Goal: Task Accomplishment & Management: Complete application form

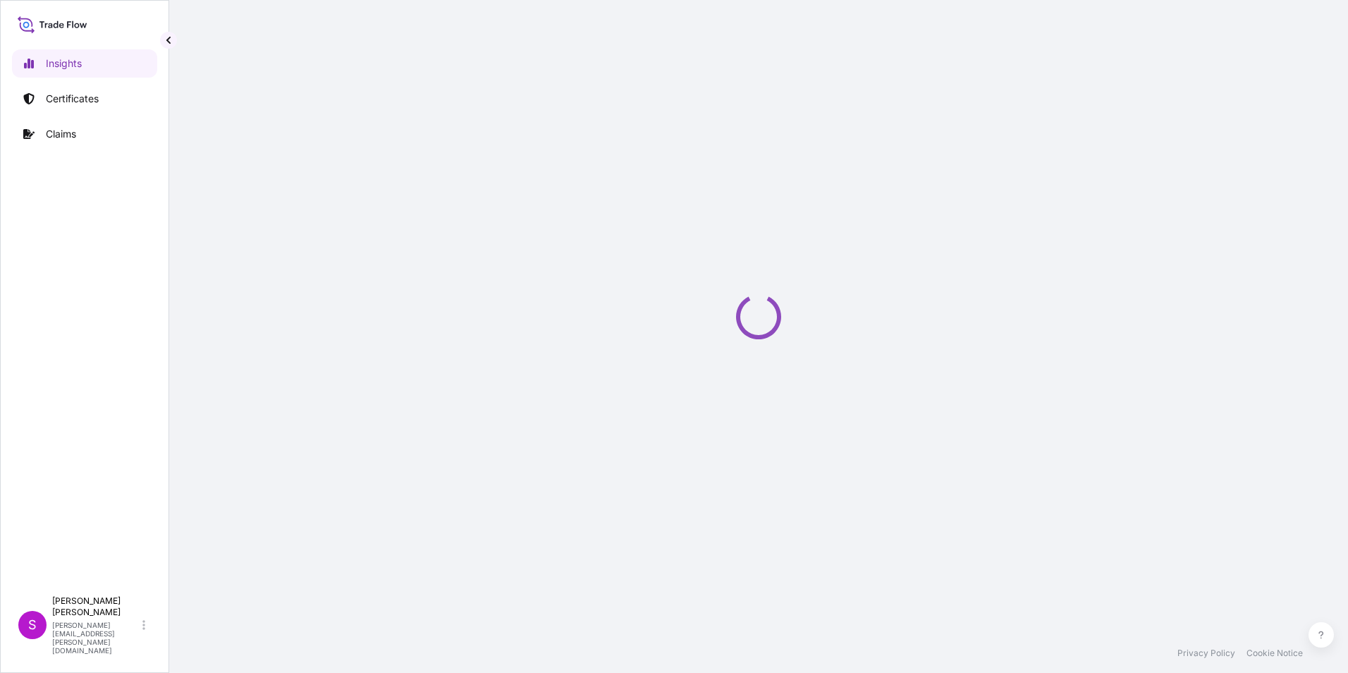
select select "2025"
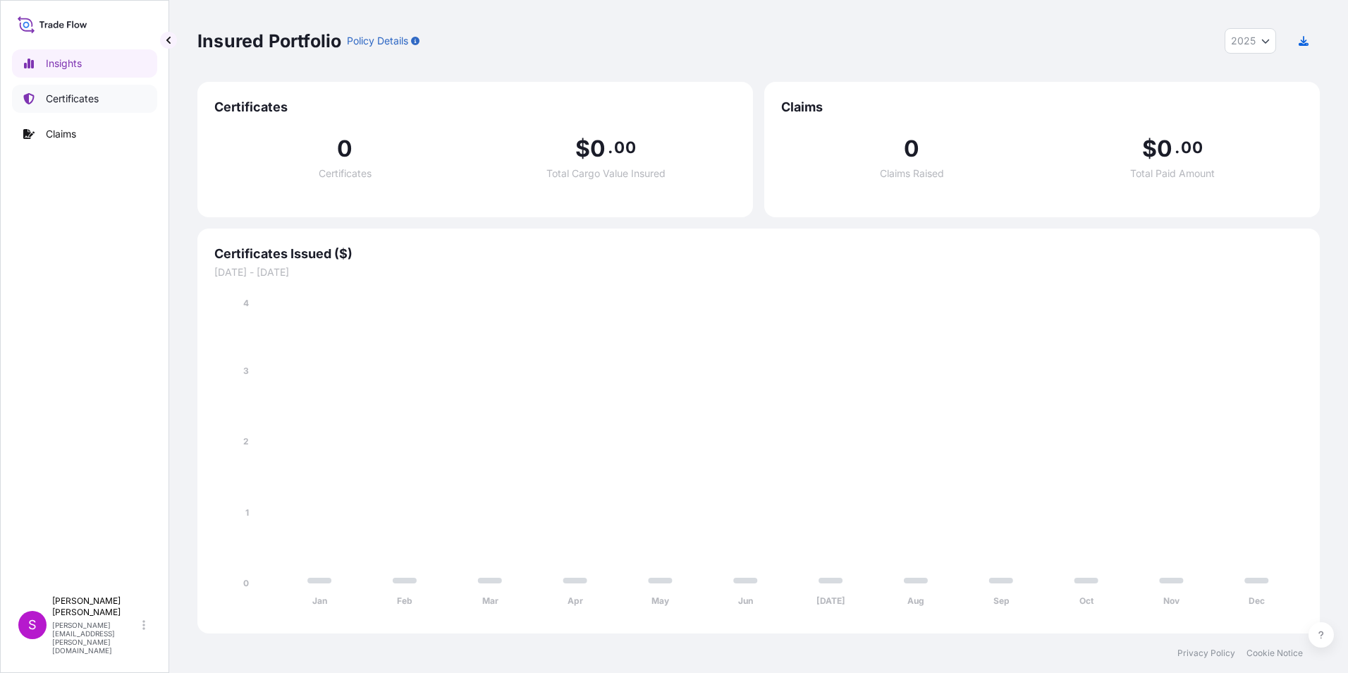
click at [66, 96] on p "Certificates" at bounding box center [72, 99] width 53 height 14
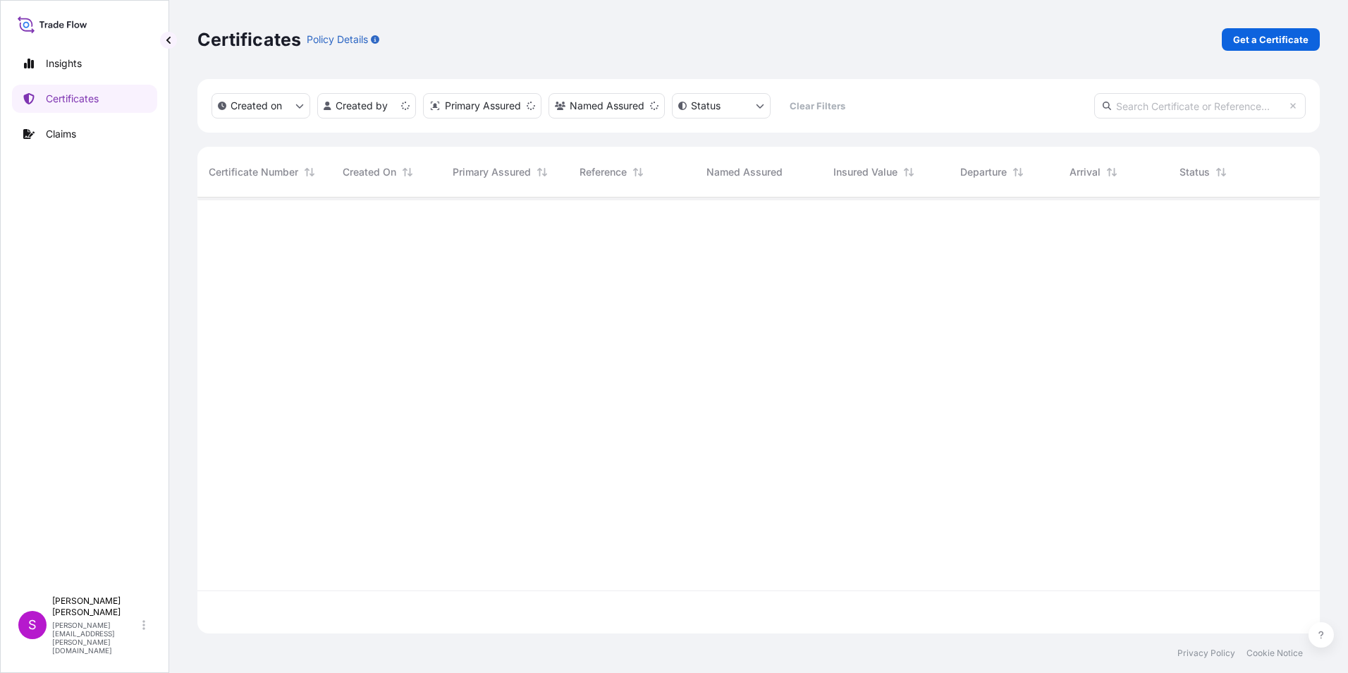
scroll to position [433, 1112]
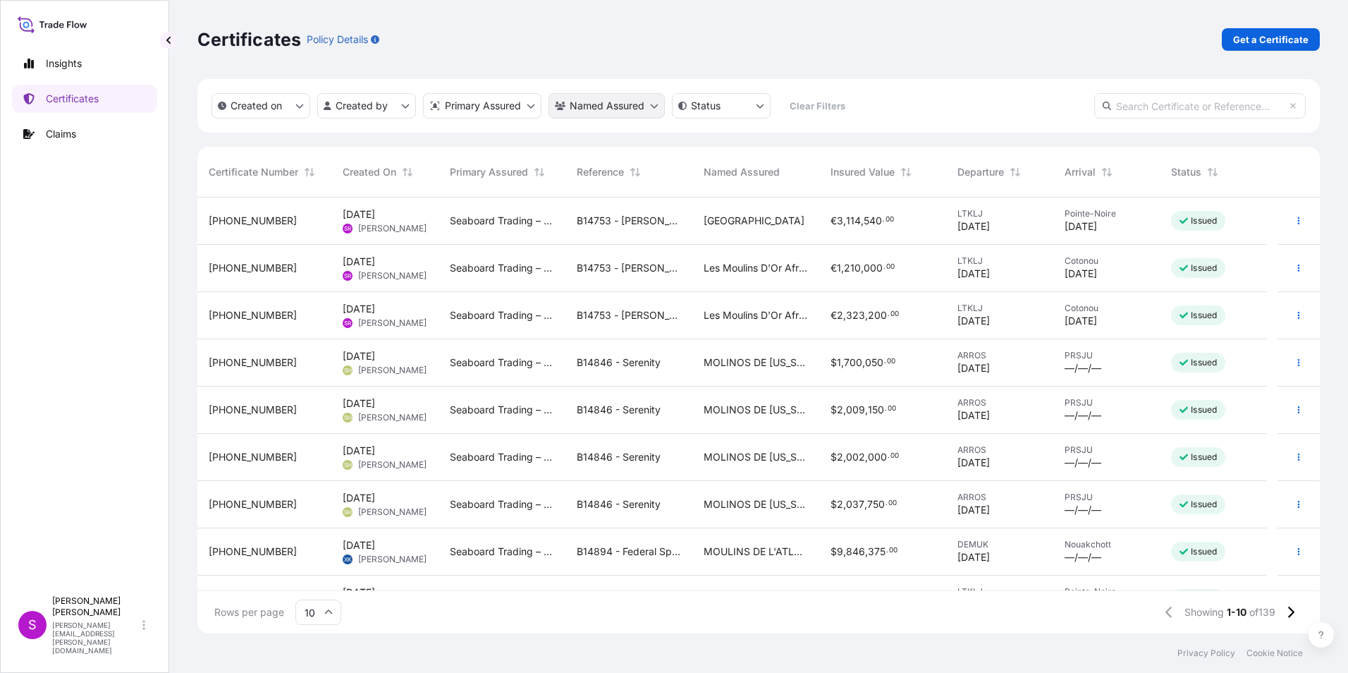
click at [601, 104] on html "Insights Certificates Claims S [PERSON_NAME] [PERSON_NAME][EMAIL_ADDRESS][PERSO…" at bounding box center [674, 336] width 1348 height 673
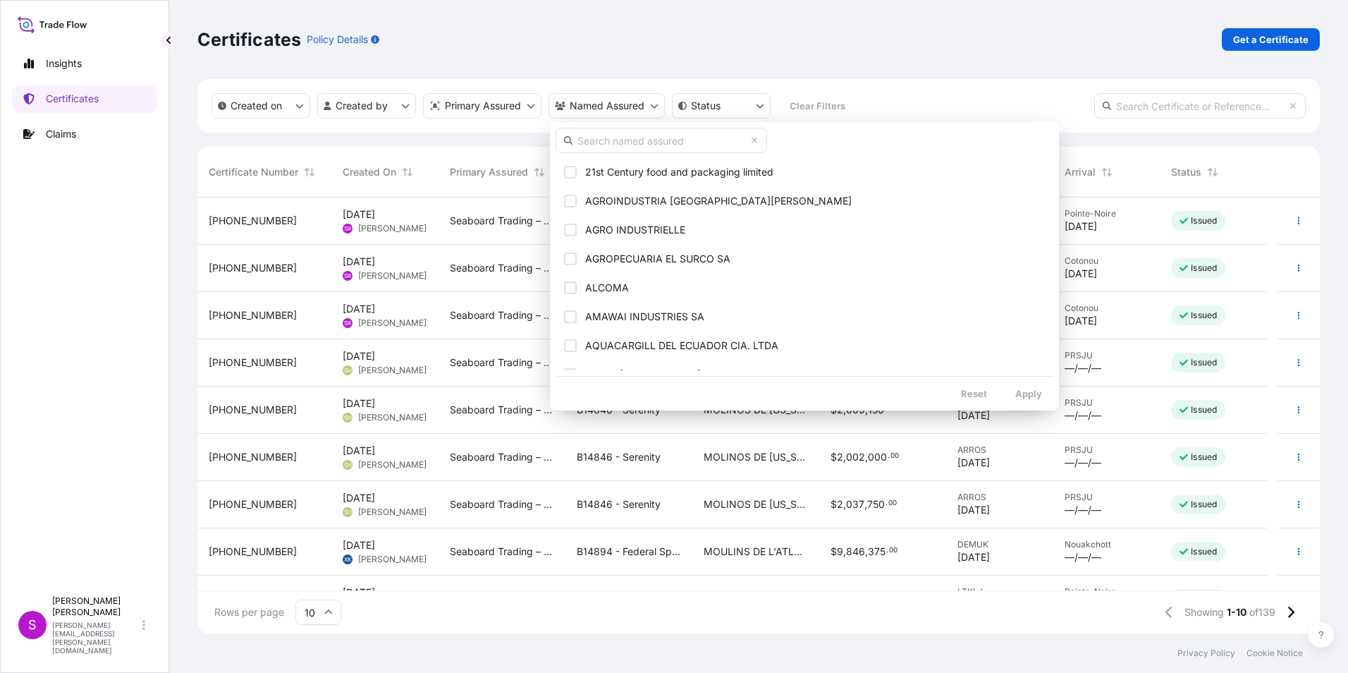
click at [599, 142] on input "text" at bounding box center [660, 140] width 211 height 25
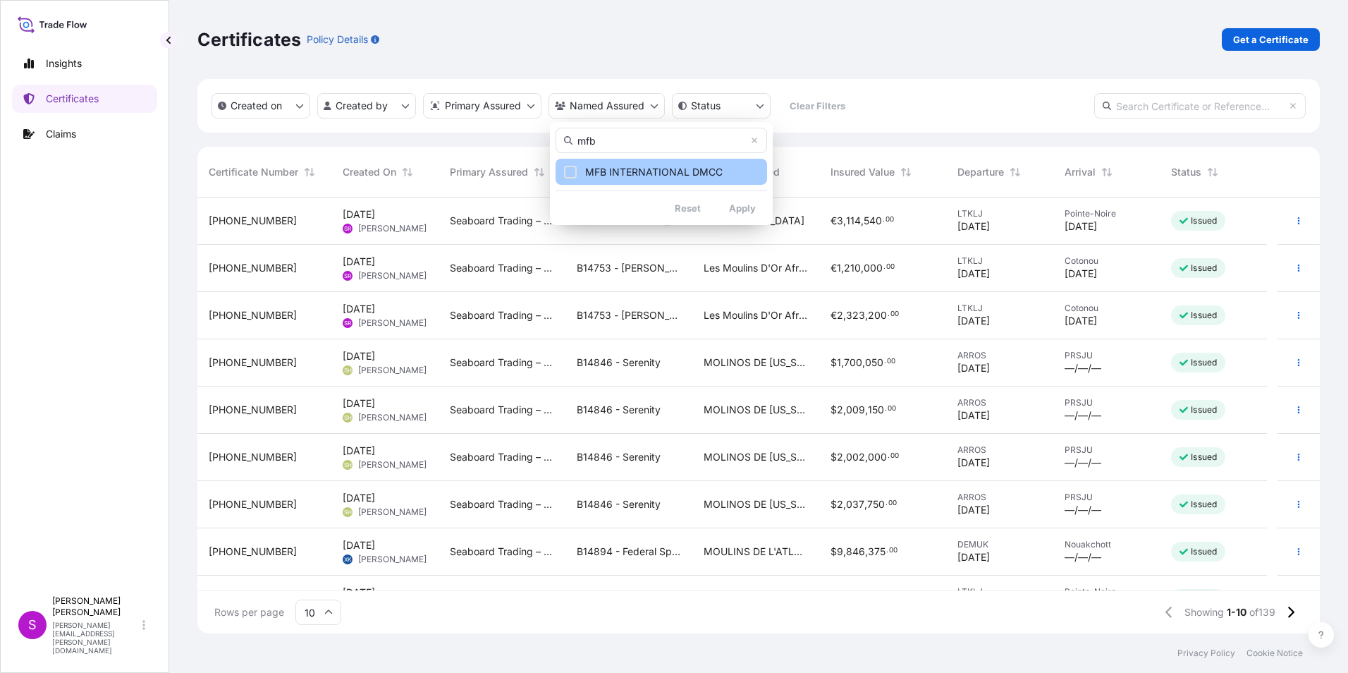
type input "mfb"
click at [610, 174] on span "MFB INTERNATIONAL DMCC" at bounding box center [653, 172] width 137 height 14
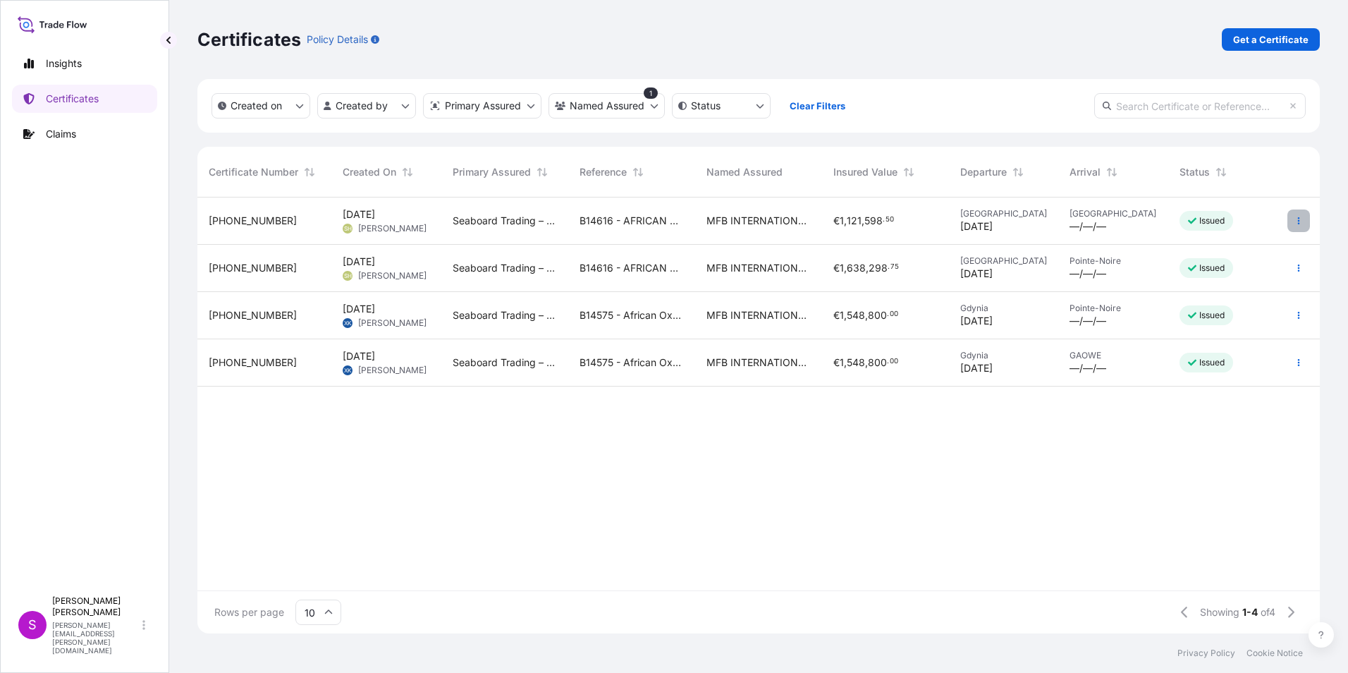
click at [1294, 211] on button "button" at bounding box center [1298, 220] width 23 height 23
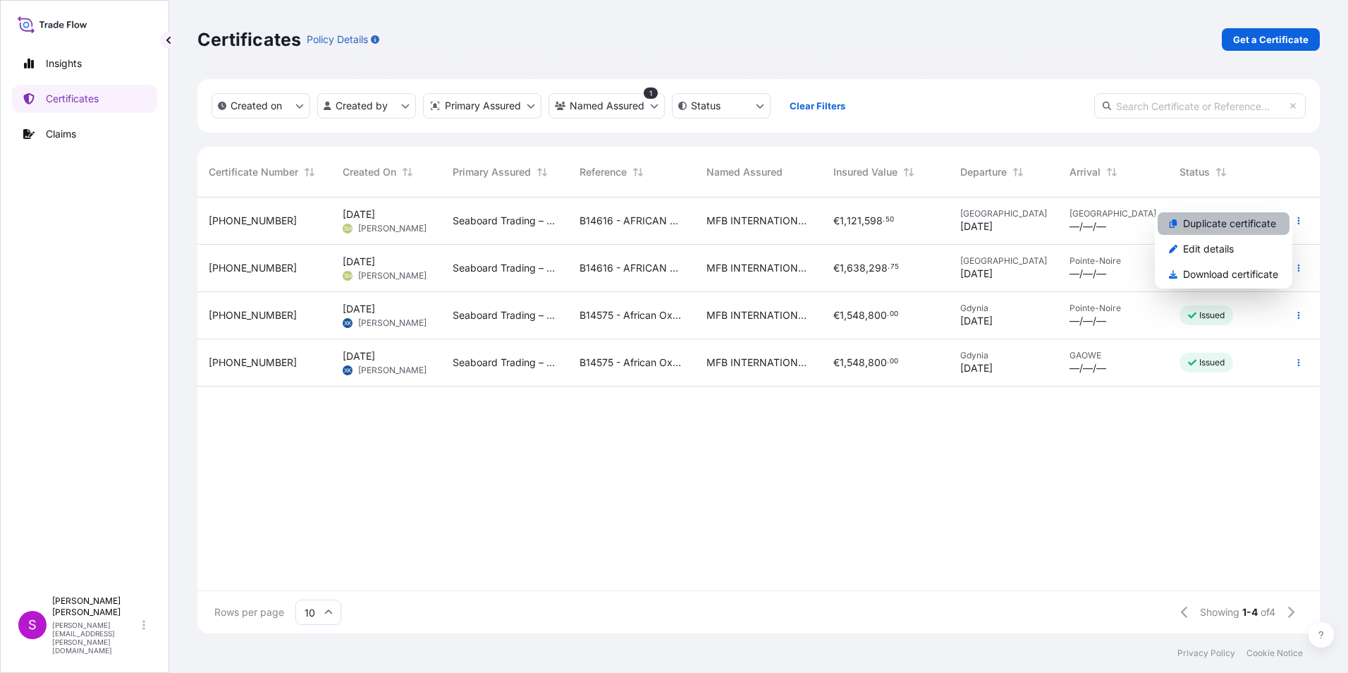
click at [1190, 220] on p "Duplicate certificate" at bounding box center [1229, 223] width 93 height 14
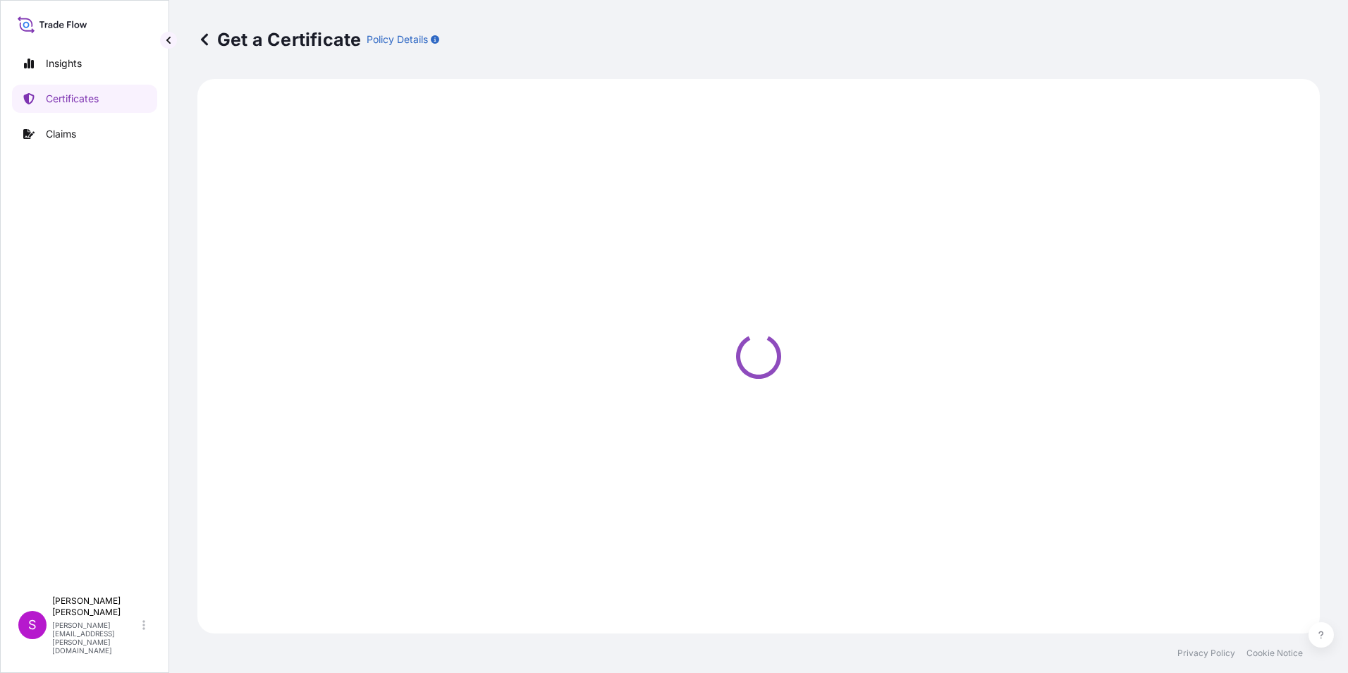
select select "Ocean Vessel"
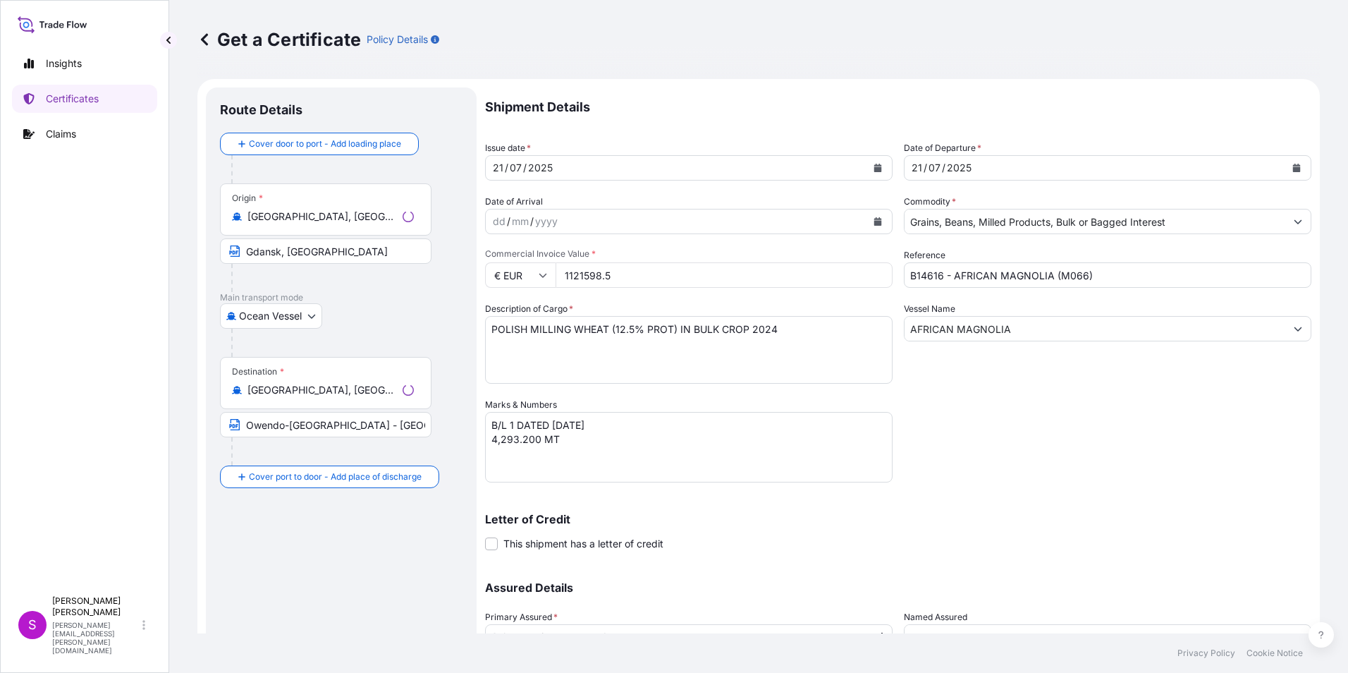
select select "31640"
click at [499, 171] on div "21" at bounding box center [497, 167] width 13 height 17
click at [498, 169] on div "21" at bounding box center [497, 167] width 13 height 17
click at [499, 168] on div "21" at bounding box center [497, 167] width 13 height 17
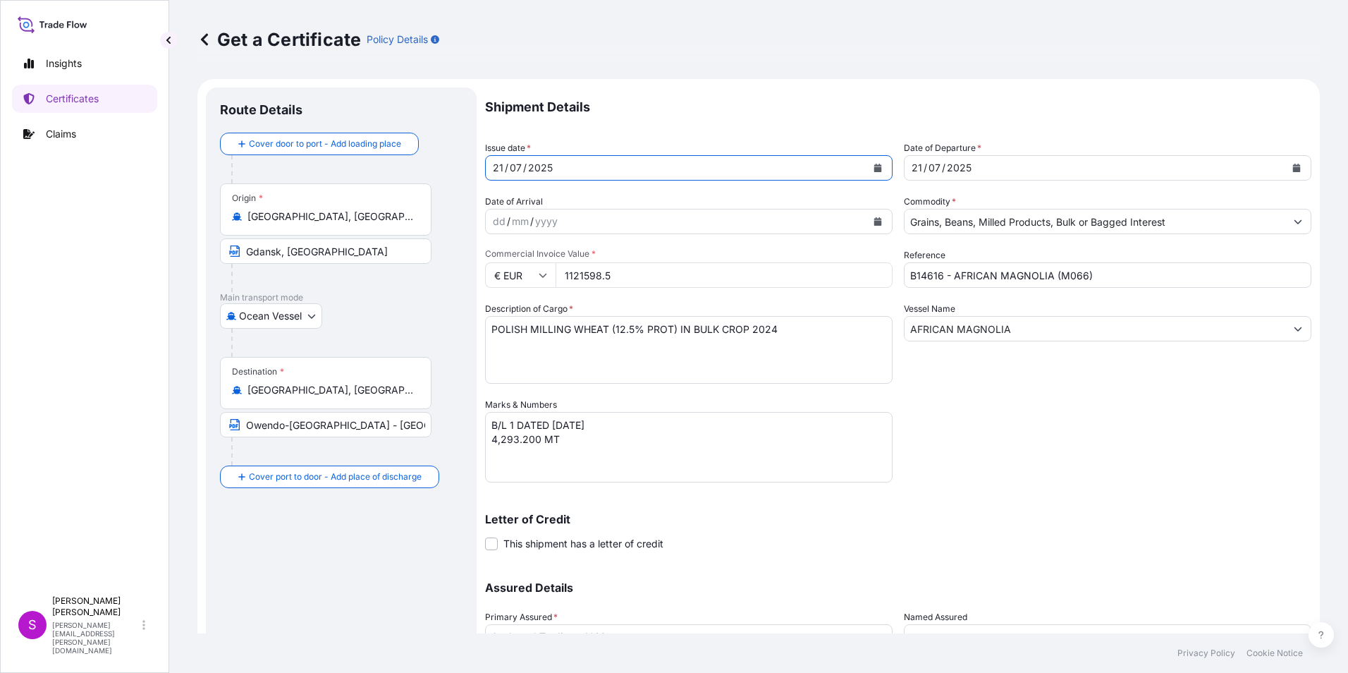
click at [874, 164] on icon "Calendar" at bounding box center [878, 168] width 8 height 8
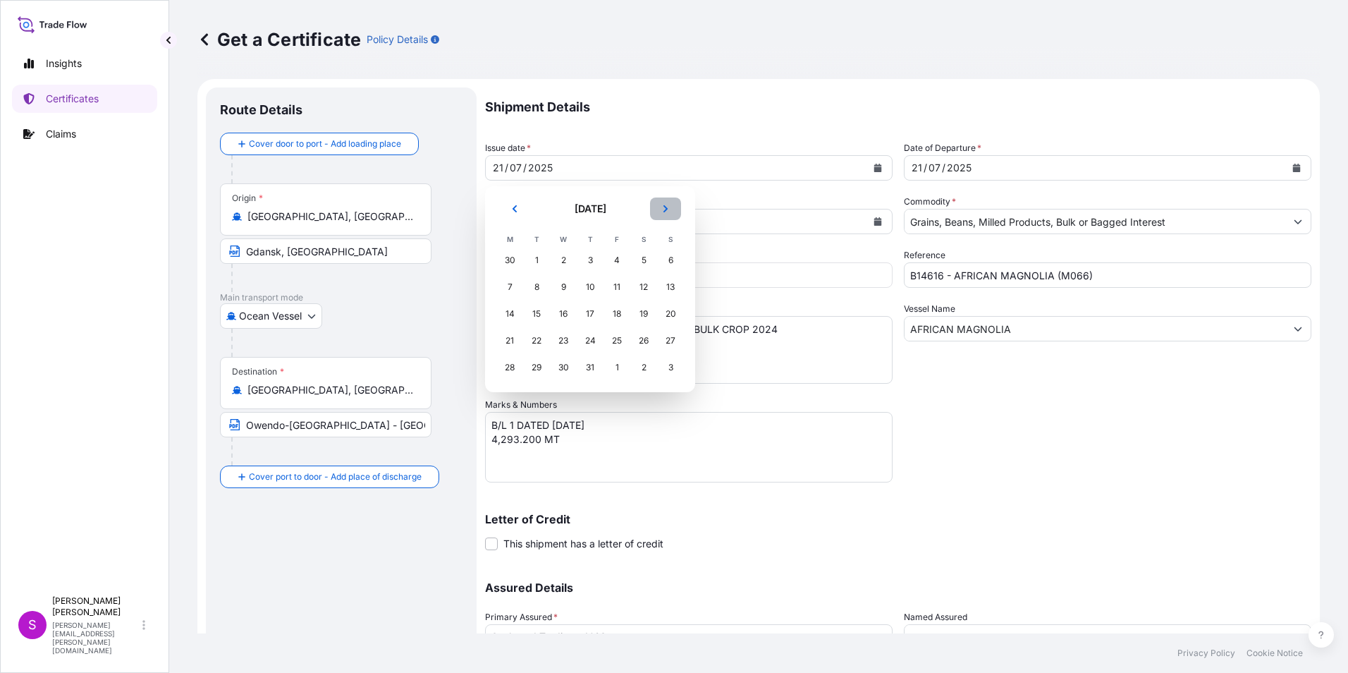
click at [667, 204] on icon "Next" at bounding box center [665, 208] width 8 height 8
click at [620, 257] on div "3" at bounding box center [616, 259] width 25 height 25
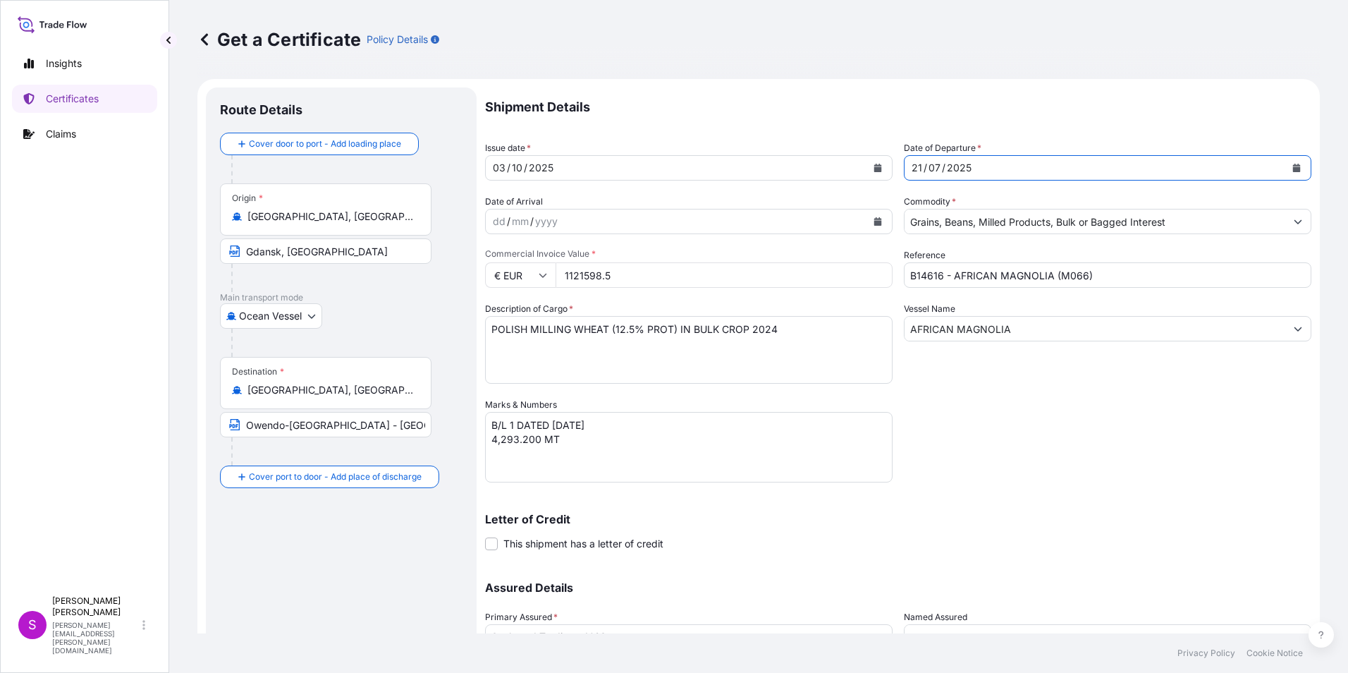
click at [1292, 166] on icon "Calendar" at bounding box center [1296, 168] width 8 height 8
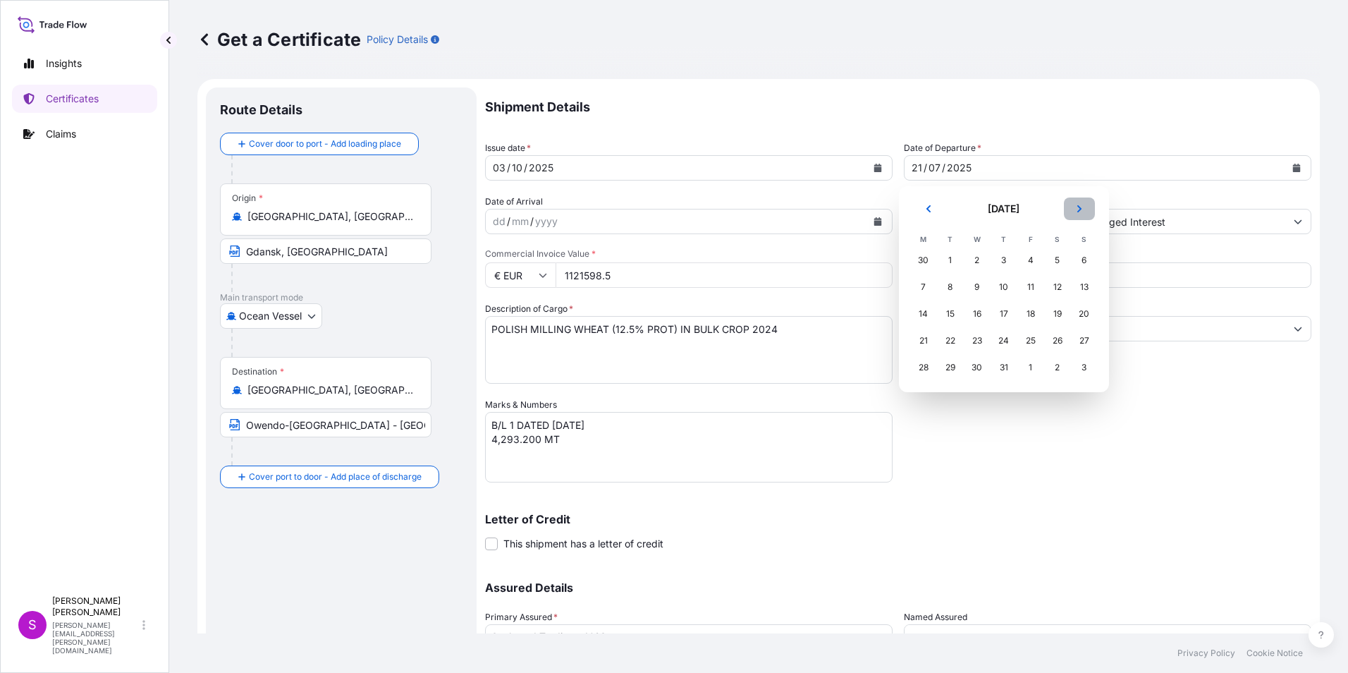
click at [1080, 202] on button "Next" at bounding box center [1079, 208] width 31 height 23
click at [1026, 258] on div "3" at bounding box center [1030, 259] width 25 height 25
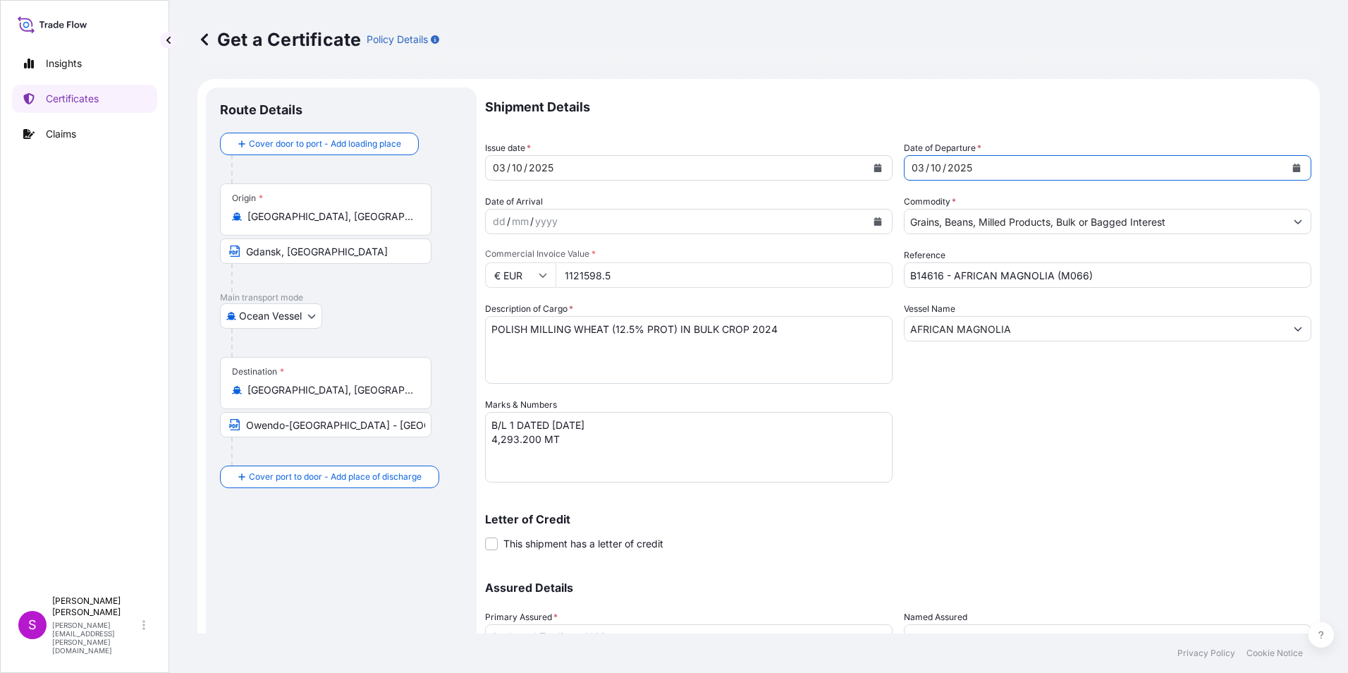
click at [873, 215] on button "Calendar" at bounding box center [877, 221] width 23 height 23
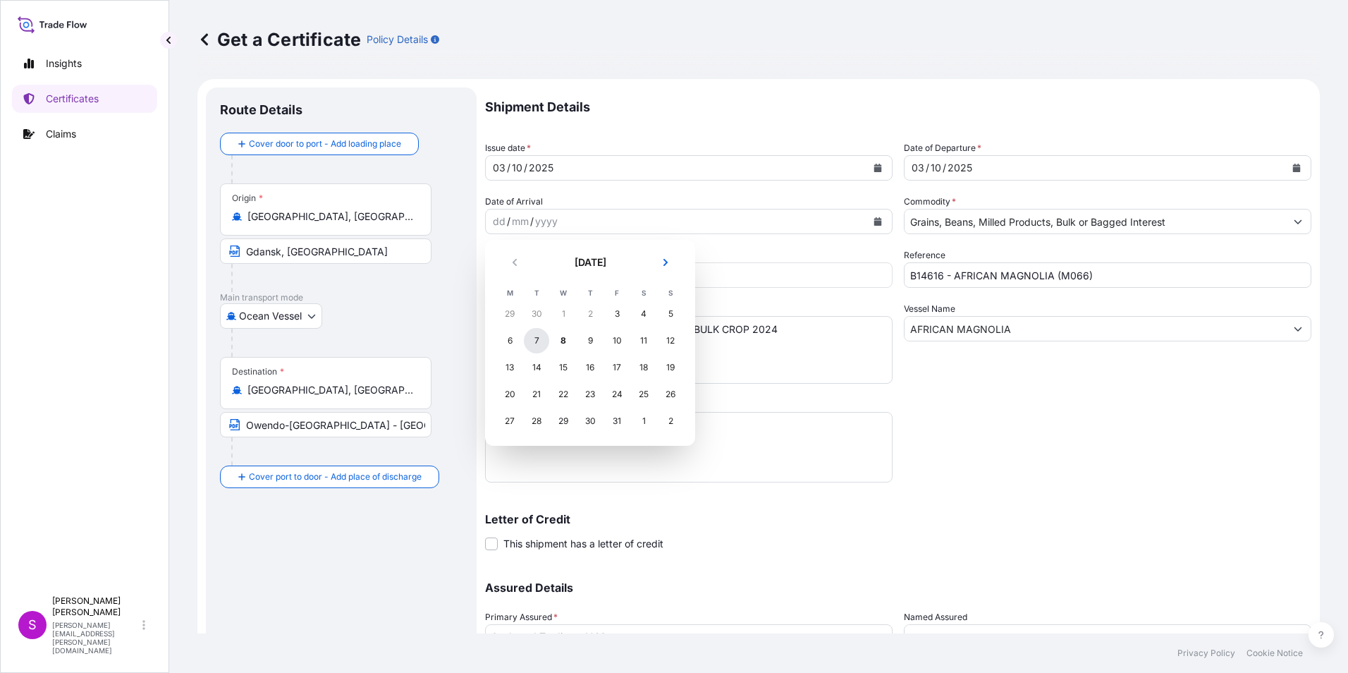
click at [539, 334] on div "7" at bounding box center [536, 340] width 25 height 25
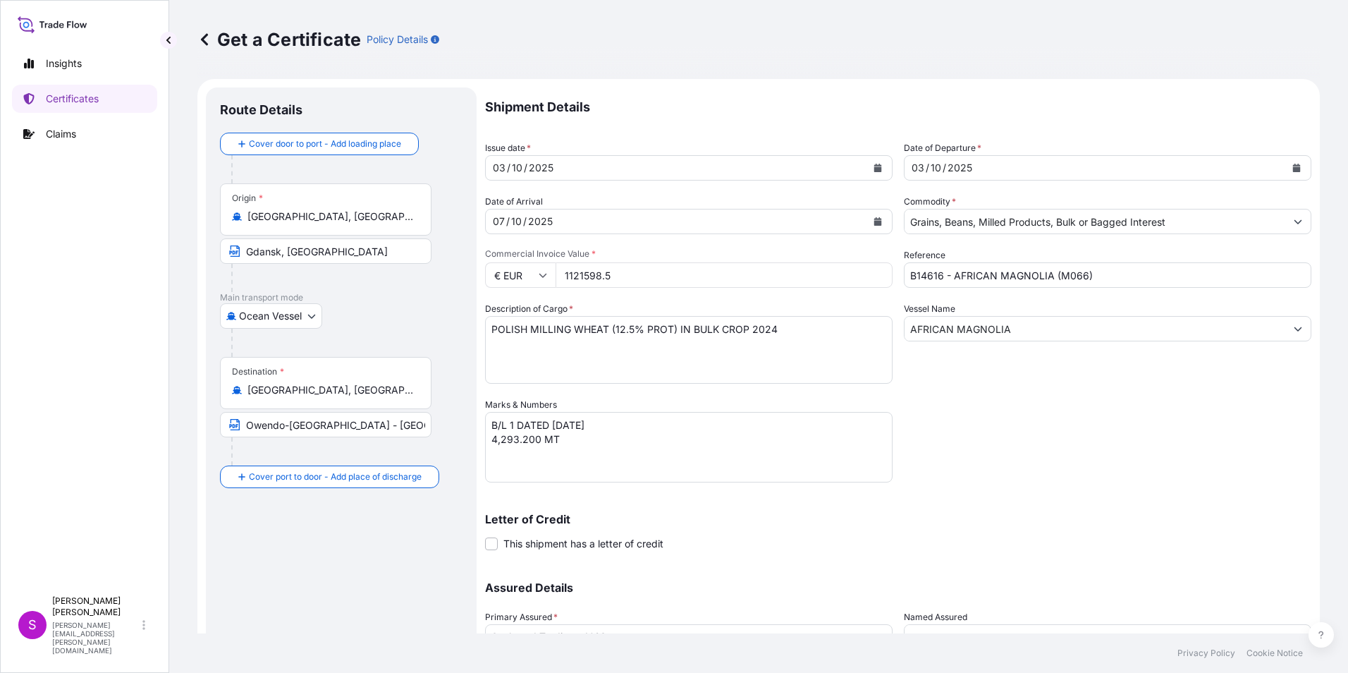
drag, startPoint x: 635, startPoint y: 269, endPoint x: 419, endPoint y: 244, distance: 217.9
click at [419, 245] on form "Route Details Cover door to port - Add loading place Place of loading Road / [G…" at bounding box center [758, 416] width 1122 height 675
type input "1056000"
click at [938, 280] on input "B14616 - AFRICAN MAGNOLIA (M066)" at bounding box center [1107, 274] width 407 height 25
click at [995, 272] on input "B14849 - AFRICAN MAGNOLIA (M066)" at bounding box center [1107, 274] width 407 height 25
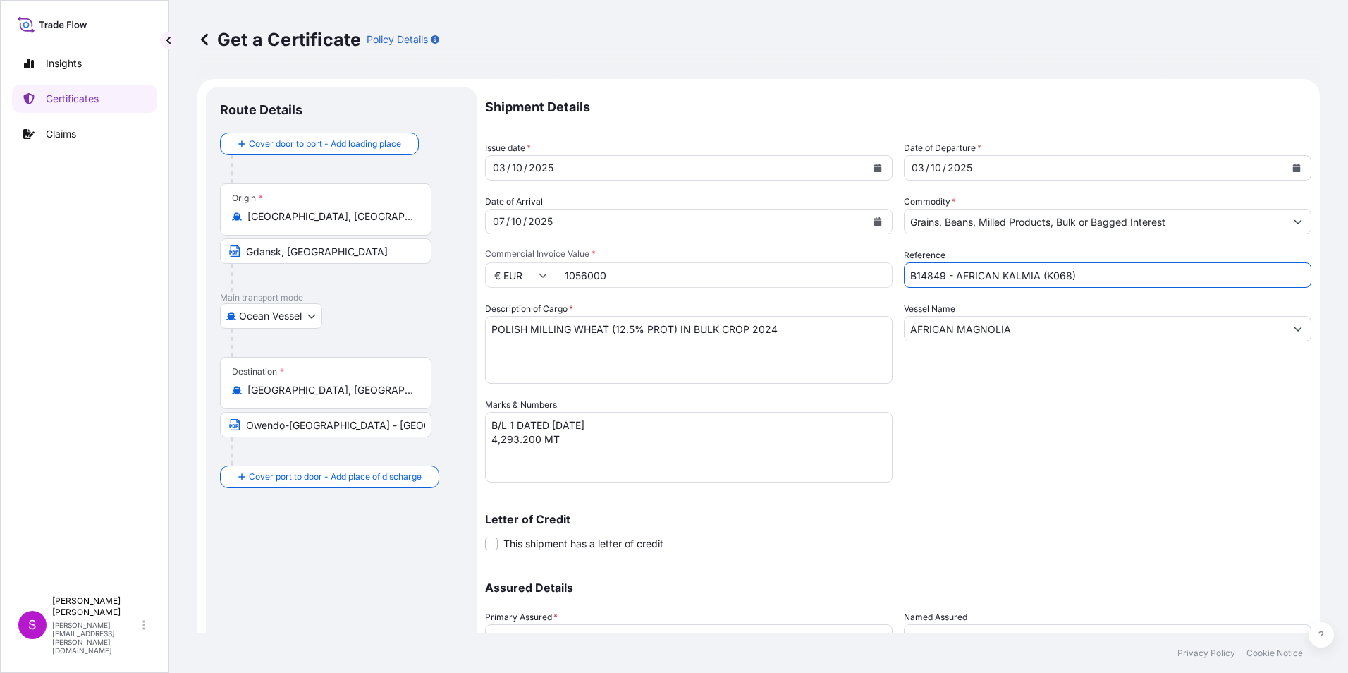
type input "B14849 - AFRICAN KALMIA (K068)"
click at [1019, 328] on input "AFRICAN MAGNOLIA" at bounding box center [1094, 328] width 381 height 25
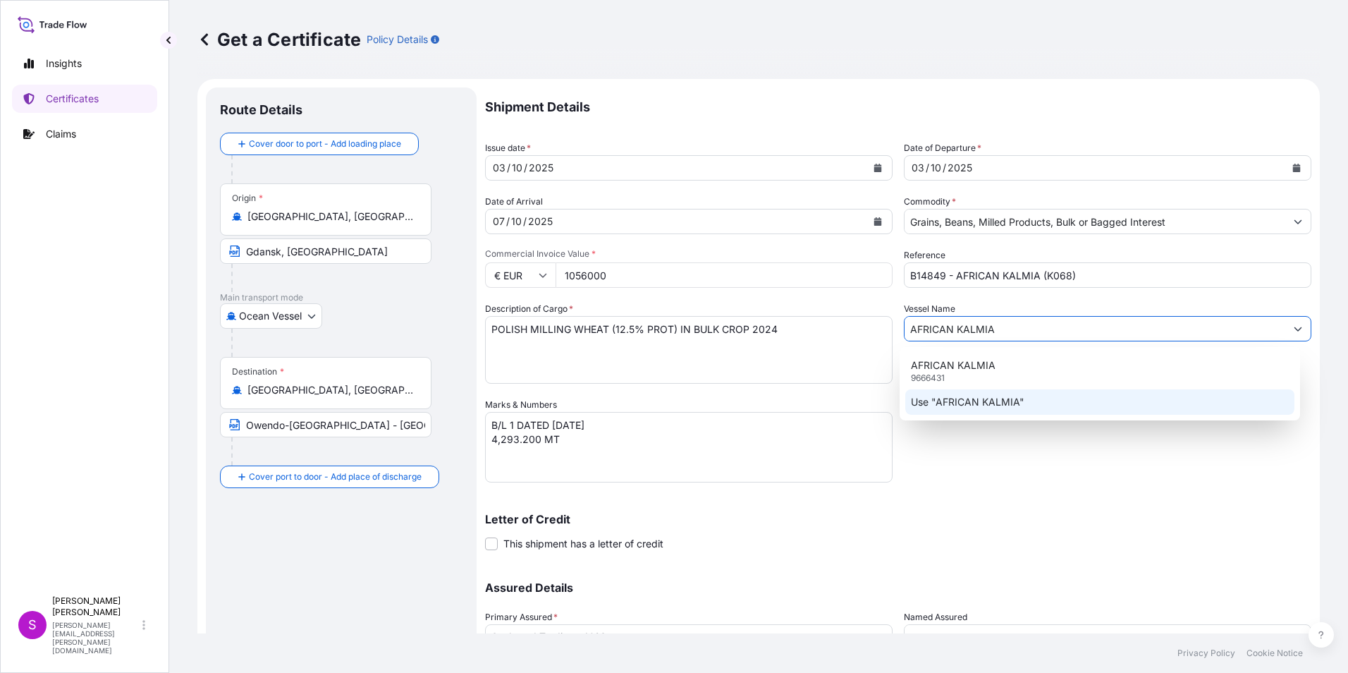
type input "AFRICAN KALMIA"
click at [1088, 497] on div "Letter of Credit This shipment has a letter of credit Letter of credit * Letter…" at bounding box center [898, 523] width 826 height 54
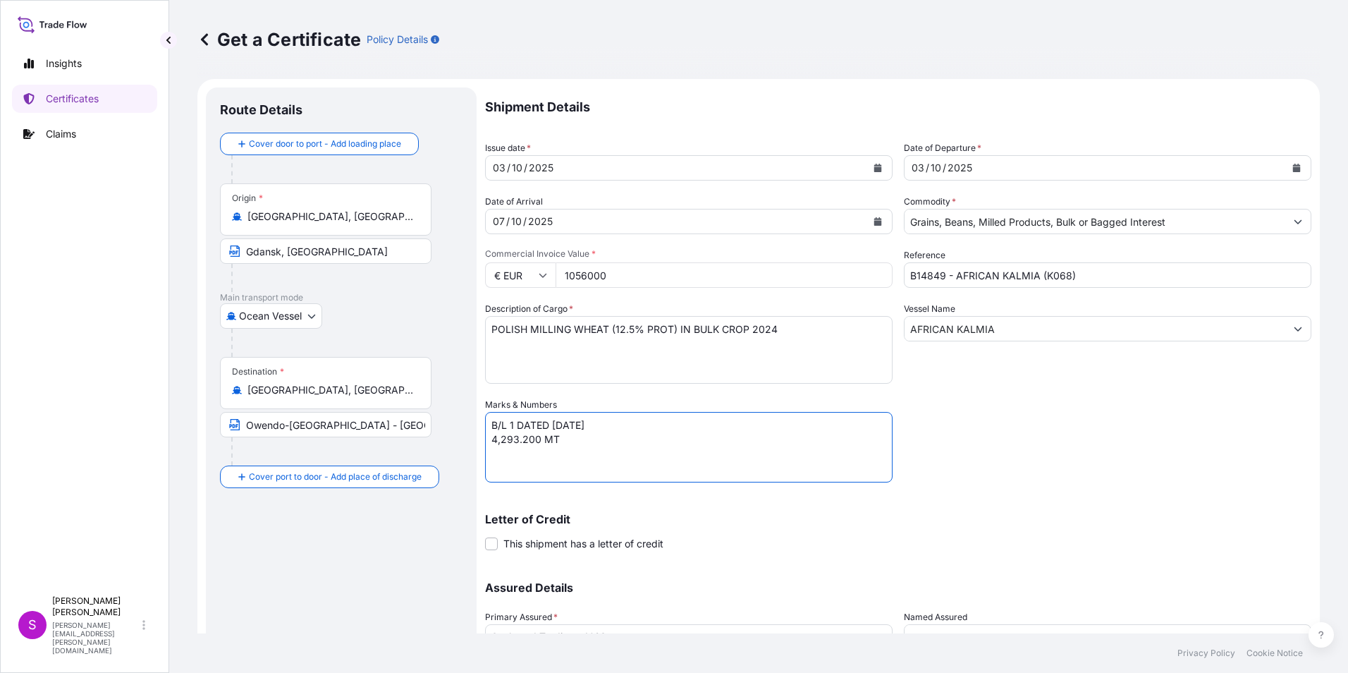
click at [509, 426] on textarea "B/L 1 DATED [DATE] 4,293.200 MT" at bounding box center [688, 447] width 407 height 70
click at [554, 424] on textarea "B/L 1 DATED [DATE] 4,293.200 MT" at bounding box center [688, 447] width 407 height 70
click at [491, 443] on textarea "B/L 1 DATED [DATE] 4,293.200 MT" at bounding box center [688, 447] width 407 height 70
drag, startPoint x: 501, startPoint y: 441, endPoint x: 559, endPoint y: 442, distance: 57.8
click at [504, 441] on textarea "B/L 1 DATED [DATE] 4,293.200 MT" at bounding box center [688, 447] width 407 height 70
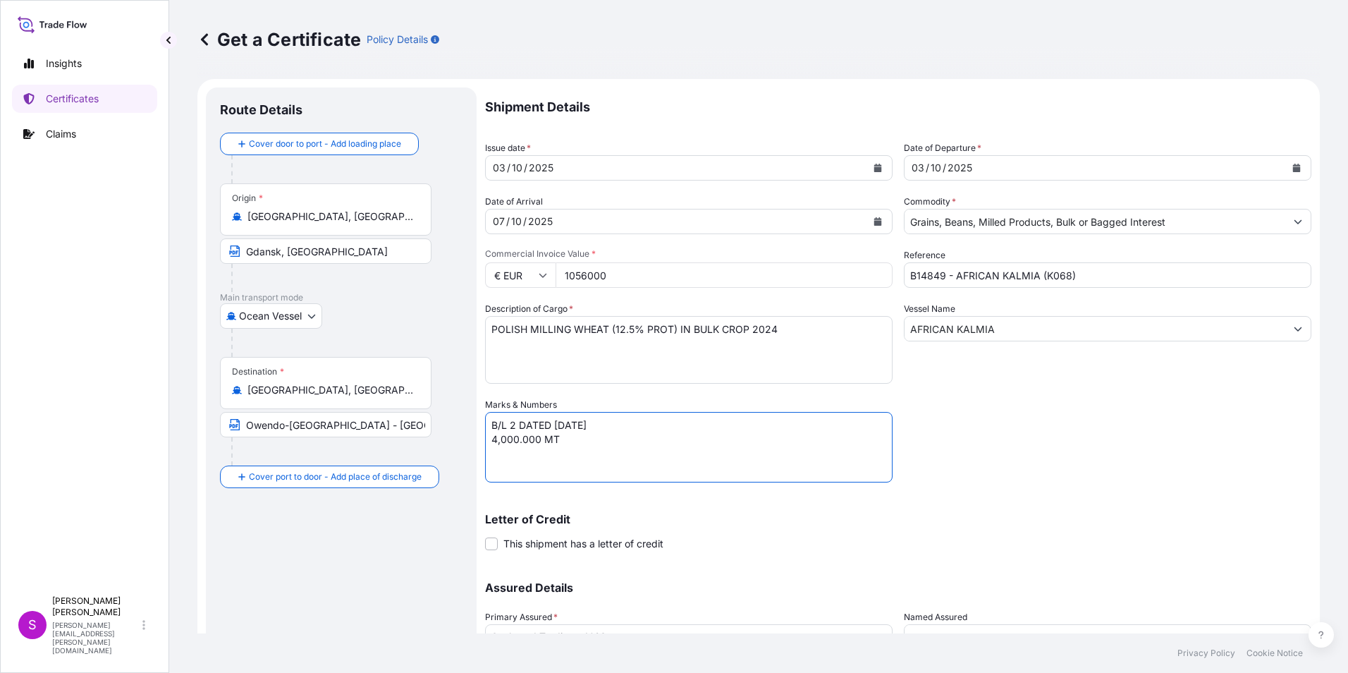
scroll to position [121, 0]
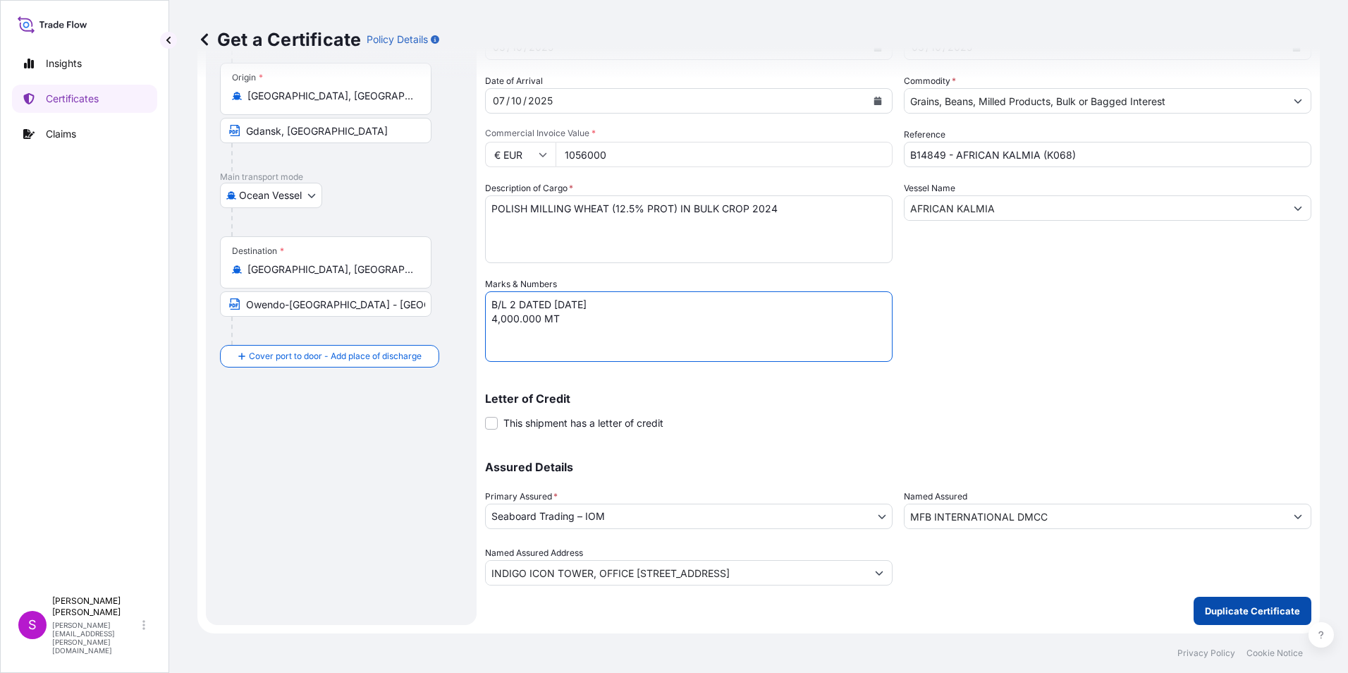
type textarea "B/L 2 DATED [DATE] 4,000.000 MT"
click at [1241, 603] on button "Duplicate Certificate" at bounding box center [1252, 610] width 118 height 28
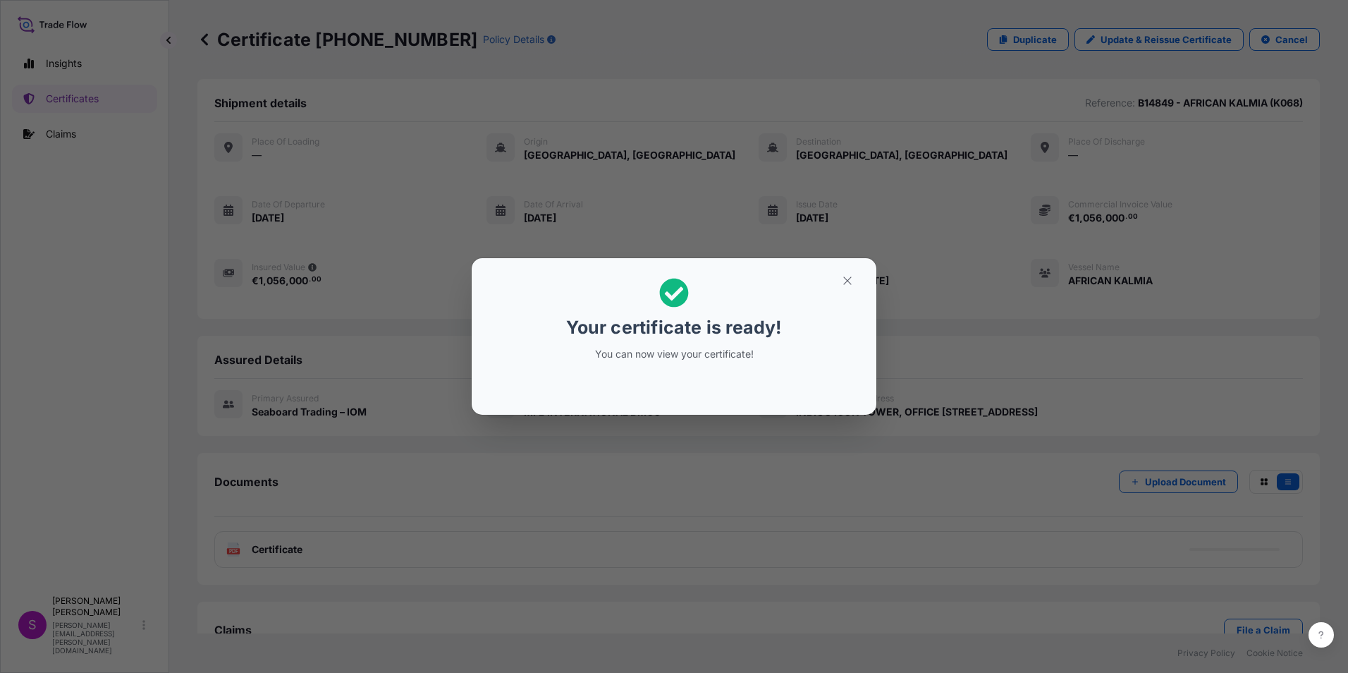
click at [849, 268] on section "Your certificate is ready! You can now view your certificate!" at bounding box center [674, 336] width 405 height 156
click at [853, 275] on icon "button" at bounding box center [847, 280] width 13 height 13
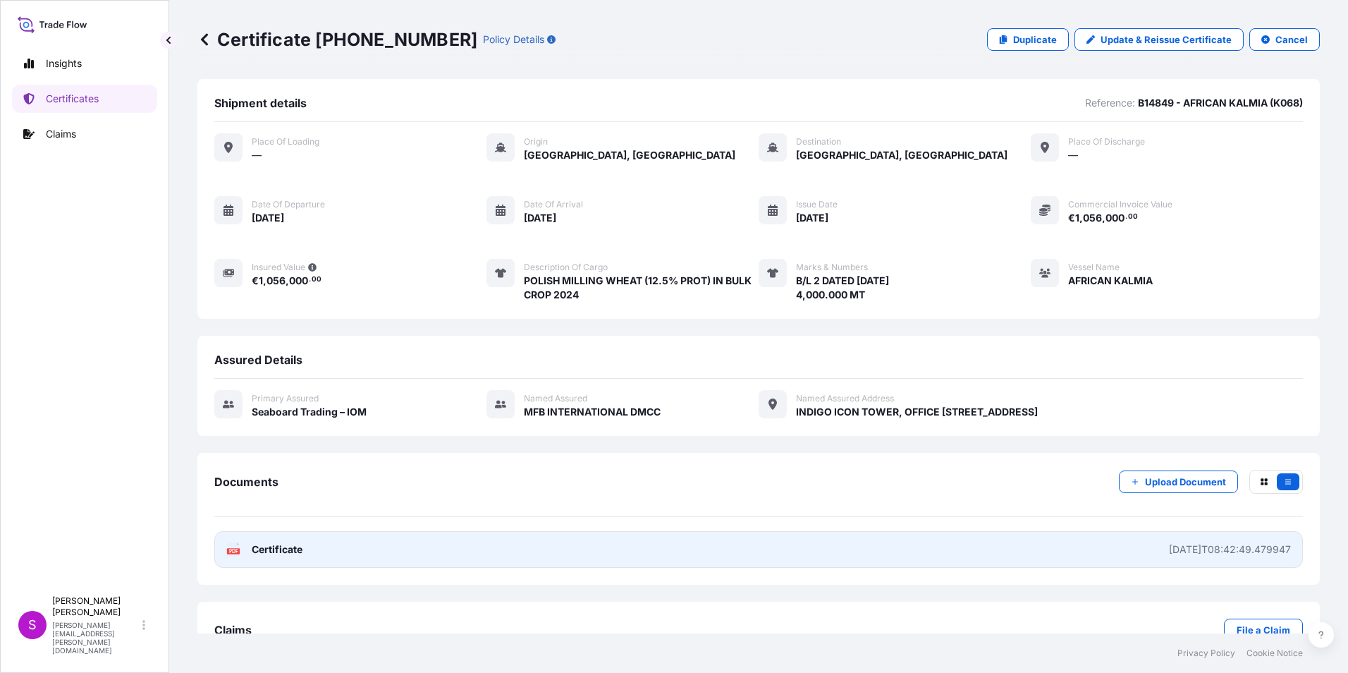
click at [344, 540] on link "PDF Certificate [DATE]T08:42:49.479947" at bounding box center [758, 549] width 1088 height 37
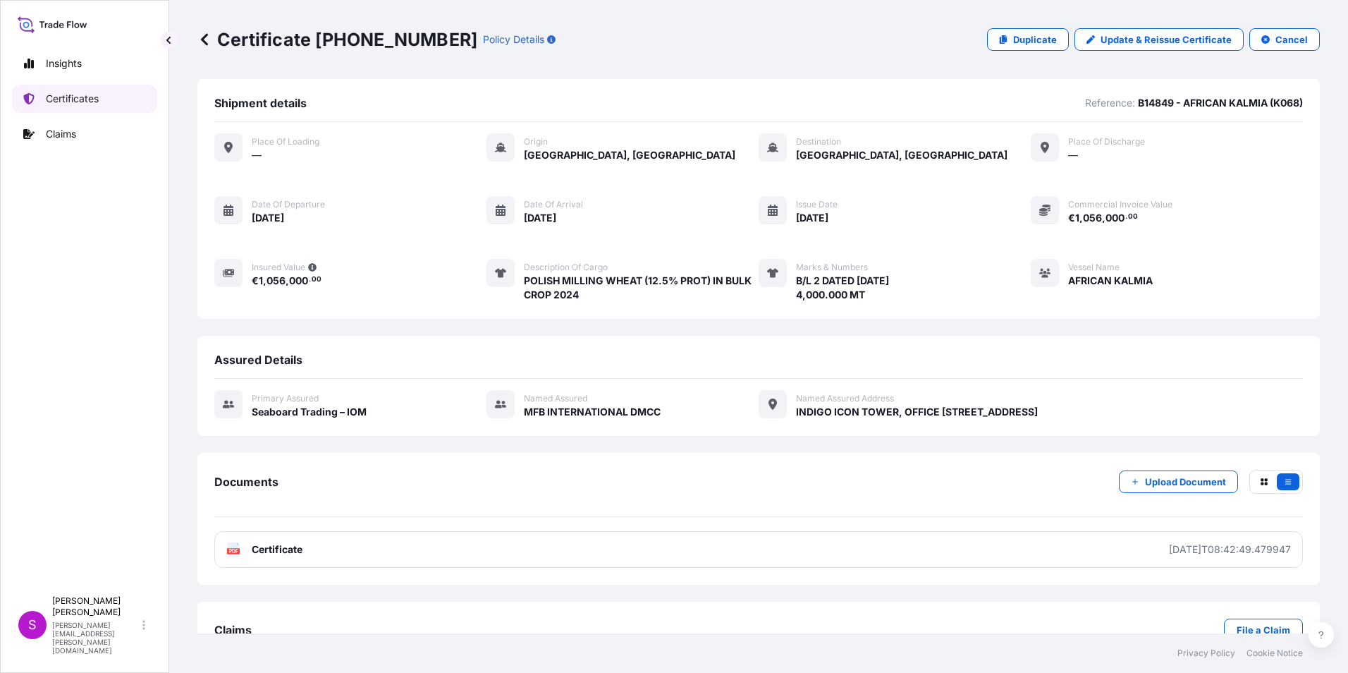
click at [58, 97] on p "Certificates" at bounding box center [72, 99] width 53 height 14
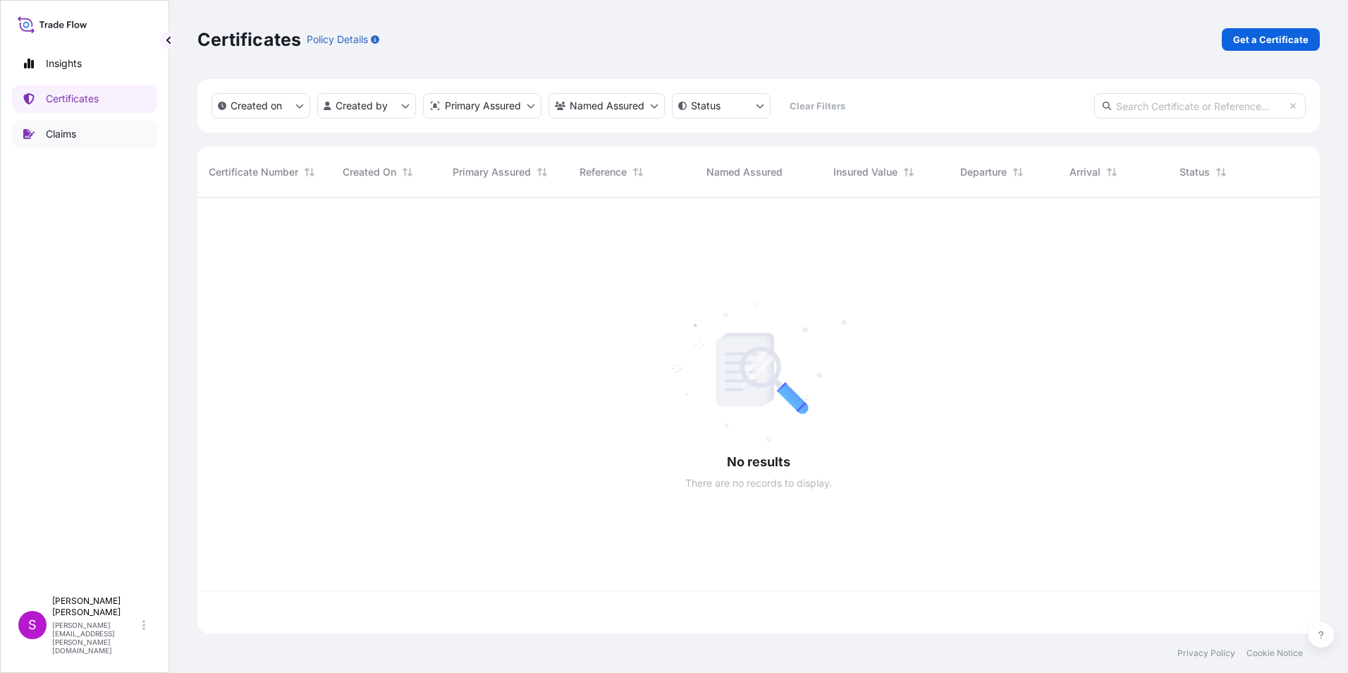
scroll to position [433, 1112]
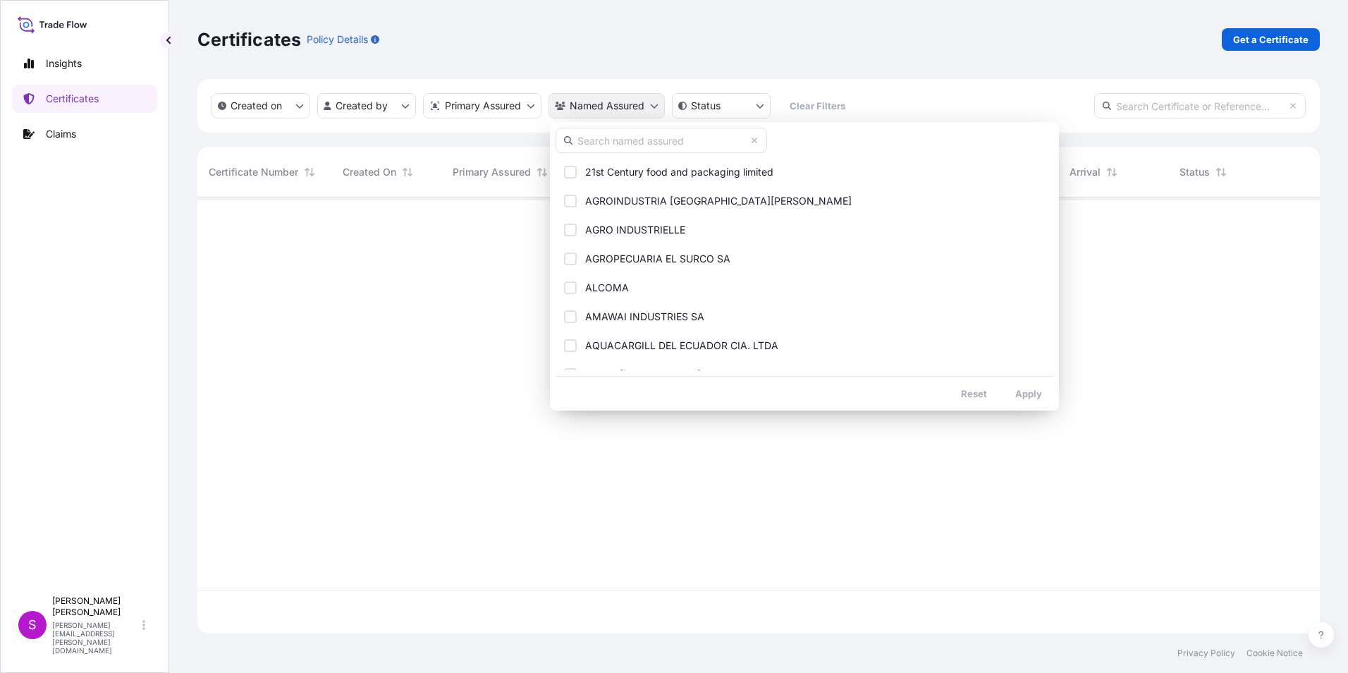
click at [606, 103] on html "Insights Certificates Claims S [PERSON_NAME] [PERSON_NAME][EMAIL_ADDRESS][PERSO…" at bounding box center [674, 336] width 1348 height 673
click at [584, 139] on input "text" at bounding box center [660, 140] width 211 height 25
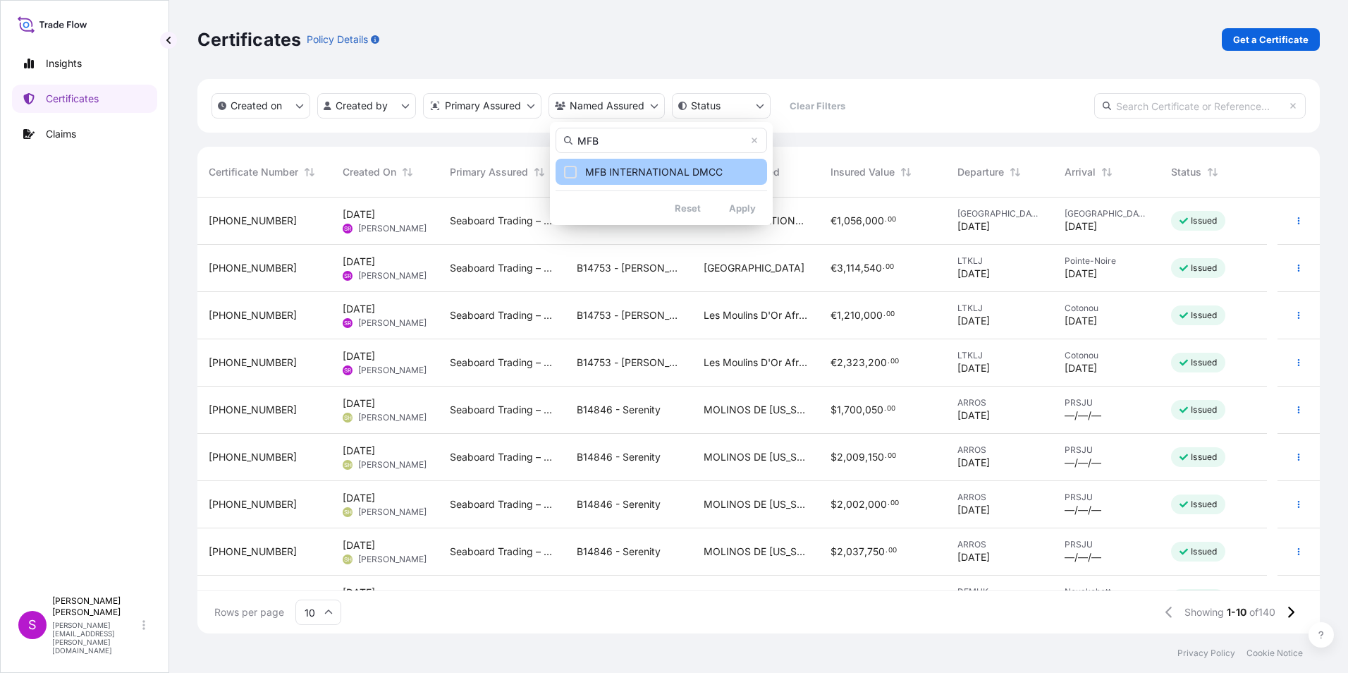
type input "MFB"
drag, startPoint x: 718, startPoint y: 168, endPoint x: 678, endPoint y: 216, distance: 62.6
click at [718, 169] on span "MFB INTERNATIONAL DMCC" at bounding box center [653, 172] width 137 height 14
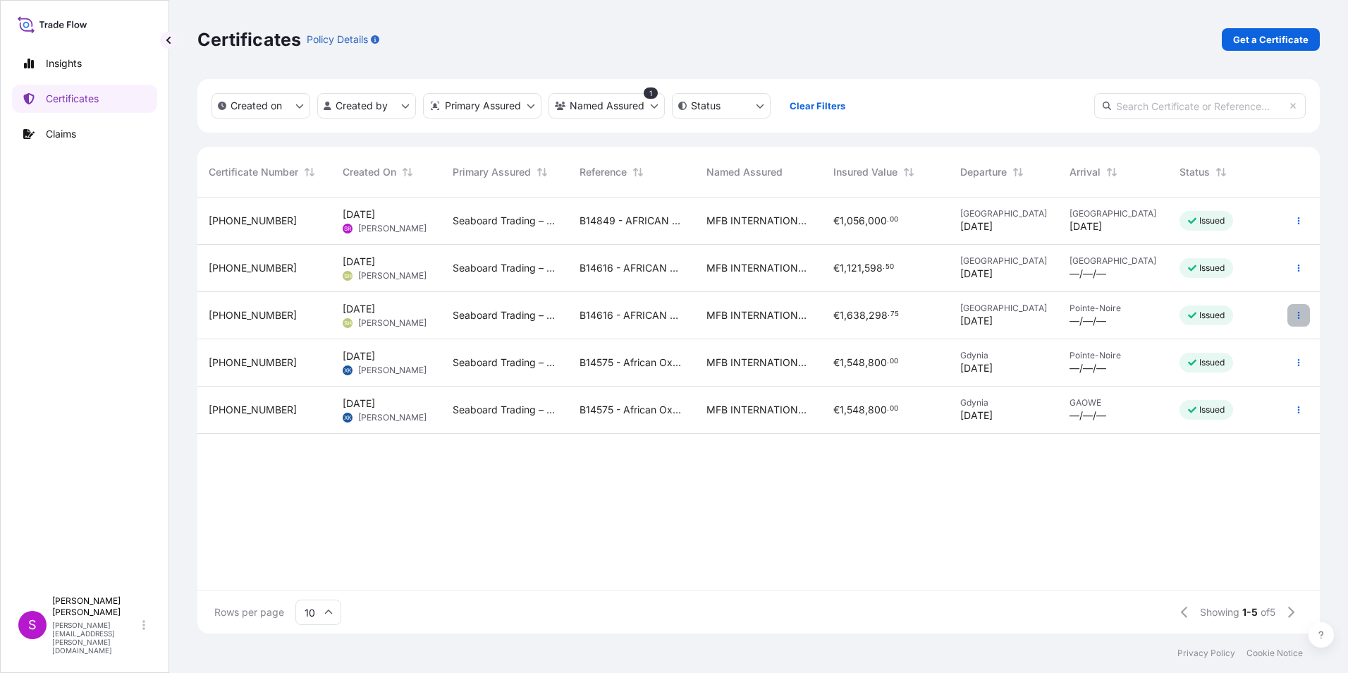
click at [1295, 308] on button "button" at bounding box center [1298, 315] width 23 height 23
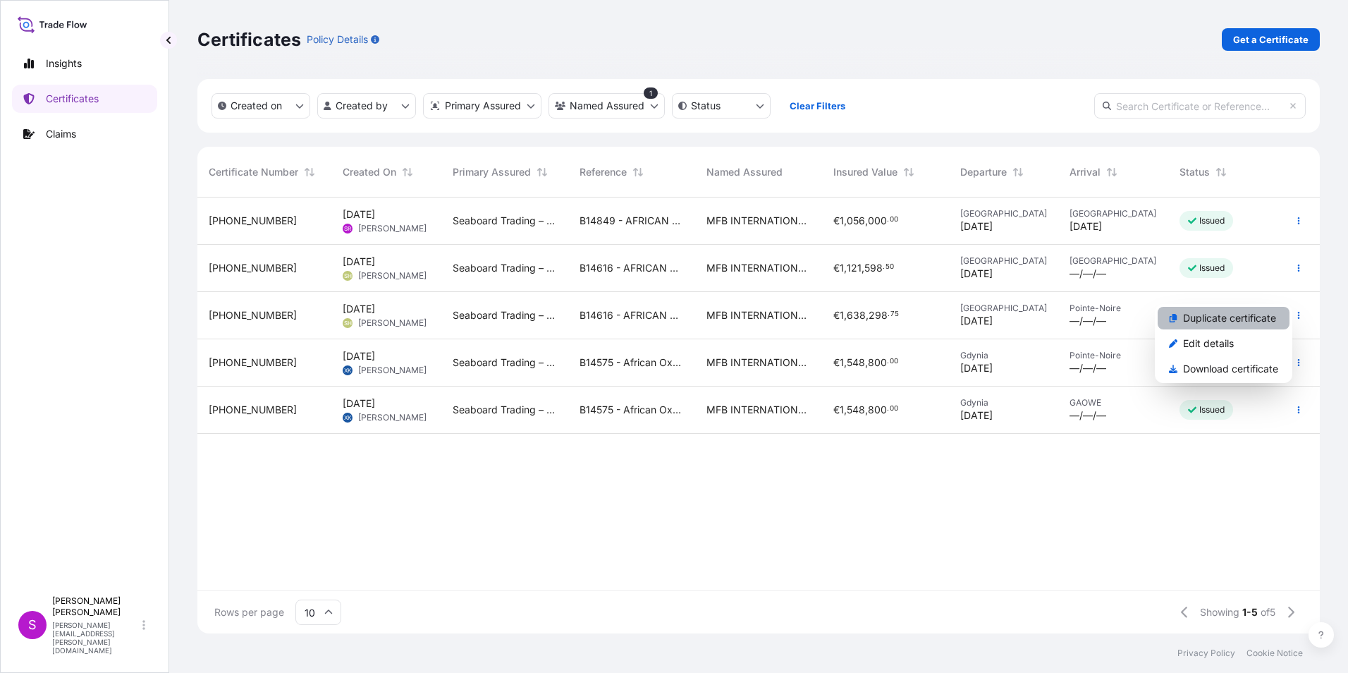
click at [1191, 314] on p "Duplicate certificate" at bounding box center [1229, 318] width 93 height 14
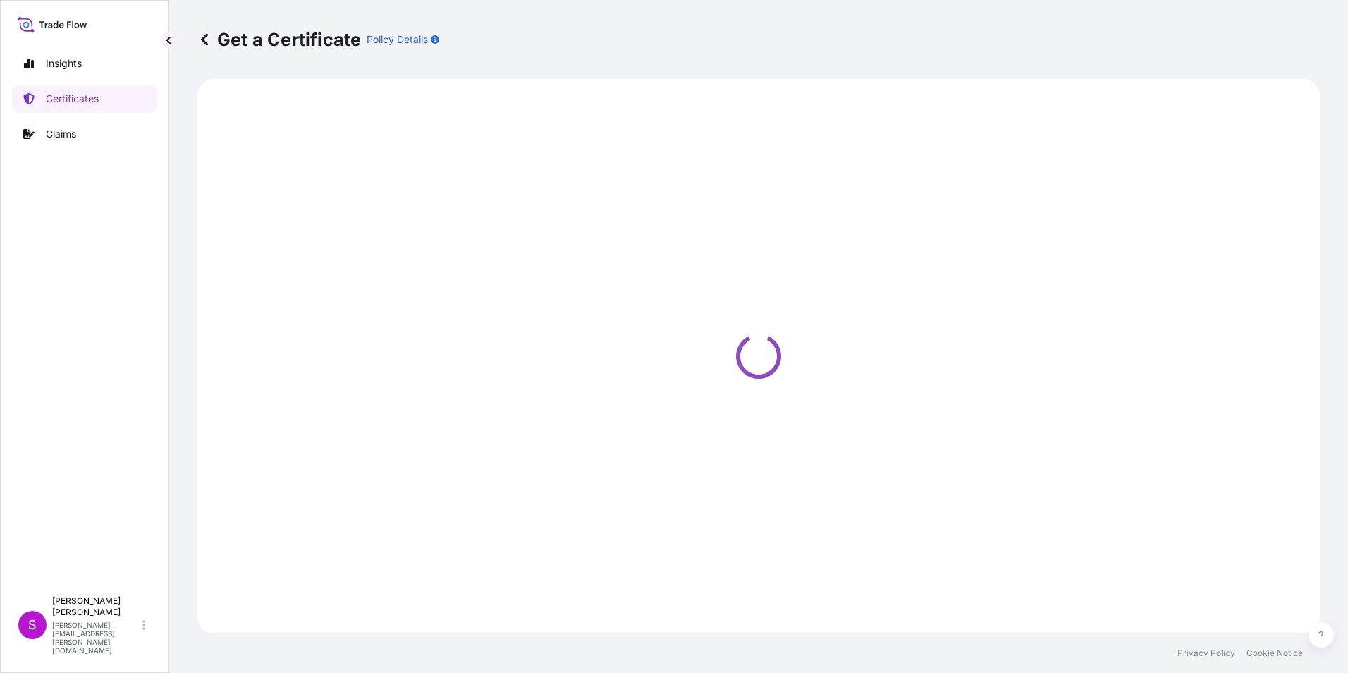
select select "Ocean Vessel"
select select "31640"
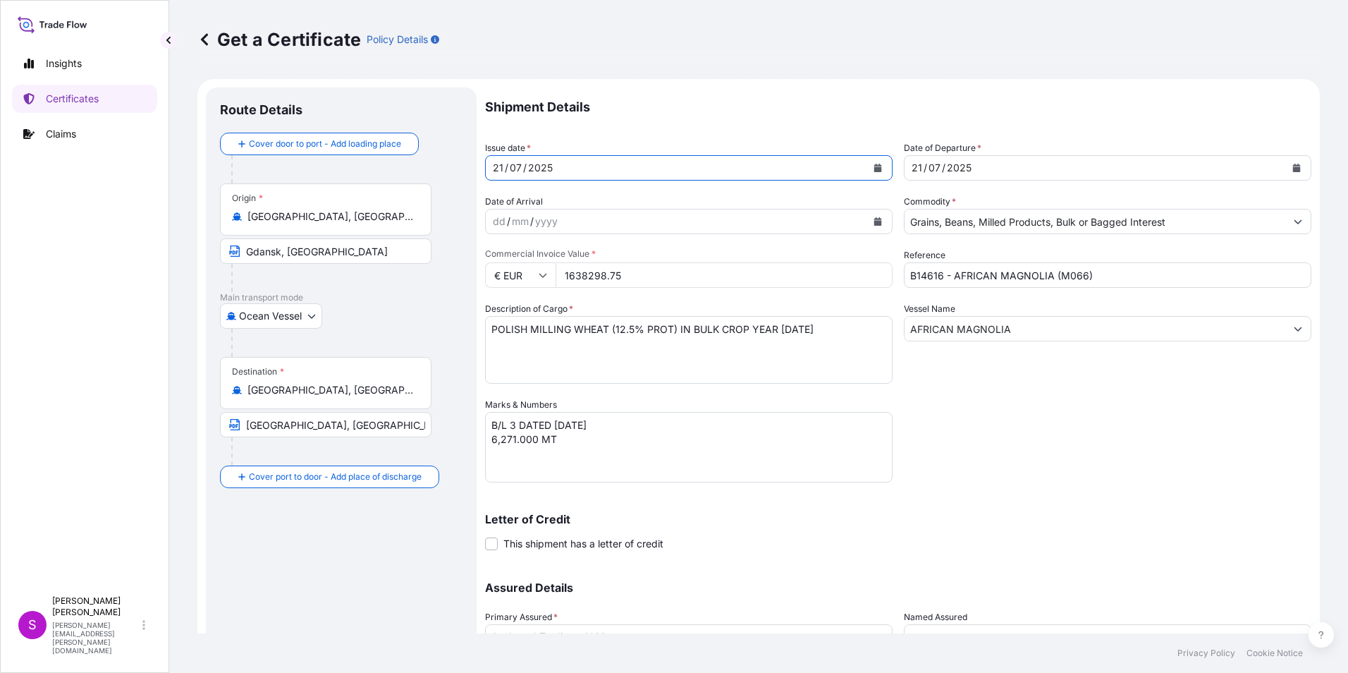
click at [874, 161] on button "Calendar" at bounding box center [877, 167] width 23 height 23
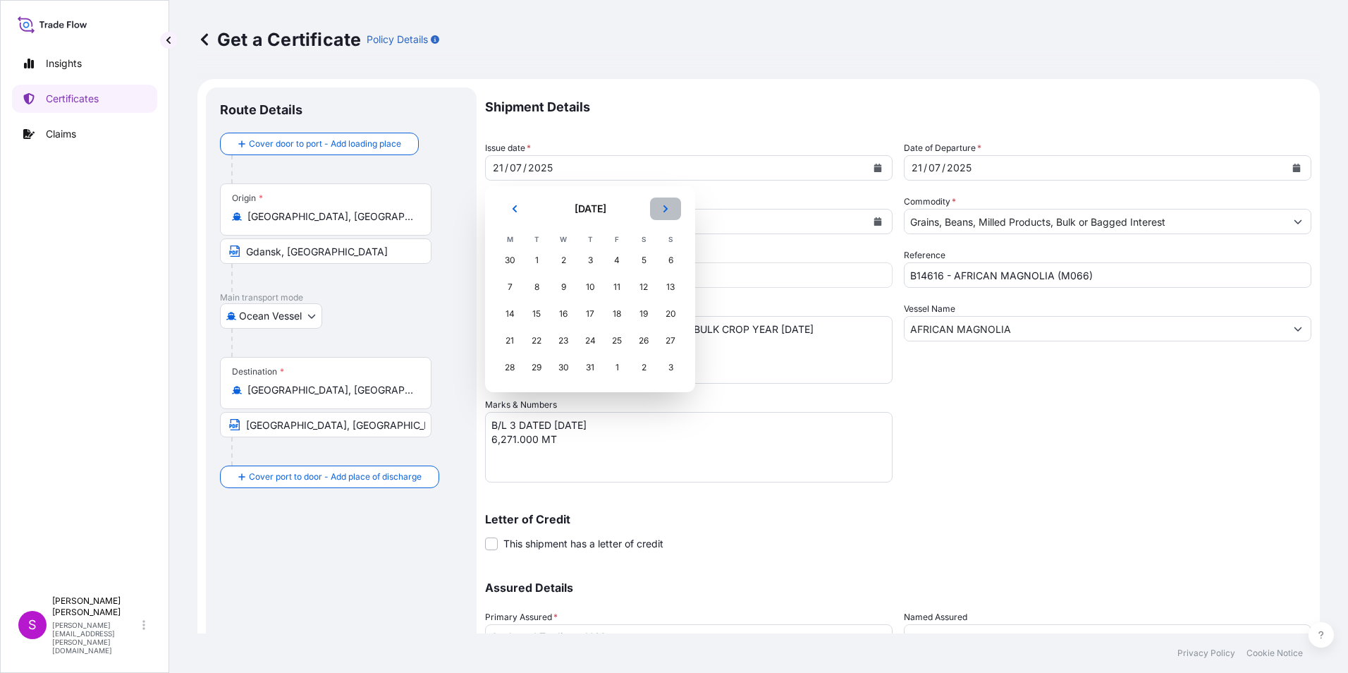
click at [658, 201] on button "Next" at bounding box center [665, 208] width 31 height 23
click at [618, 255] on div "3" at bounding box center [616, 259] width 25 height 25
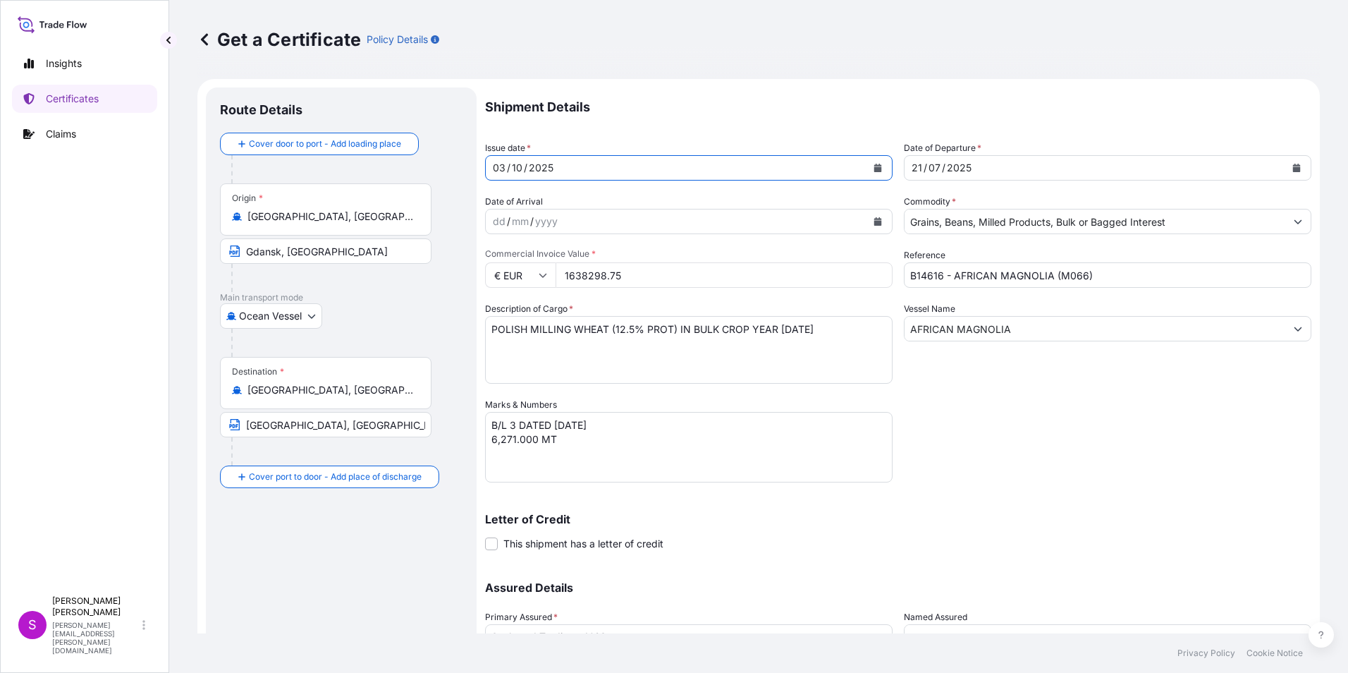
click at [1285, 165] on button "Calendar" at bounding box center [1296, 167] width 23 height 23
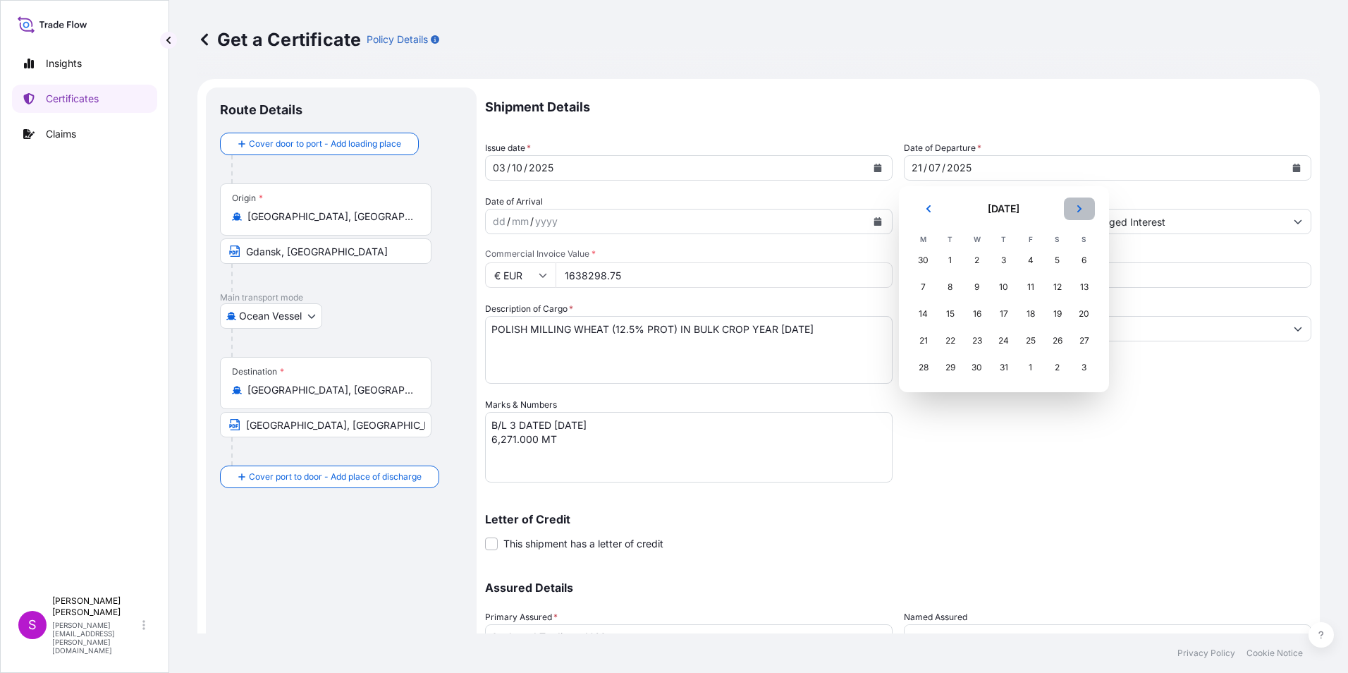
click at [1078, 204] on icon "Next" at bounding box center [1079, 208] width 8 height 8
click at [1078, 201] on button "Next" at bounding box center [1079, 208] width 31 height 23
click at [1032, 258] on div "3" at bounding box center [1030, 259] width 25 height 25
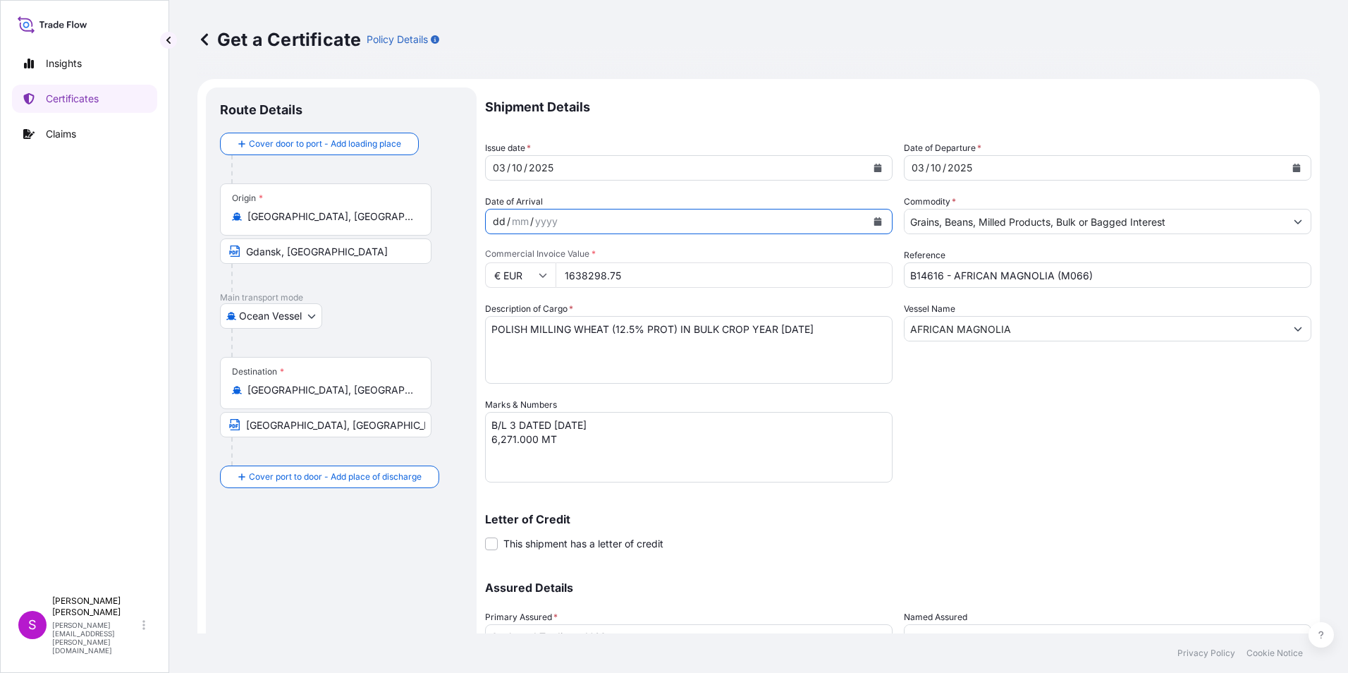
click at [505, 219] on div "dd" at bounding box center [499, 221] width 16 height 17
click at [876, 217] on icon "Calendar" at bounding box center [877, 221] width 8 height 8
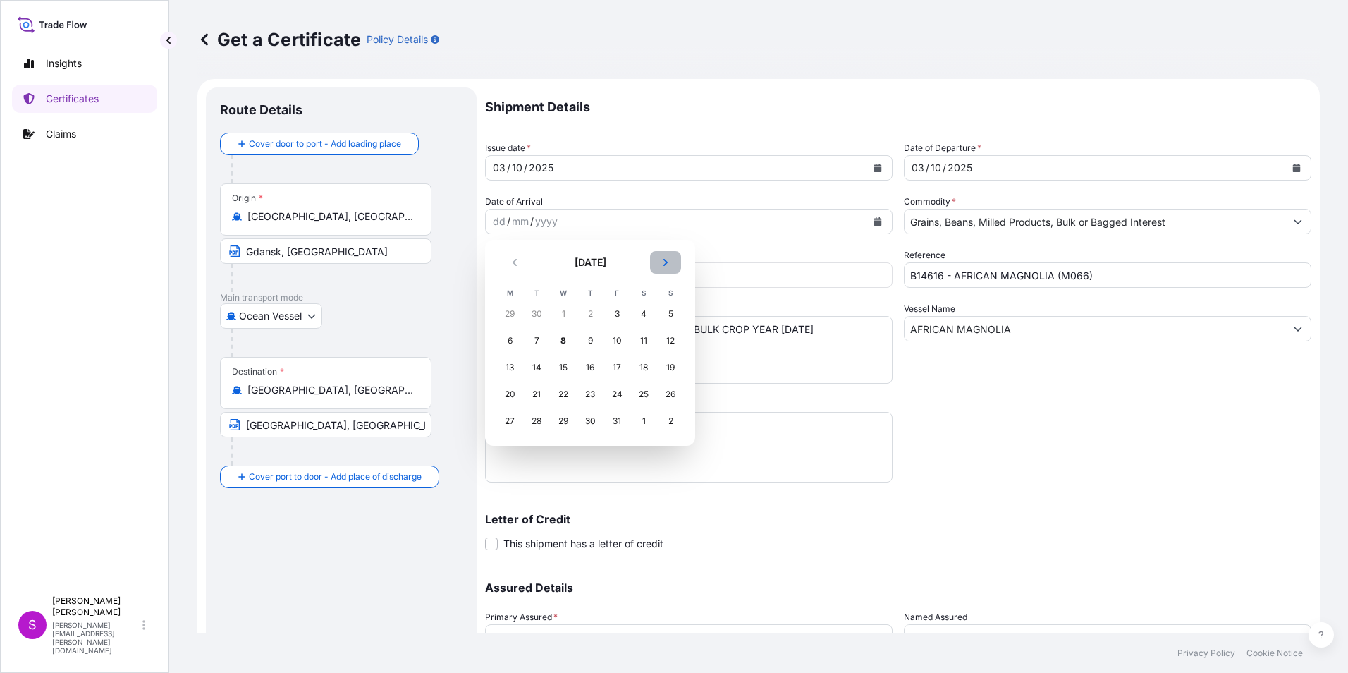
click at [662, 267] on button "Next" at bounding box center [665, 262] width 31 height 23
click at [615, 340] on div "7" at bounding box center [616, 340] width 25 height 25
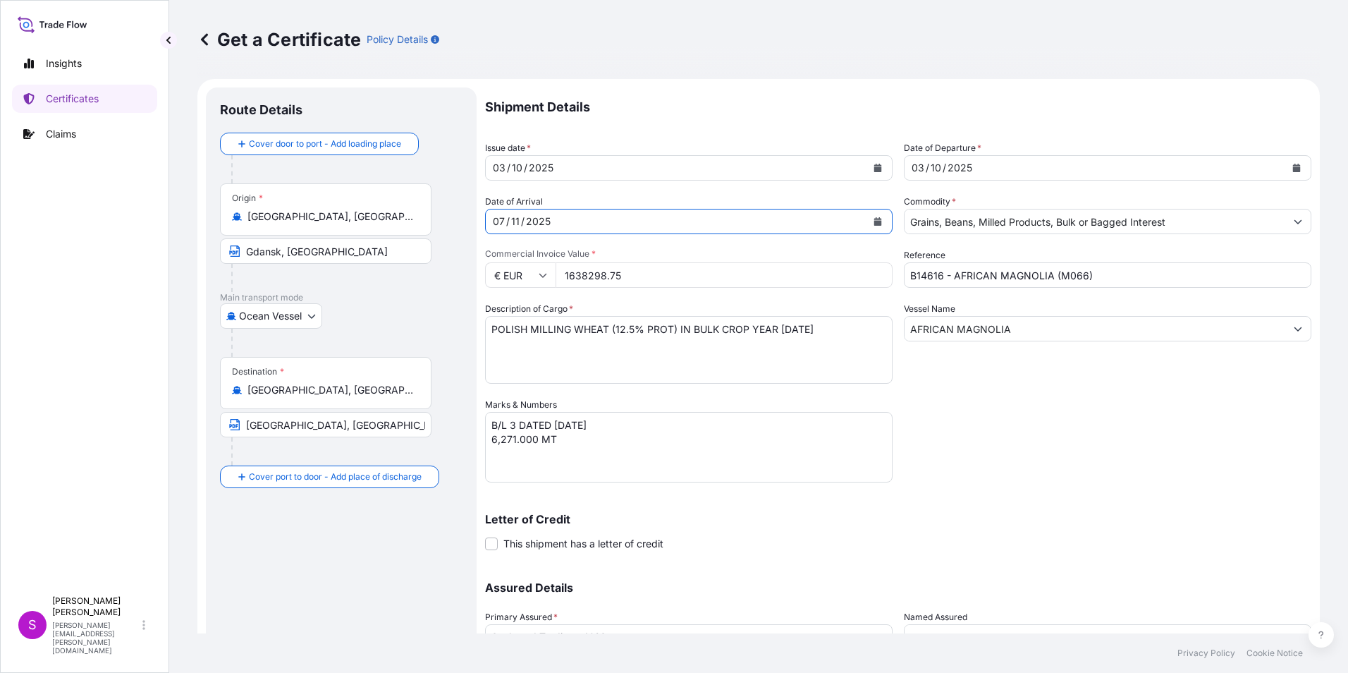
click at [904, 274] on input "B14616 - AFRICAN MAGNOLIA (M066)" at bounding box center [1107, 274] width 407 height 25
drag, startPoint x: 596, startPoint y: 276, endPoint x: 541, endPoint y: 276, distance: 55.0
click at [541, 277] on div "€ EUR 1638298.75" at bounding box center [688, 274] width 407 height 25
type input "1742400.00"
click at [487, 331] on textarea "POLISH MILLING WHEAT (12.5% PROT) IN BULK CROP YEAR [DATE]" at bounding box center [688, 350] width 407 height 68
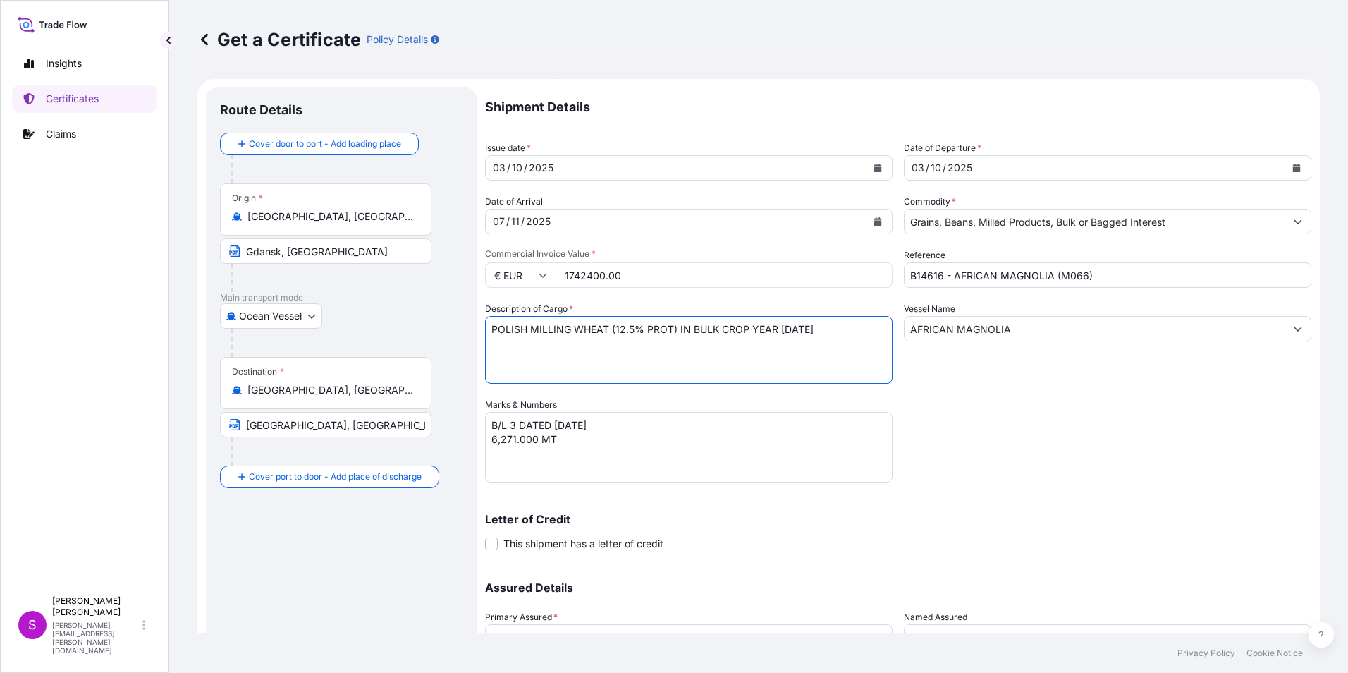
drag, startPoint x: 810, startPoint y: 327, endPoint x: 723, endPoint y: 331, distance: 86.8
click at [723, 331] on textarea "POLISH MILLING WHEAT (12.5% PROT) IN BULK CROP YEAR [DATE]" at bounding box center [688, 350] width 407 height 68
type textarea "POLISH MILLING WHEAT (12.5% PROT) IN BULK"
click at [907, 277] on input "B14616 - AFRICAN MAGNOLIA (M066)" at bounding box center [1107, 274] width 407 height 25
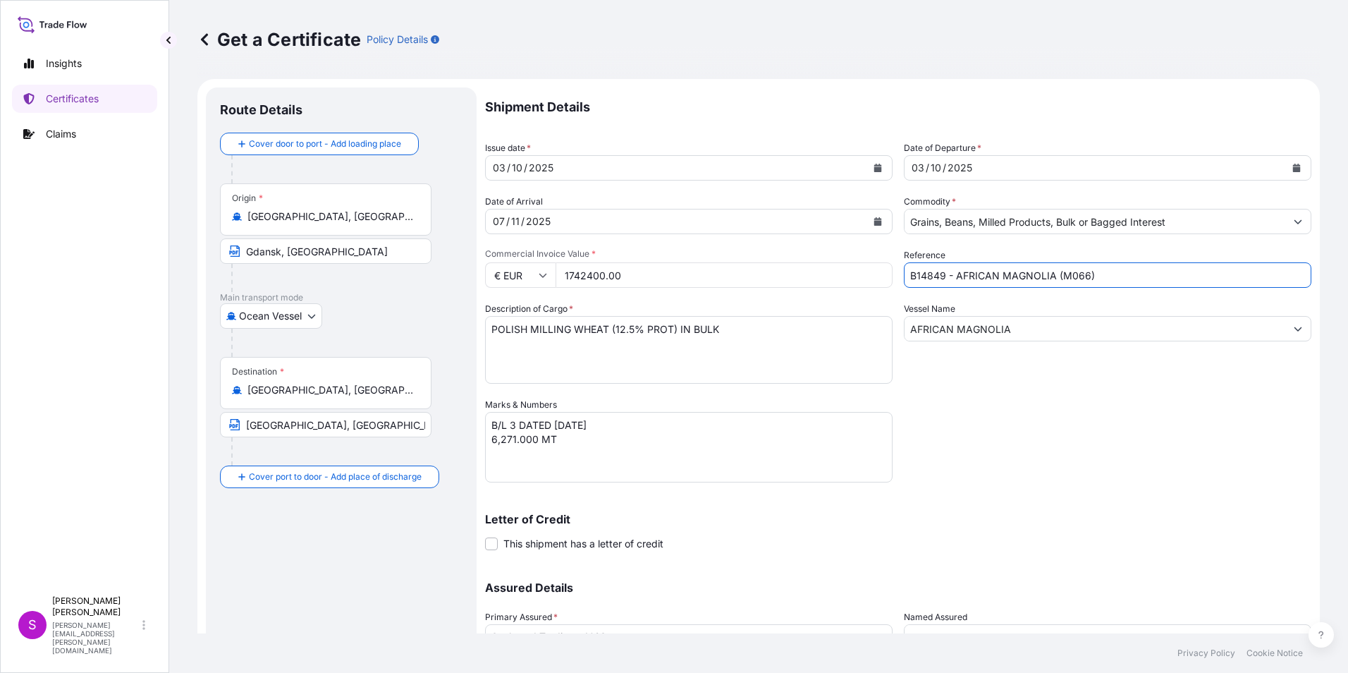
click at [995, 276] on input "B14849 - AFRICAN MAGNOLIA (M066)" at bounding box center [1107, 274] width 407 height 25
click at [1039, 271] on input "B14849 - AFRICAN KALMIA (M066)" at bounding box center [1107, 274] width 407 height 25
type input "B14849 - AFRICAN KALMIA (K068)"
click at [1015, 337] on input "AFRICAN MAGNOLIA" at bounding box center [1094, 328] width 381 height 25
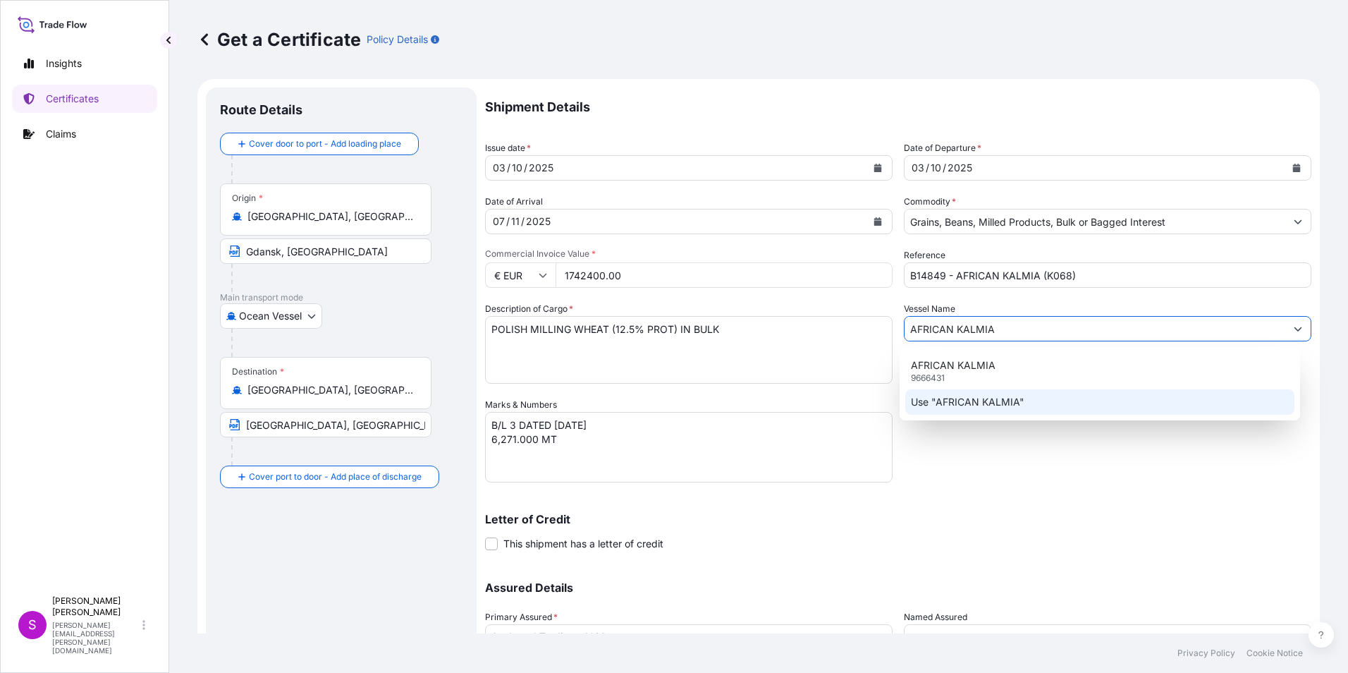
type input "AFRICAN KALMIA"
click at [935, 475] on div "Shipment Details Issue date * [DATE] Date of Departure * [DATE] Date of Arrival…" at bounding box center [898, 396] width 826 height 618
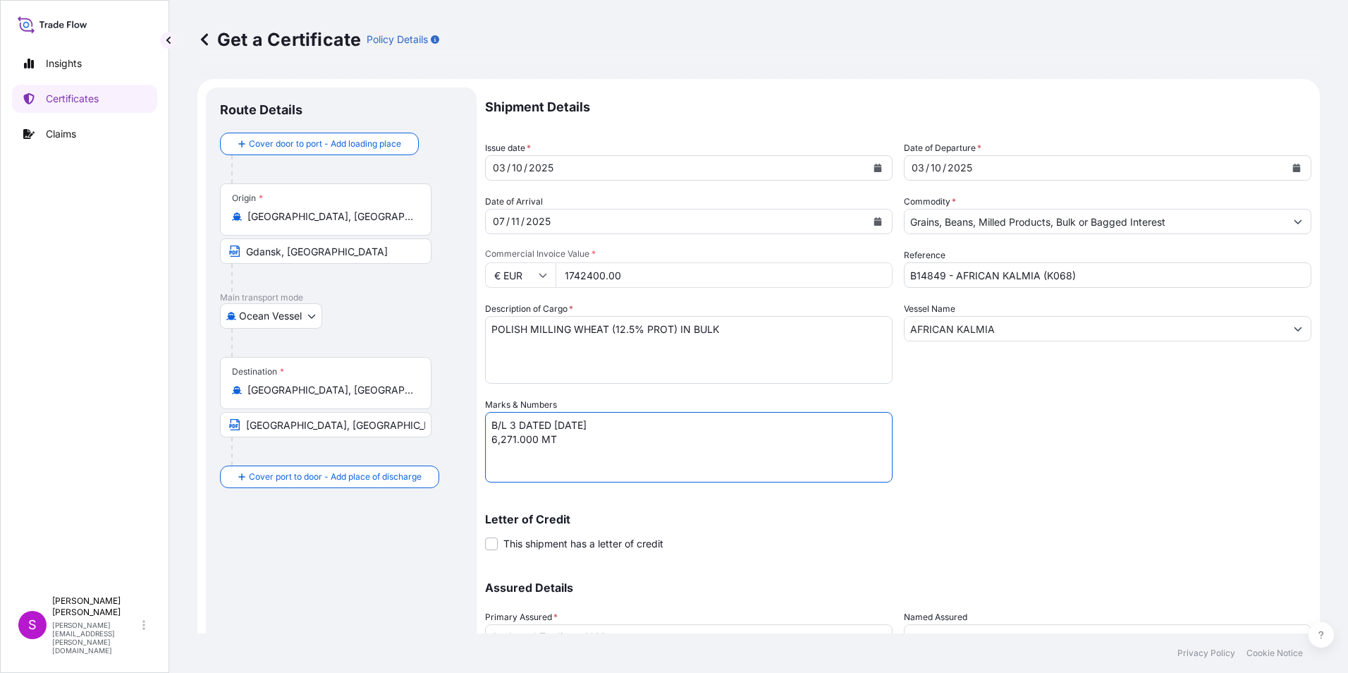
click at [512, 429] on textarea "B/L 3 DATED [DATE] 6,271.000 MT" at bounding box center [688, 447] width 407 height 70
click at [553, 422] on textarea "B/L 3 DATED [DATE] 6,271.000 MT" at bounding box center [688, 447] width 407 height 70
click at [493, 443] on textarea "B/L 3 DATED [DATE] 6,271.000 MT" at bounding box center [688, 447] width 407 height 70
click at [502, 441] on textarea "B/L 3 DATED [DATE] 6,271.000 MT" at bounding box center [688, 447] width 407 height 70
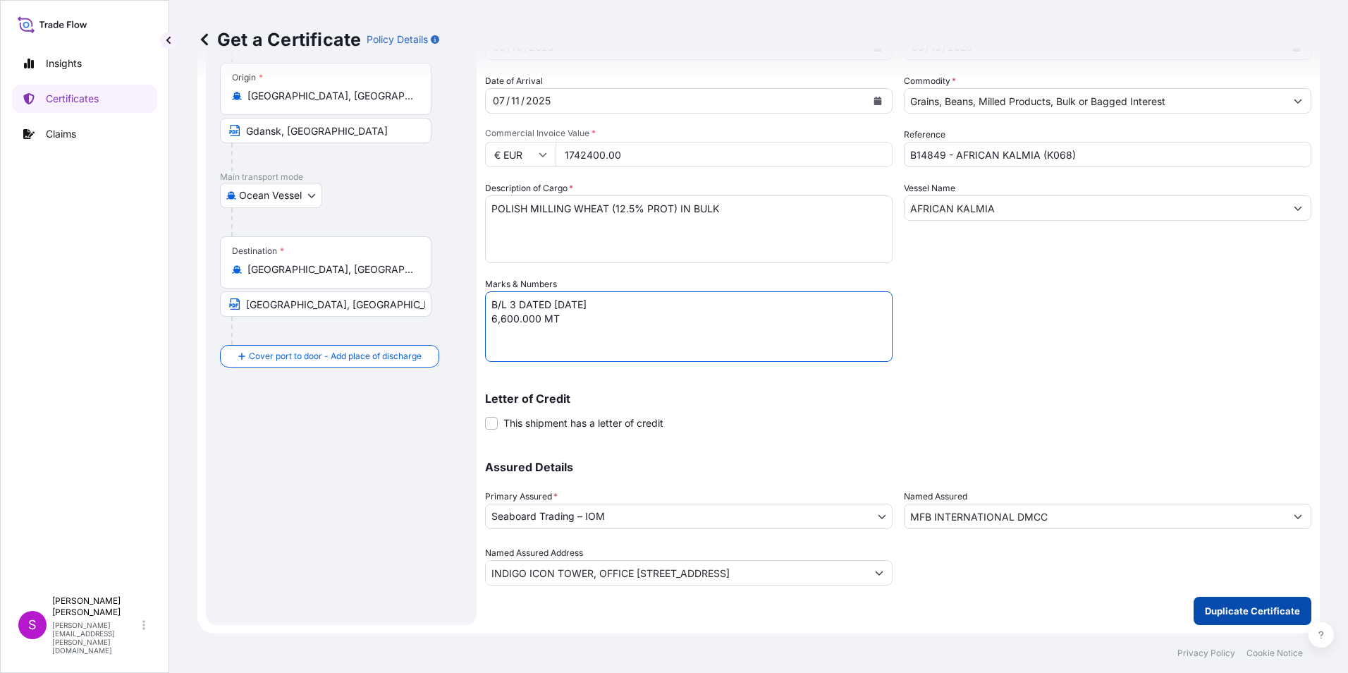
type textarea "B/L 3 DATED [DATE] 6,600.000 MT"
click at [1233, 608] on p "Duplicate Certificate" at bounding box center [1252, 610] width 95 height 14
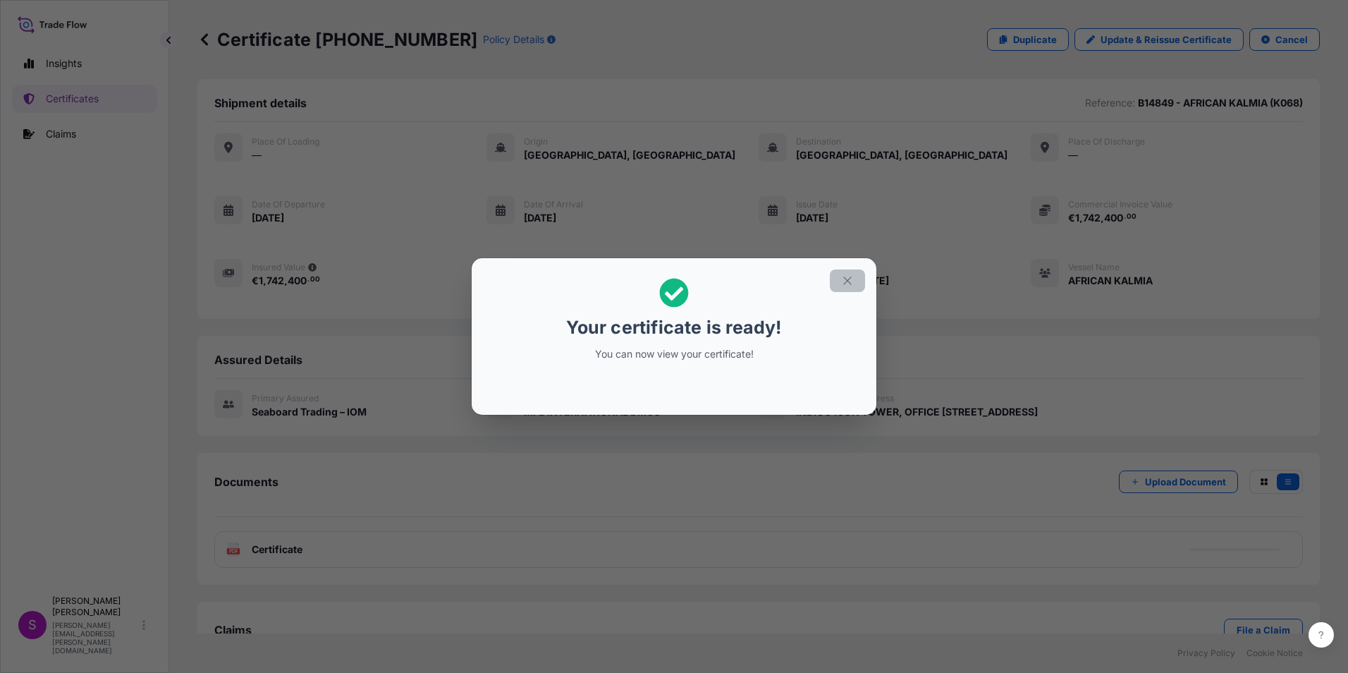
click at [841, 274] on icon "button" at bounding box center [847, 280] width 13 height 13
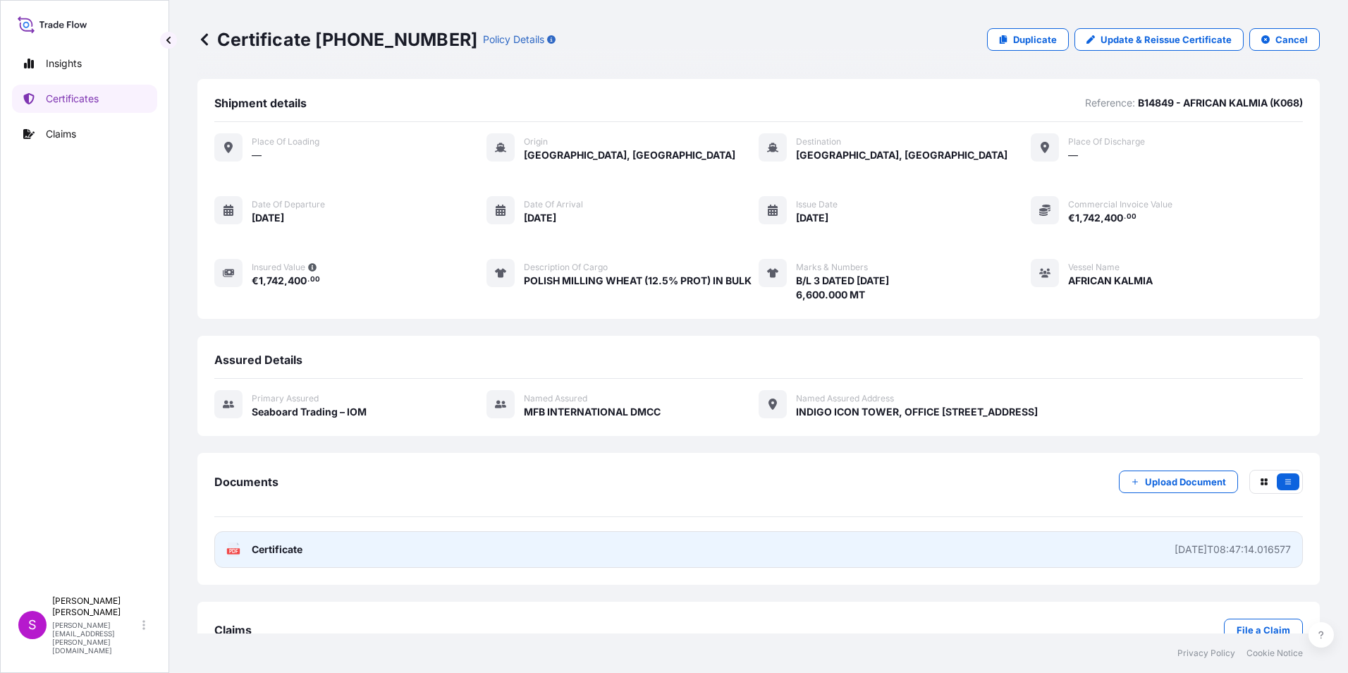
click at [340, 544] on link "PDF Certificate [DATE]T08:47:14.016577" at bounding box center [758, 549] width 1088 height 37
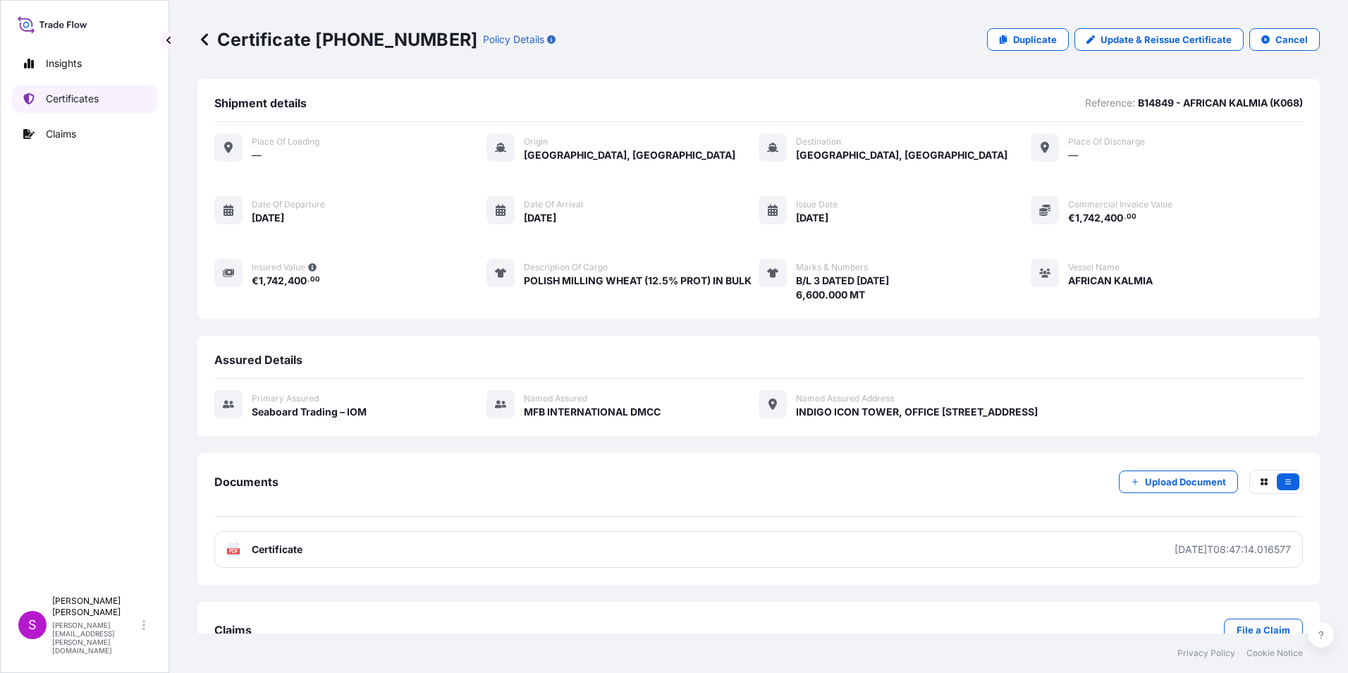
click at [68, 95] on p "Certificates" at bounding box center [72, 99] width 53 height 14
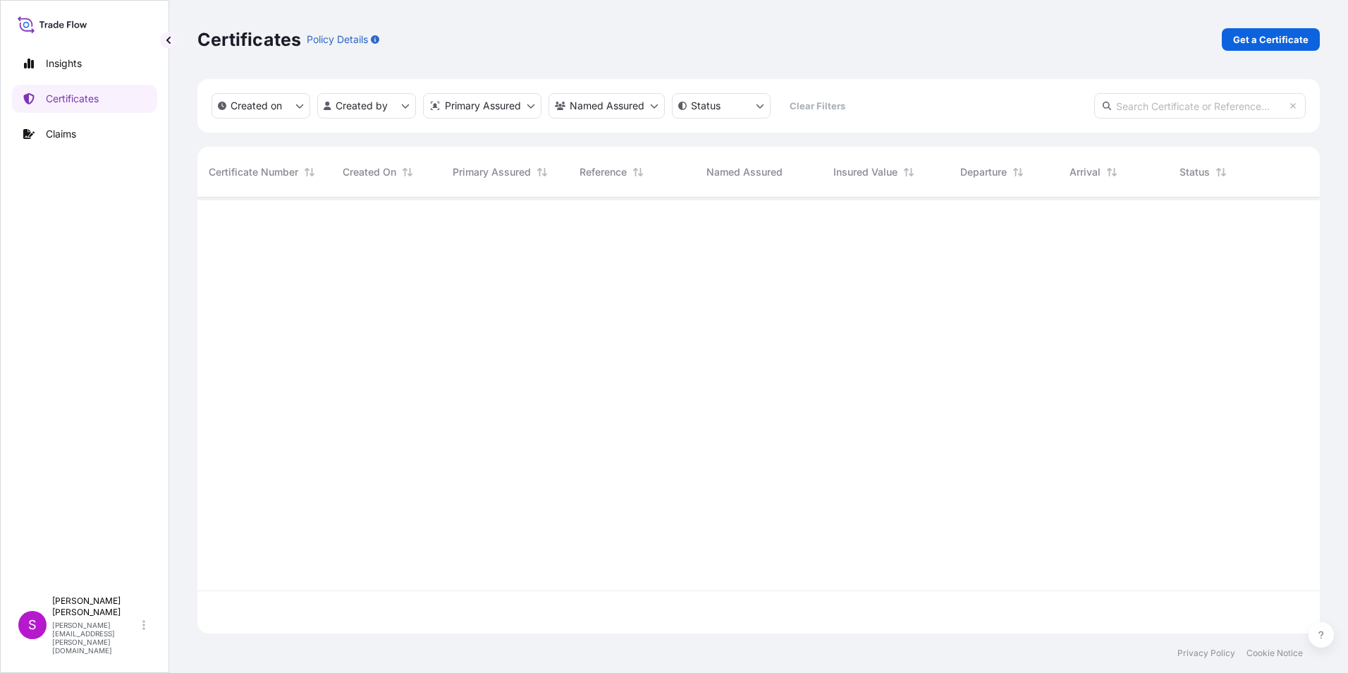
scroll to position [433, 1112]
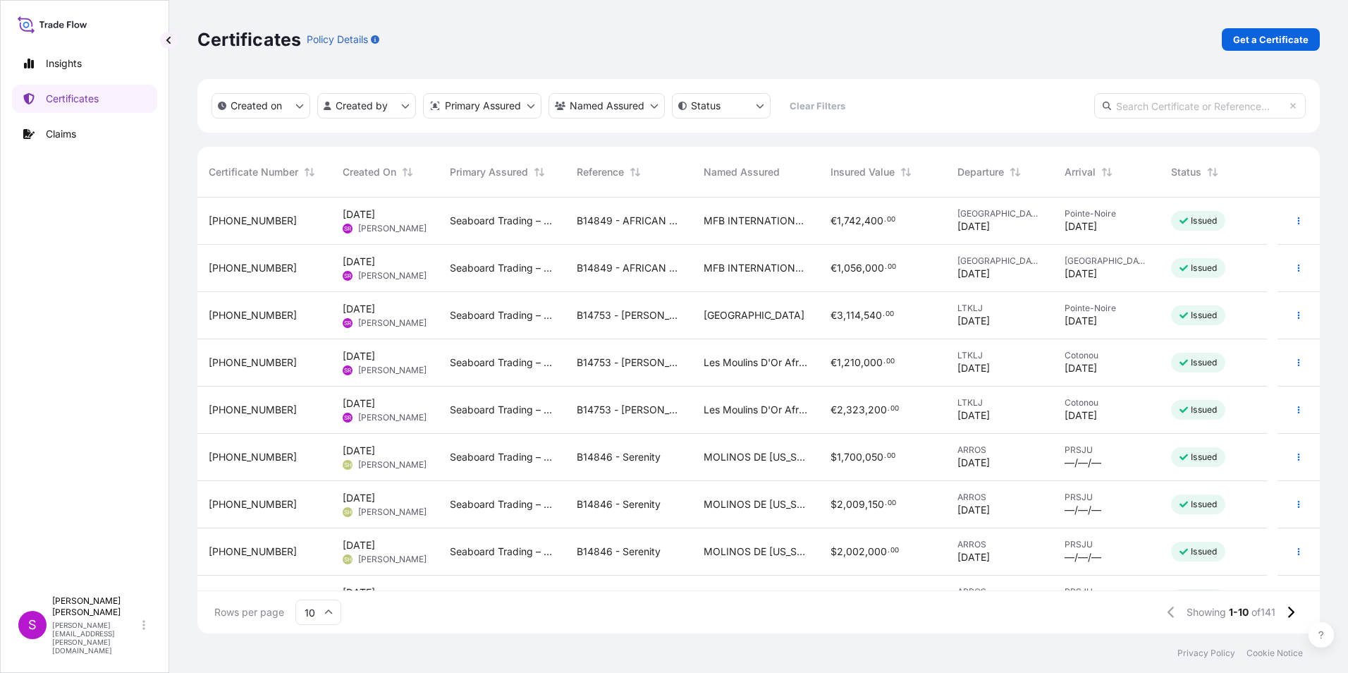
click at [809, 259] on div "MFB INTERNATIONAL DMCC" at bounding box center [755, 268] width 127 height 47
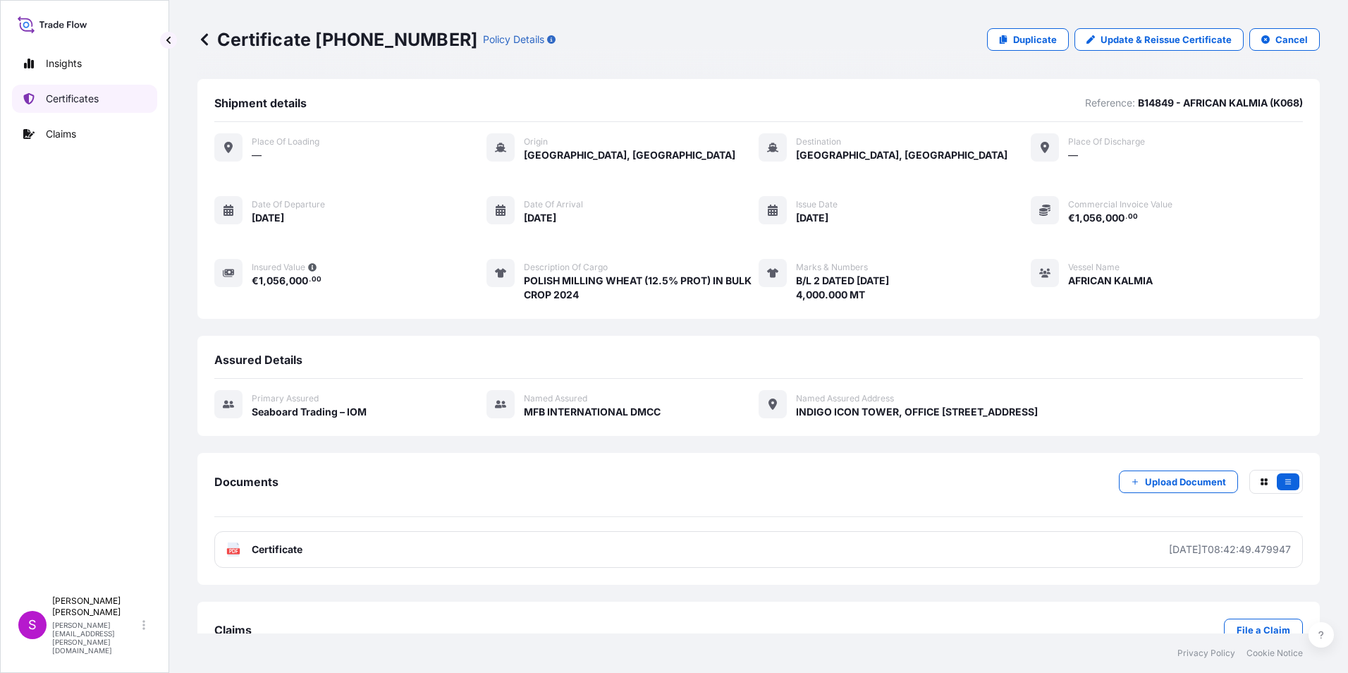
click at [84, 99] on p "Certificates" at bounding box center [72, 99] width 53 height 14
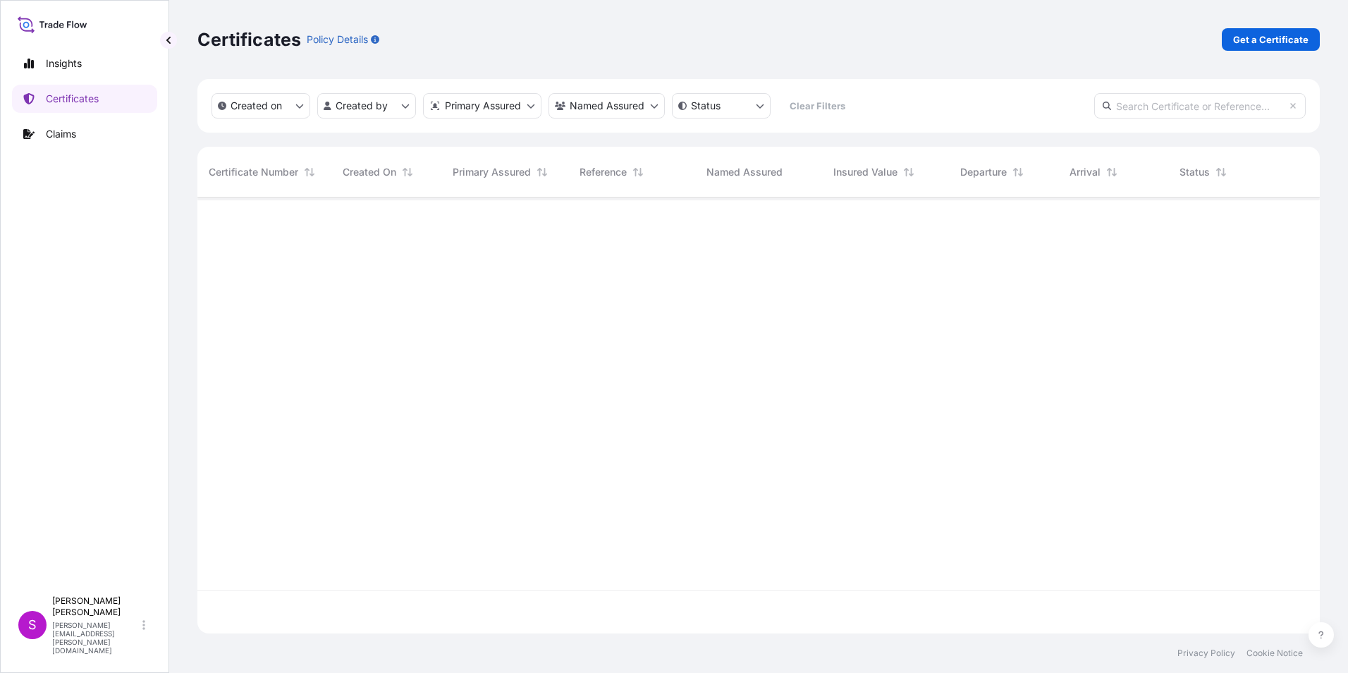
scroll to position [433, 1112]
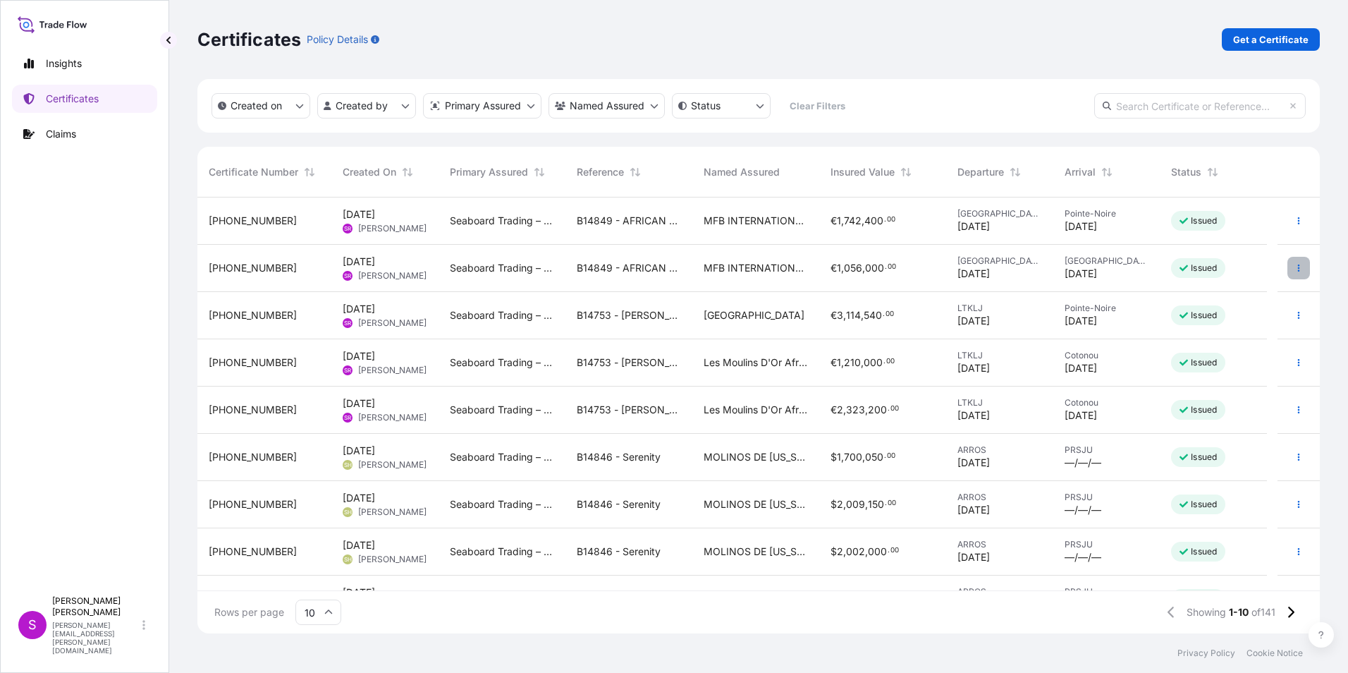
click at [1294, 264] on icon "button" at bounding box center [1298, 268] width 8 height 8
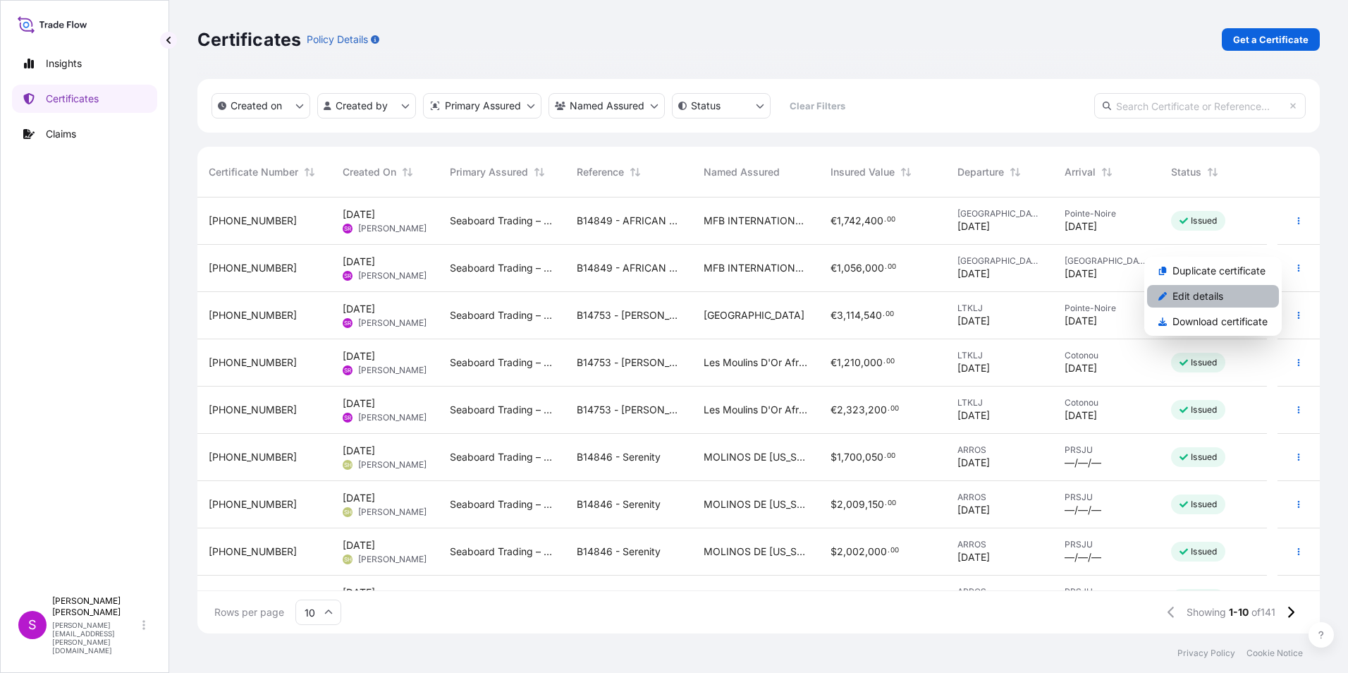
click at [1189, 293] on p "Edit details" at bounding box center [1197, 296] width 51 height 14
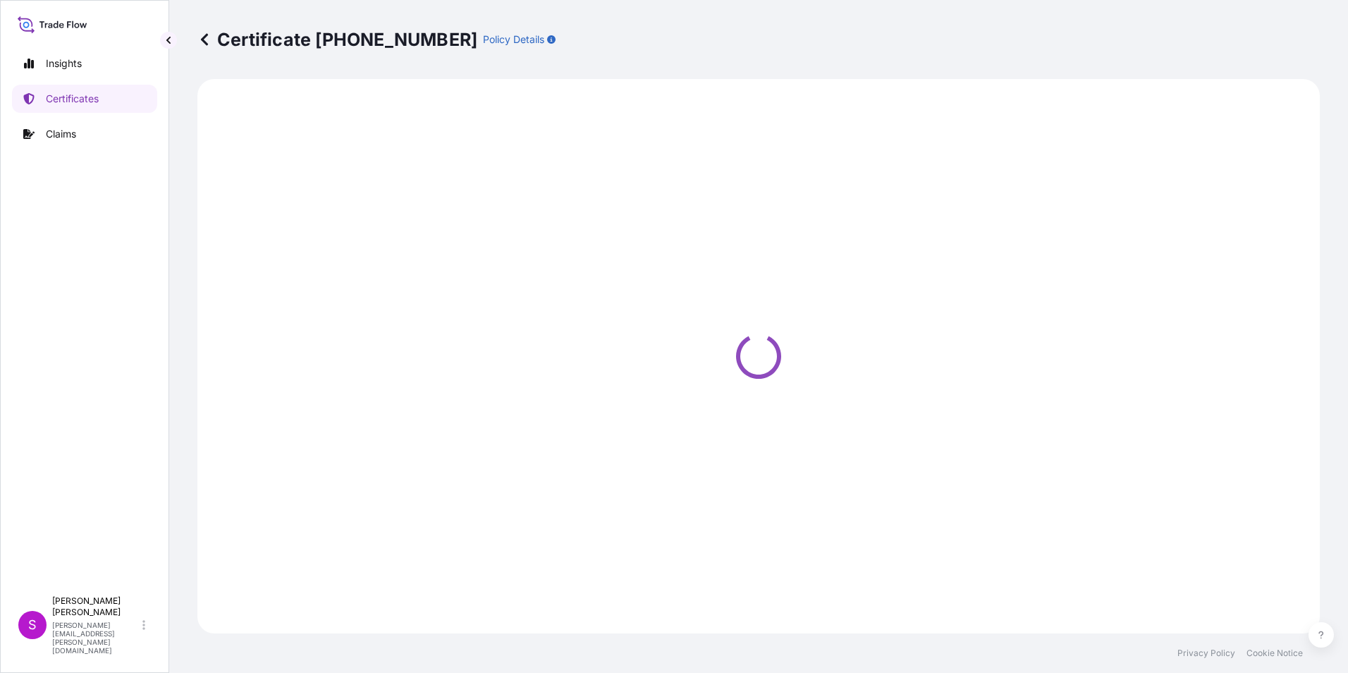
select select "Ocean Vessel"
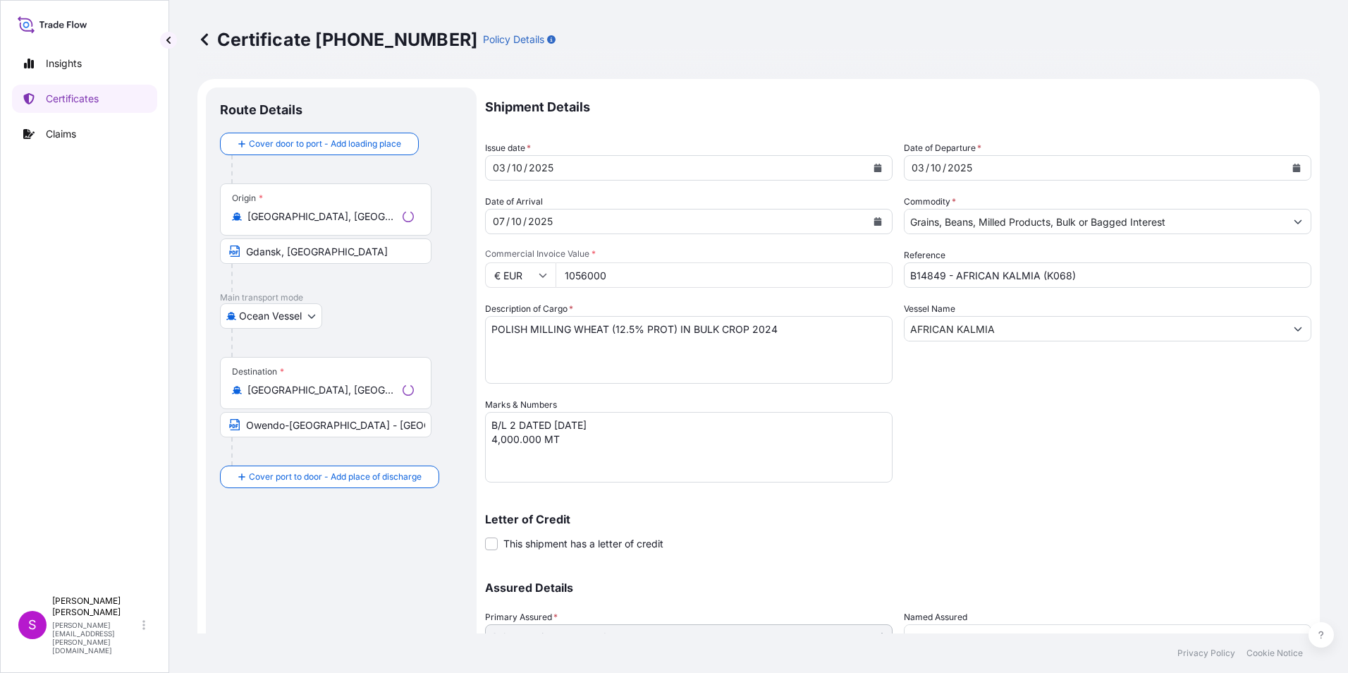
select select "31640"
click at [502, 218] on div "07" at bounding box center [498, 221] width 15 height 17
click at [504, 219] on div "07" at bounding box center [498, 221] width 15 height 17
click at [506, 219] on div "/" at bounding box center [508, 221] width 4 height 17
click at [504, 219] on div "07" at bounding box center [498, 221] width 15 height 17
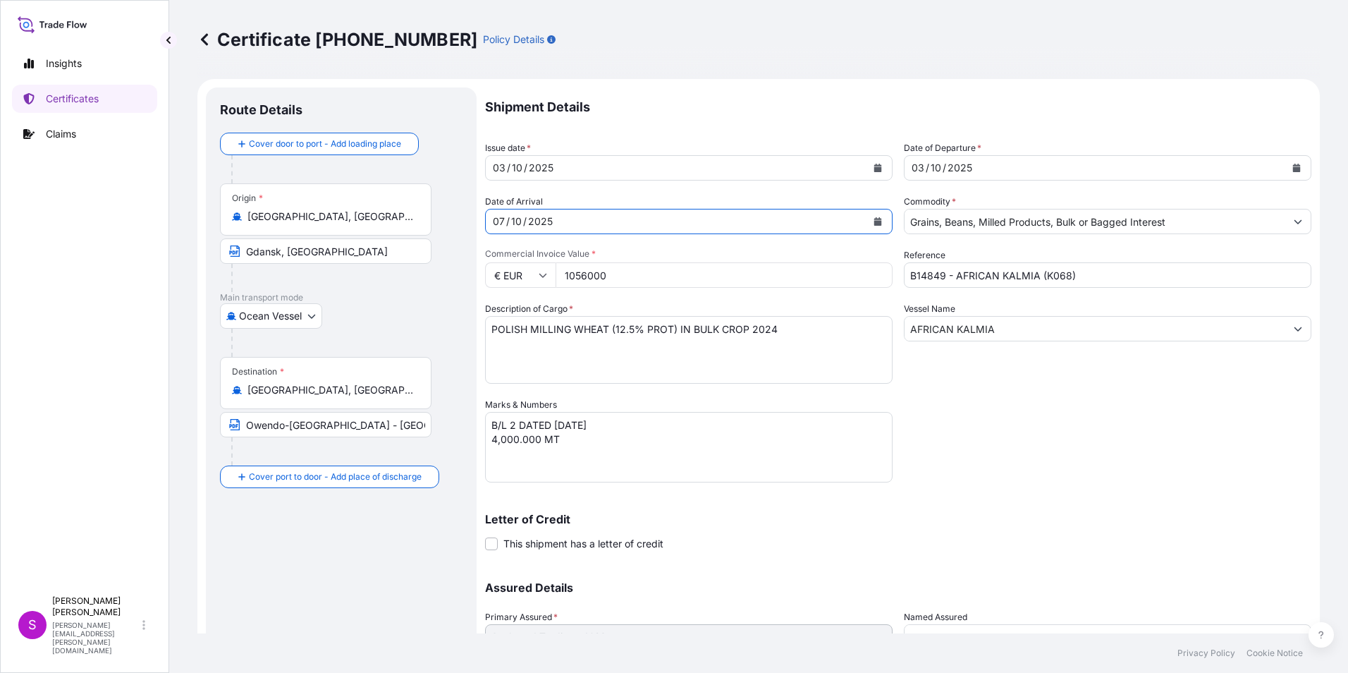
click at [876, 221] on icon "Calendar" at bounding box center [877, 221] width 8 height 8
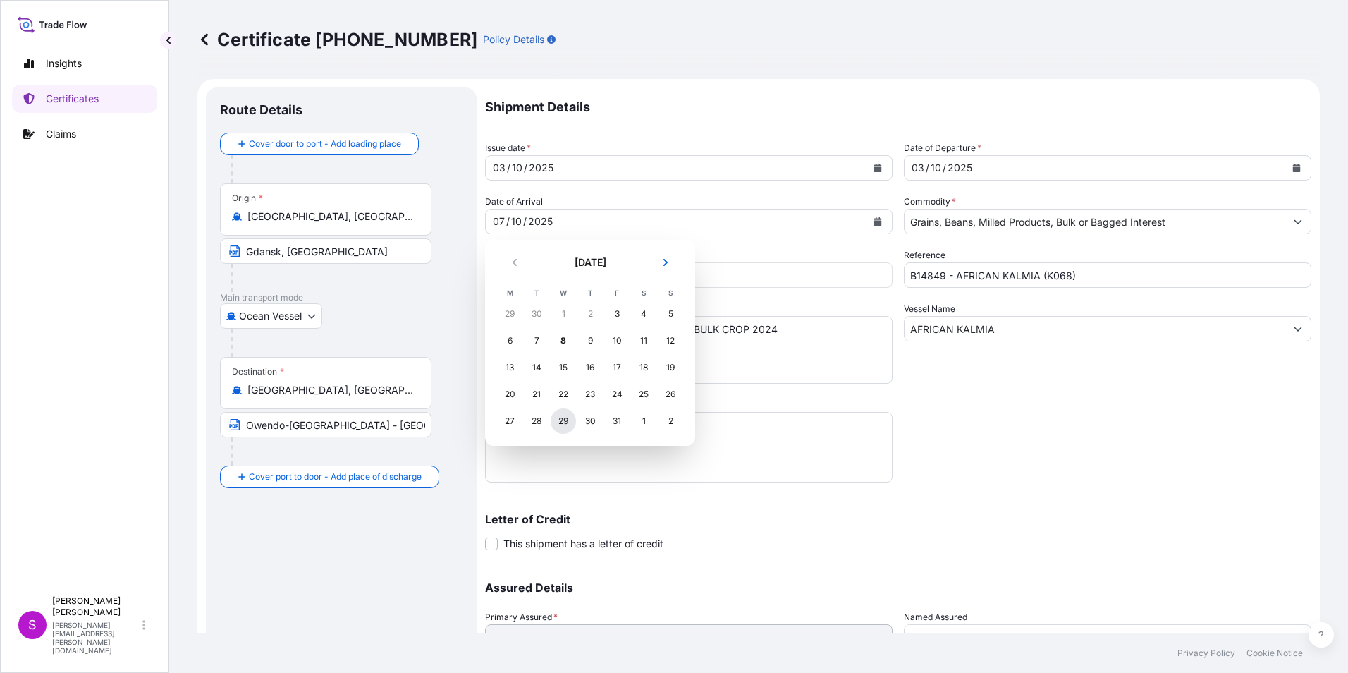
click at [561, 422] on div "29" at bounding box center [563, 420] width 25 height 25
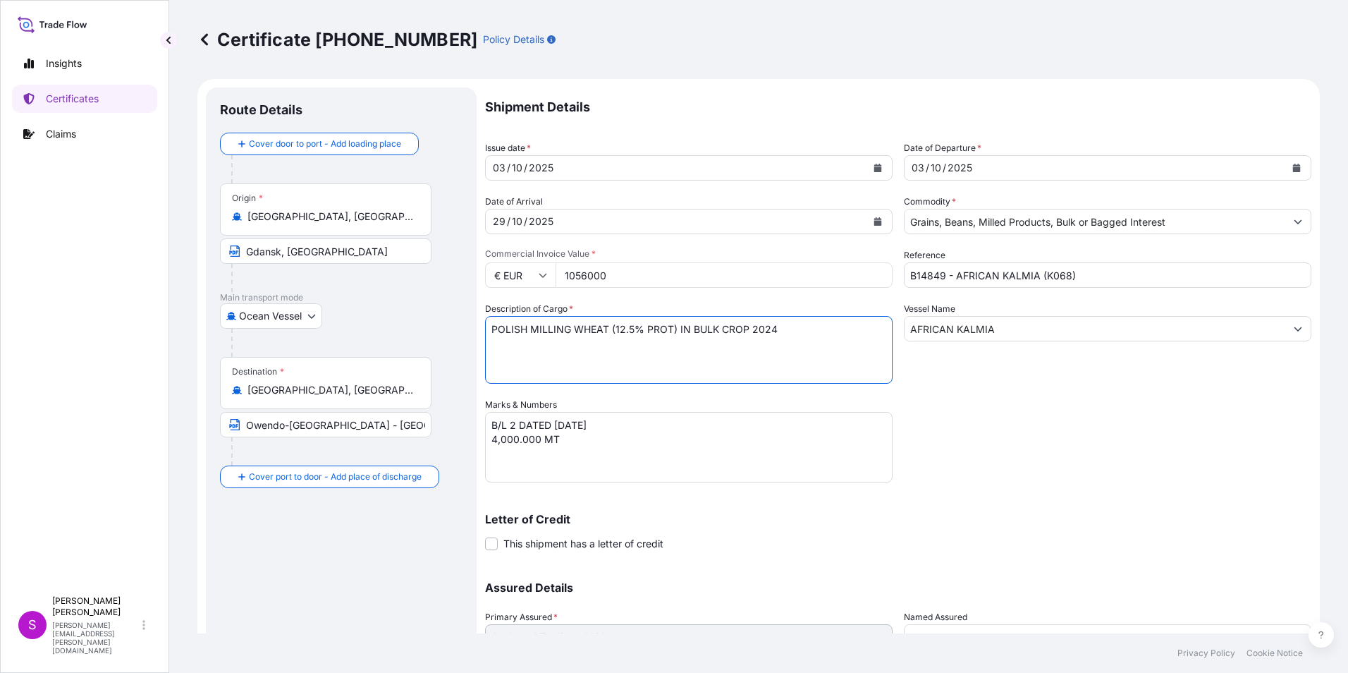
drag, startPoint x: 801, startPoint y: 330, endPoint x: 719, endPoint y: 339, distance: 82.3
click at [719, 339] on textarea "POLISH MILLING WHEAT (12.5% PROT) IN BULK CROP 2024" at bounding box center [688, 350] width 407 height 68
type textarea "POLISH MILLING WHEAT (12.5% PROT) IN BULK"
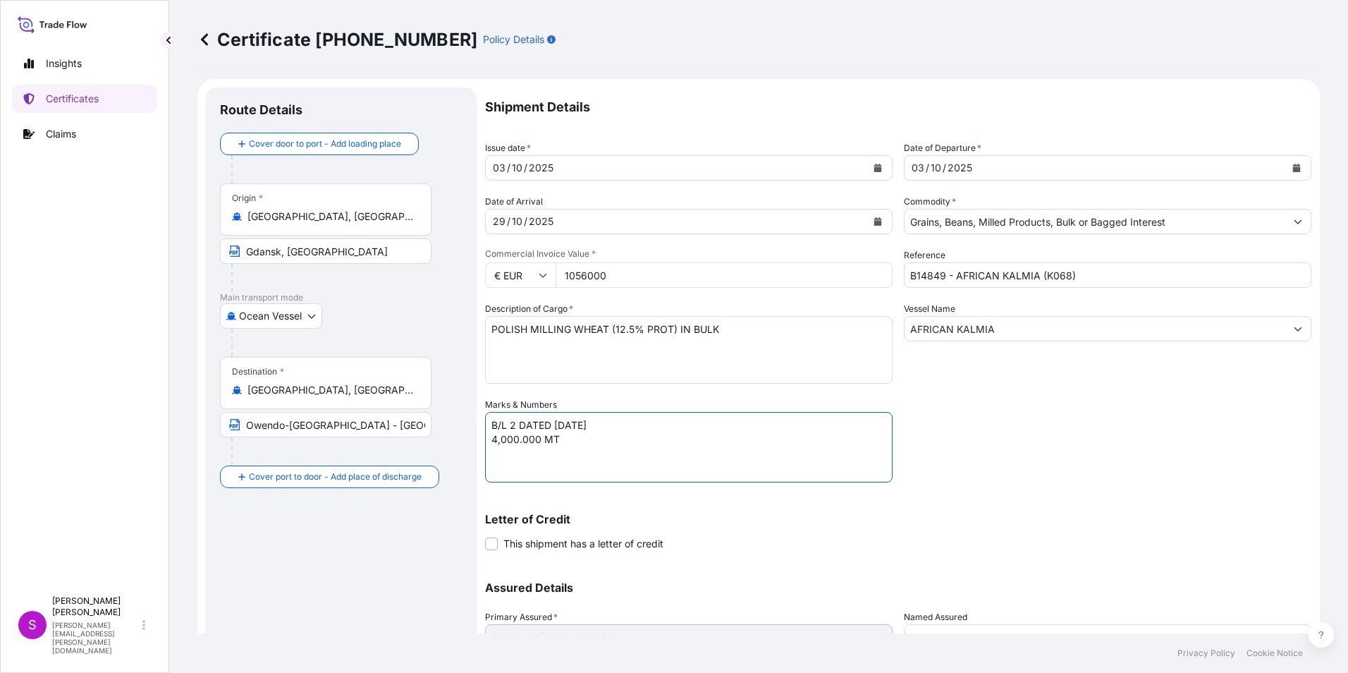
click at [714, 437] on textarea "B/L 2 DATED [DATE] 4,000.000 MT" at bounding box center [688, 447] width 407 height 70
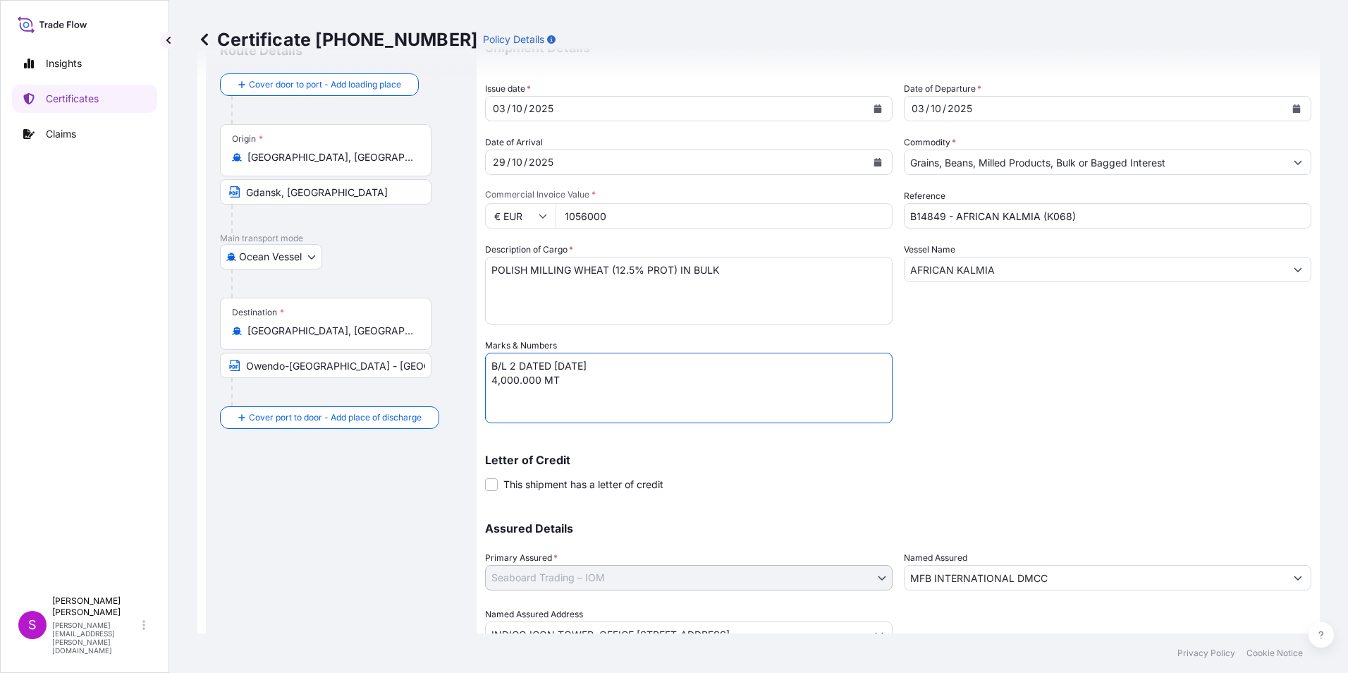
scroll to position [121, 0]
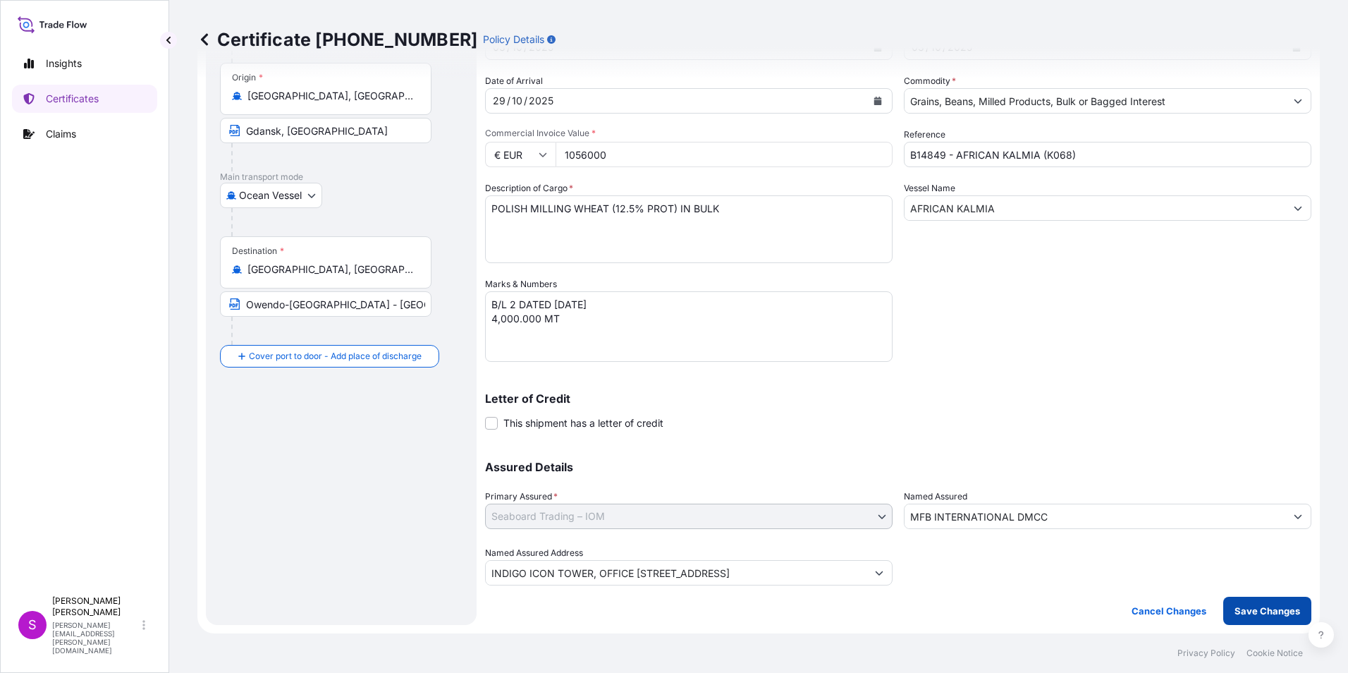
click at [1265, 611] on p "Save Changes" at bounding box center [1267, 610] width 66 height 14
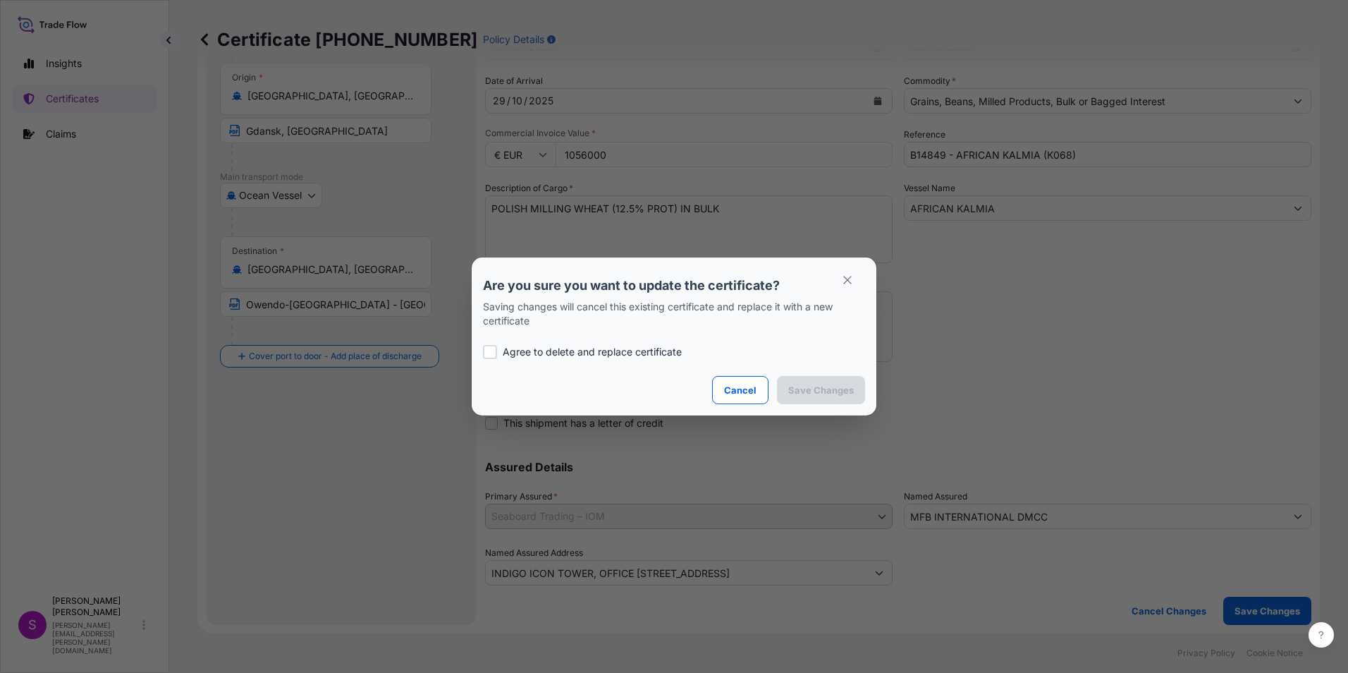
click at [495, 364] on div "Agree to delete and replace certificate" at bounding box center [674, 352] width 382 height 48
click at [487, 357] on div at bounding box center [490, 352] width 14 height 14
checkbox input "true"
click at [816, 389] on p "Save Changes" at bounding box center [821, 390] width 66 height 14
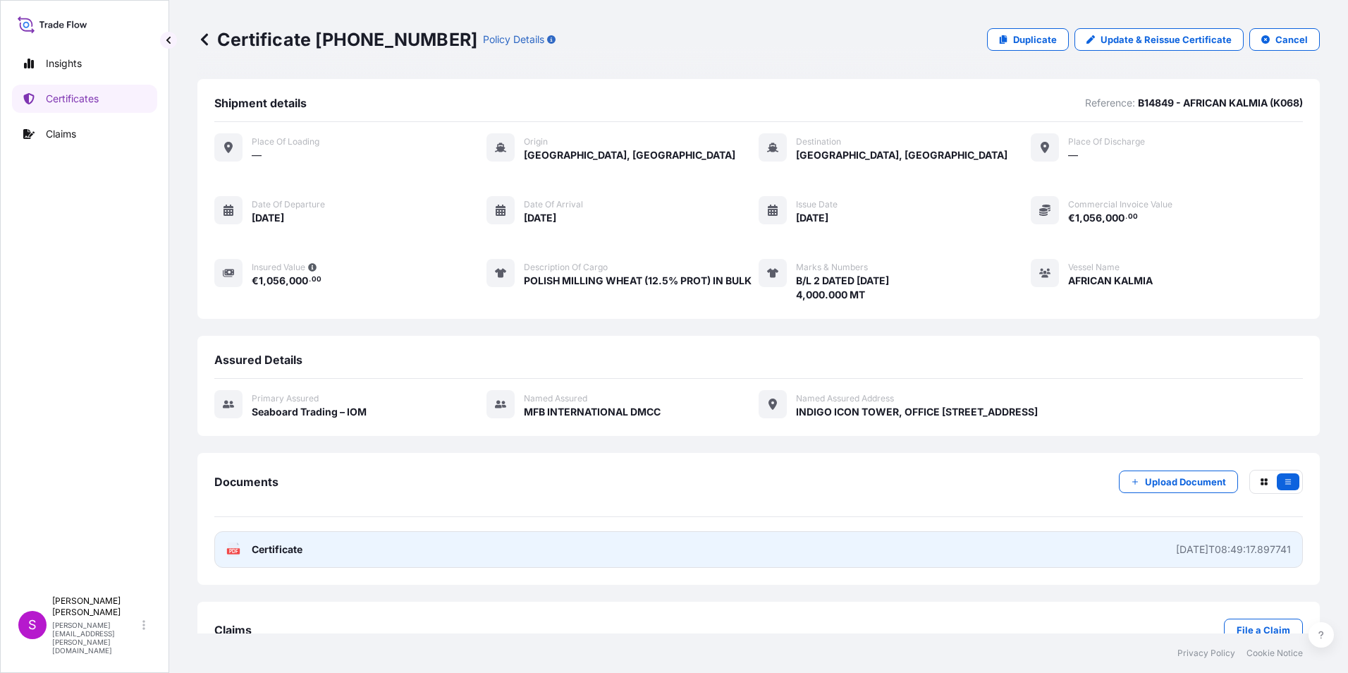
click at [487, 549] on link "PDF Certificate [DATE]T08:49:17.897741" at bounding box center [758, 549] width 1088 height 37
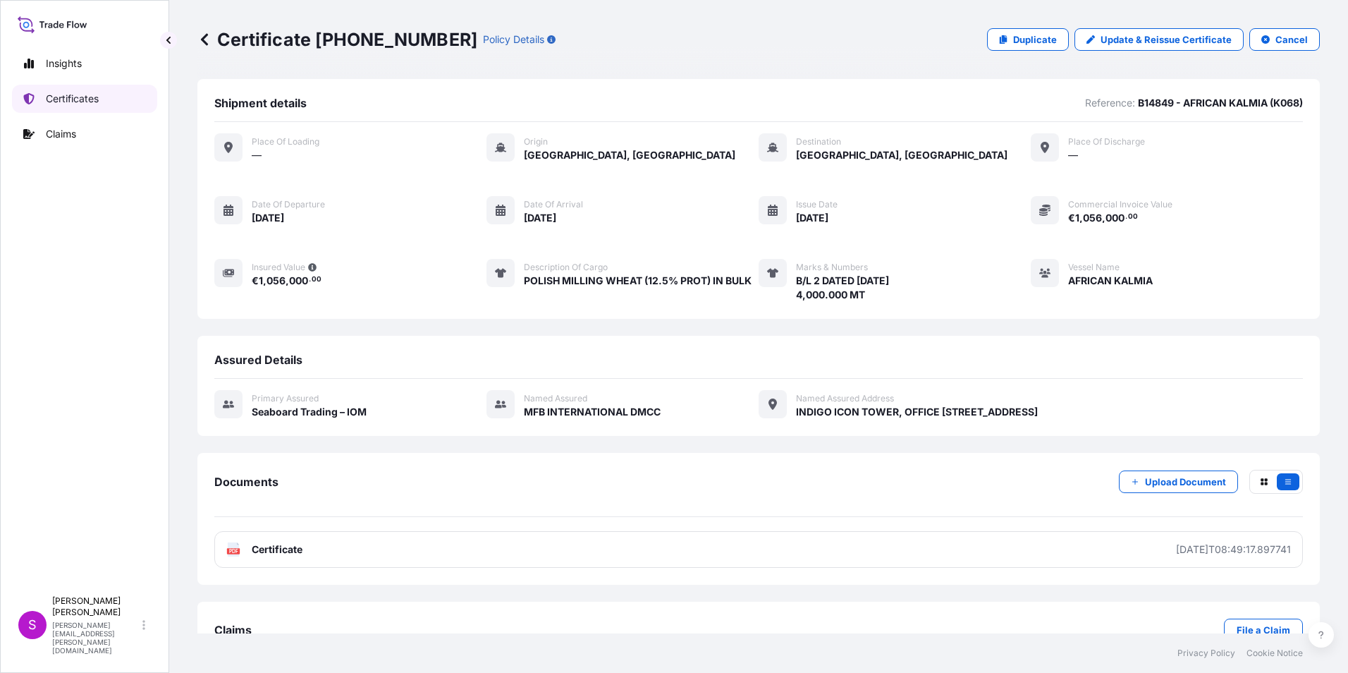
click at [85, 92] on p "Certificates" at bounding box center [72, 99] width 53 height 14
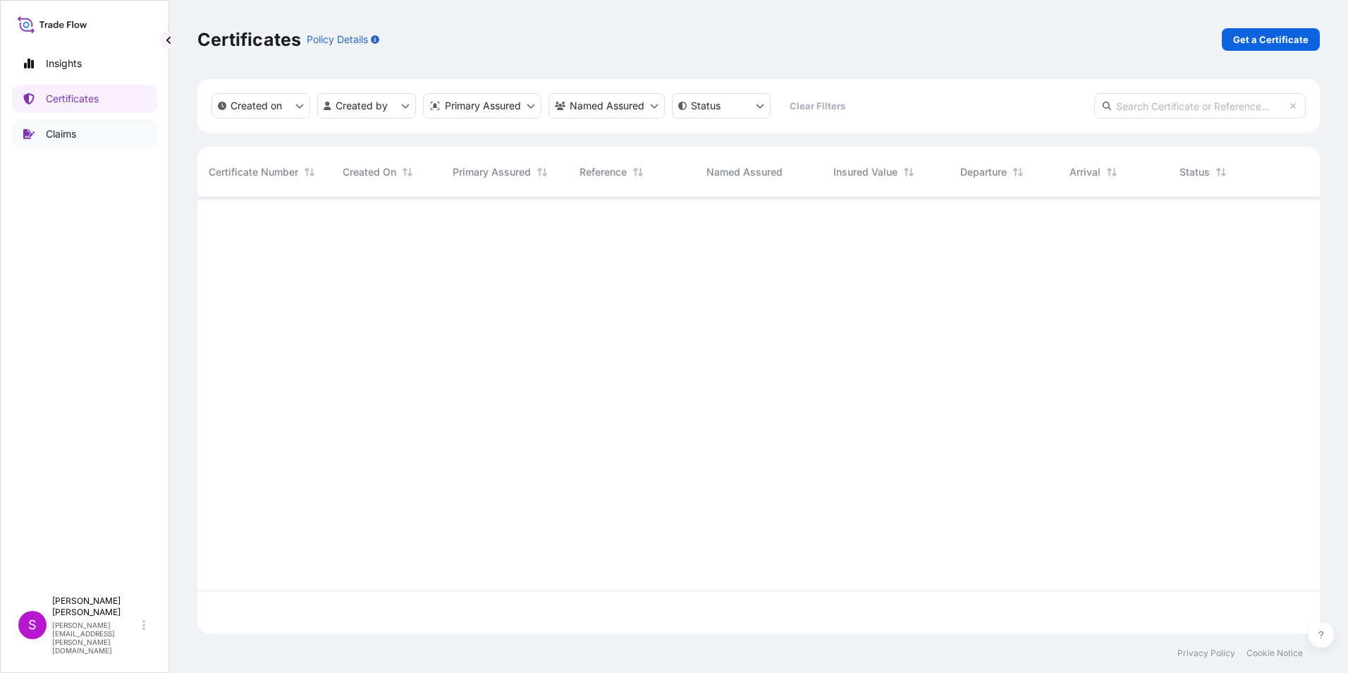
scroll to position [433, 1112]
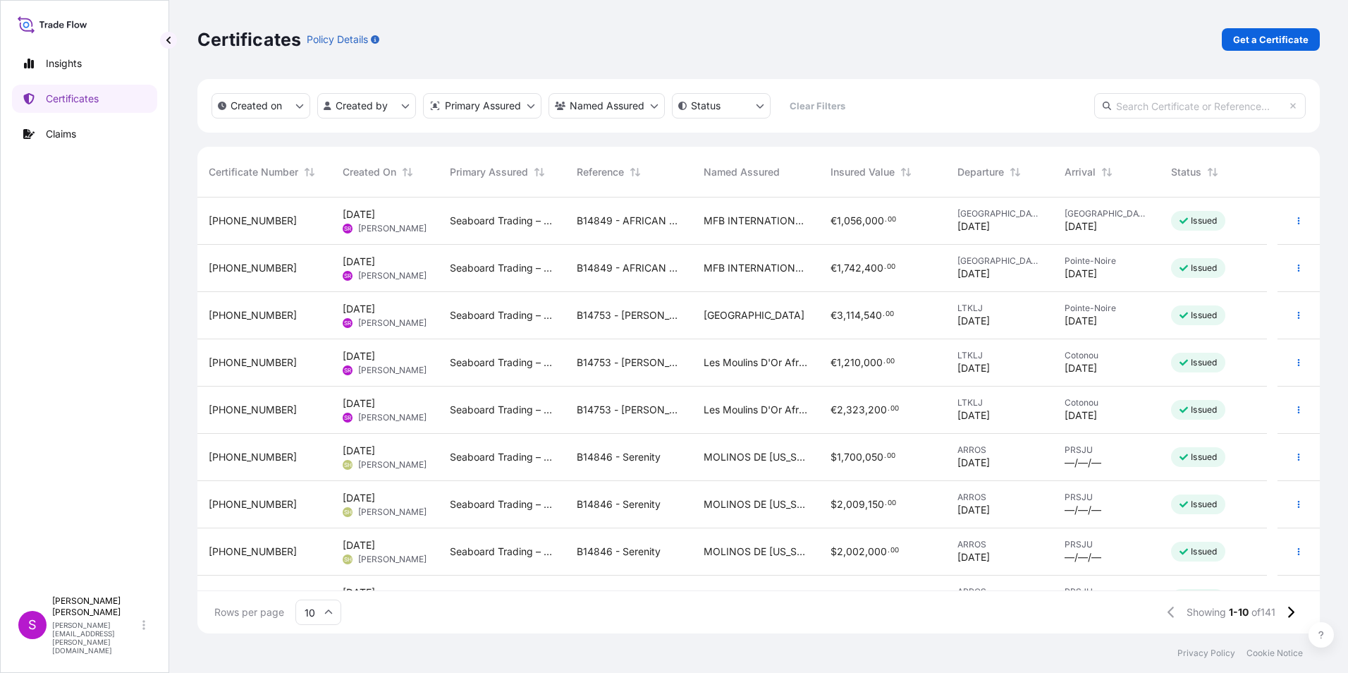
click at [618, 100] on html "Insights Certificates Claims S [PERSON_NAME] [PERSON_NAME][EMAIL_ADDRESS][PERSO…" at bounding box center [674, 336] width 1348 height 673
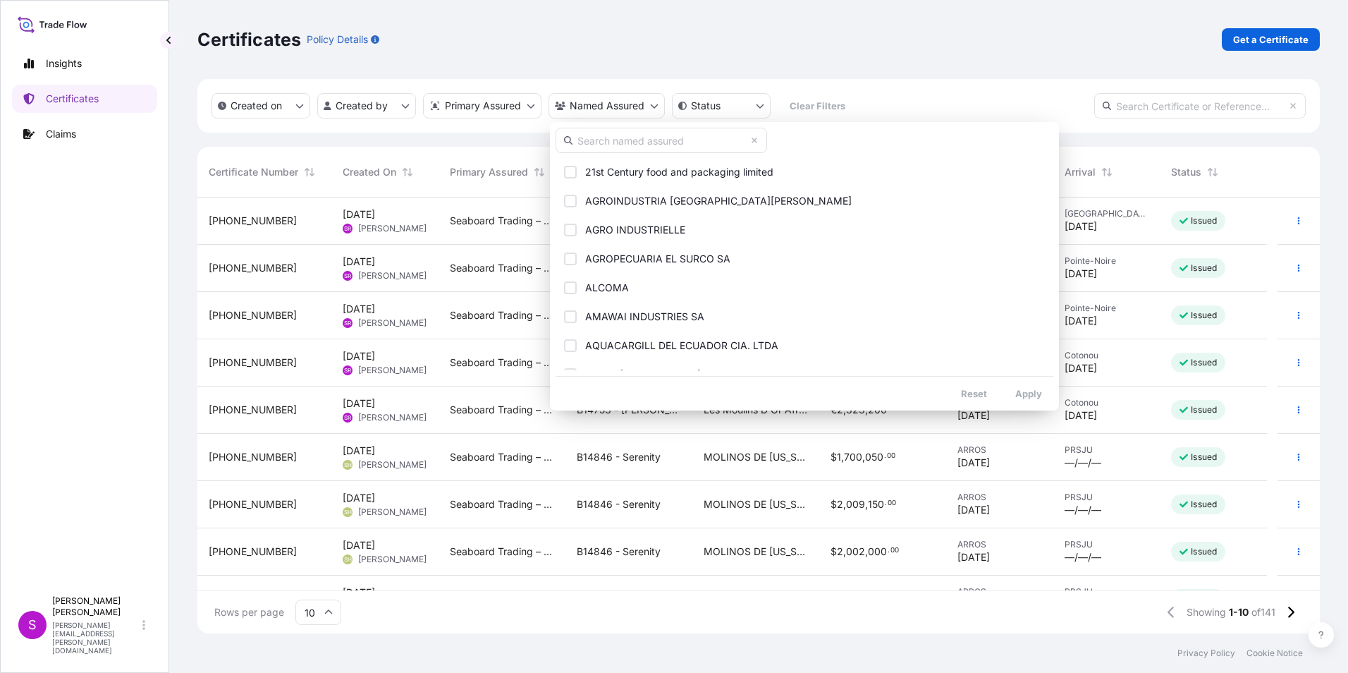
click at [592, 137] on input "text" at bounding box center [660, 140] width 211 height 25
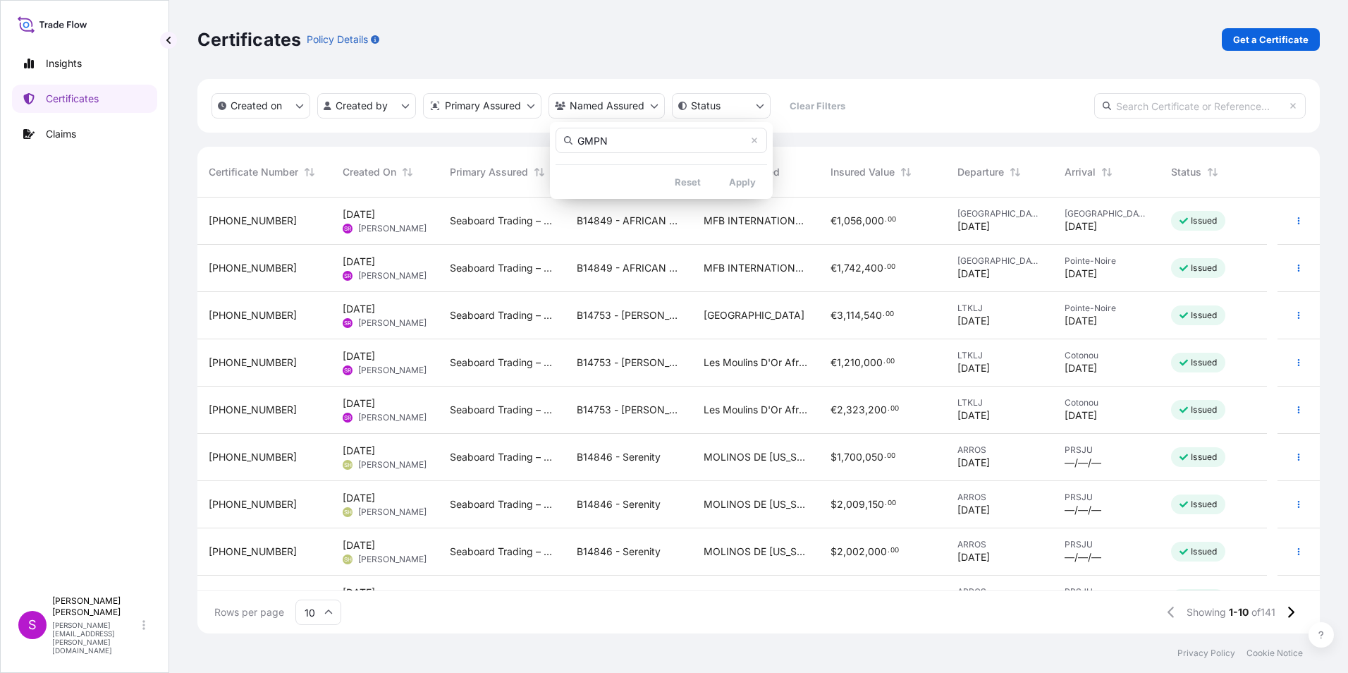
click at [605, 142] on input "GMPN" at bounding box center [660, 140] width 211 height 25
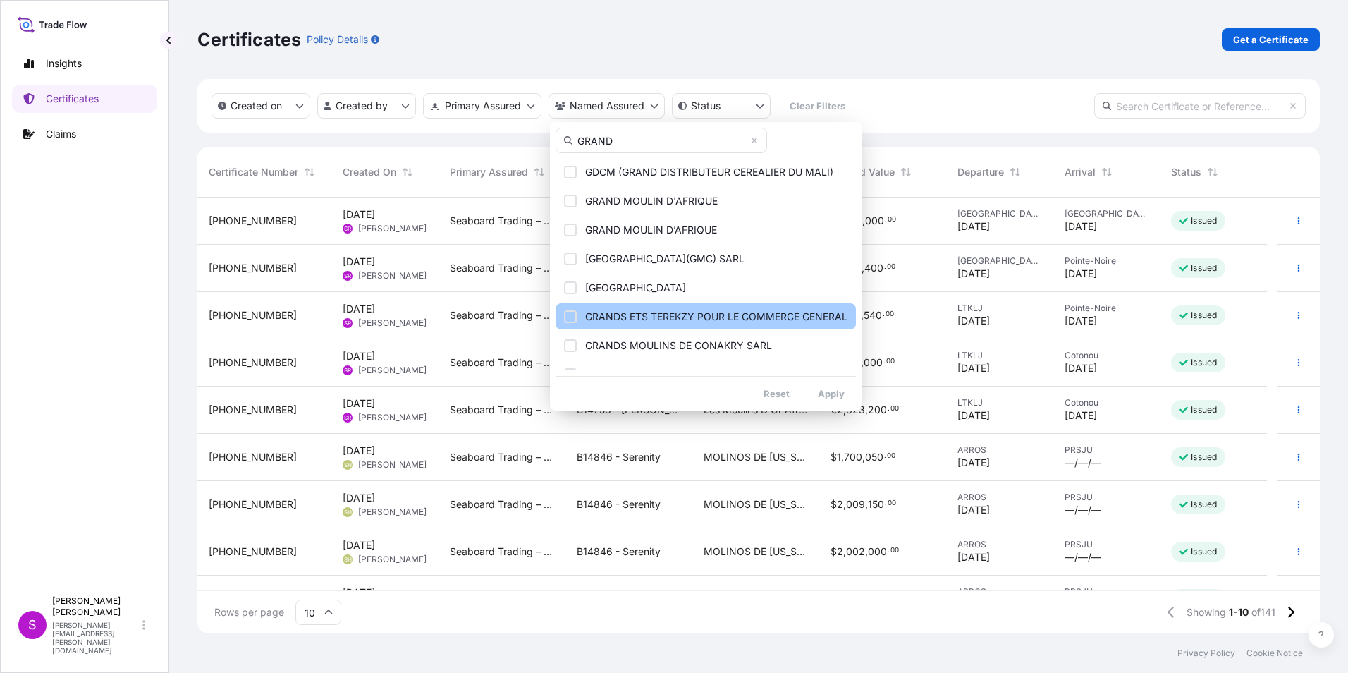
scroll to position [161, 0]
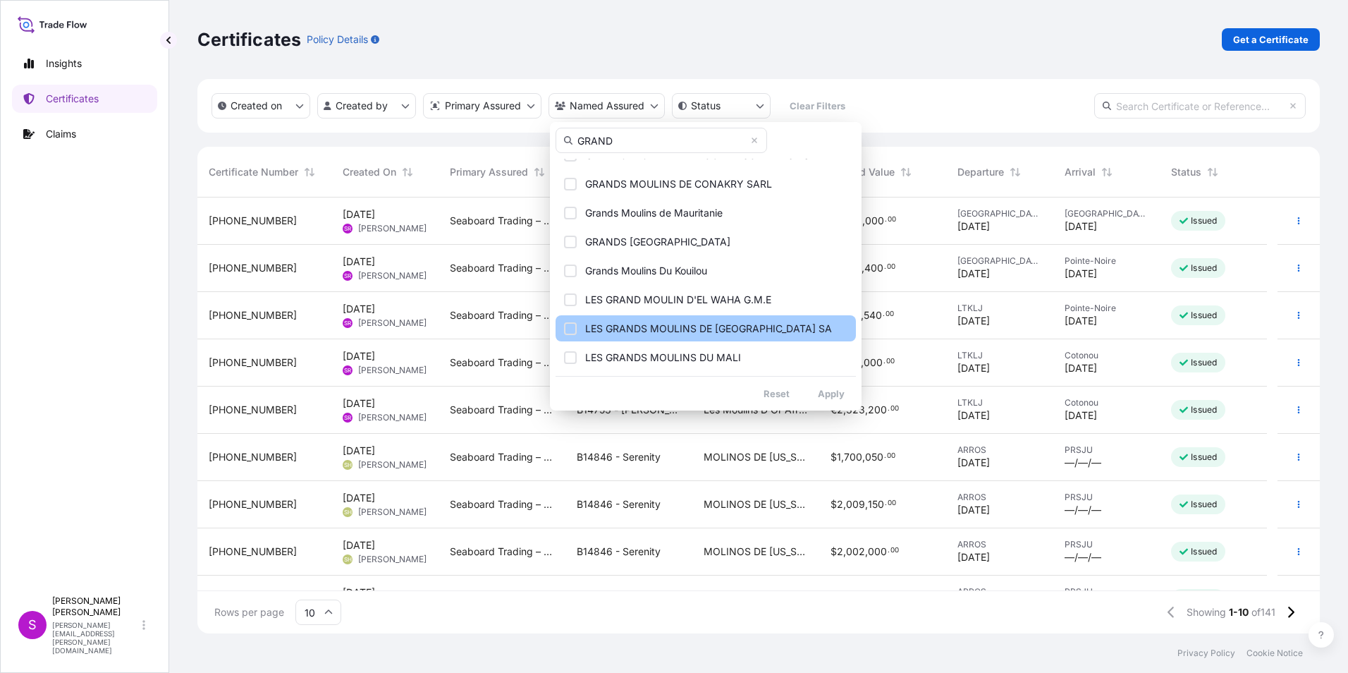
type input "GRAND"
click at [785, 325] on span "LES GRANDS MOULINS DE [GEOGRAPHIC_DATA] SA" at bounding box center [708, 328] width 247 height 14
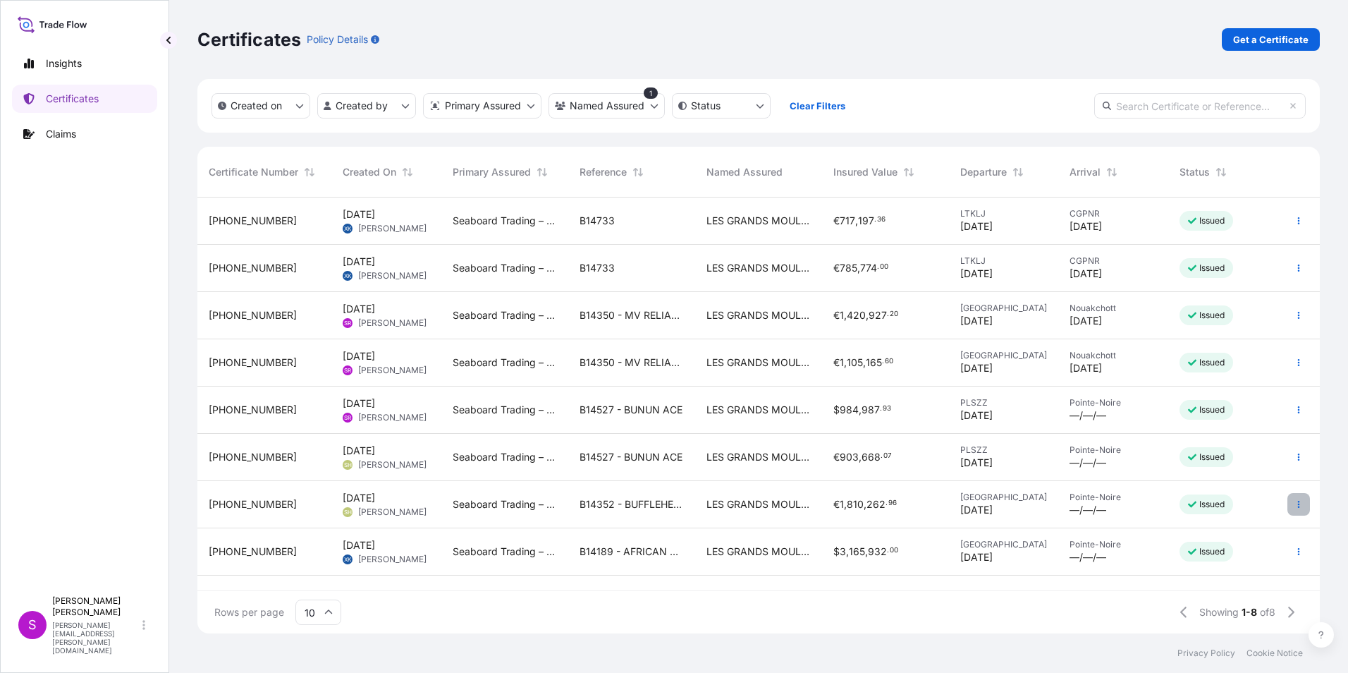
click at [1299, 500] on icon "button" at bounding box center [1298, 504] width 8 height 8
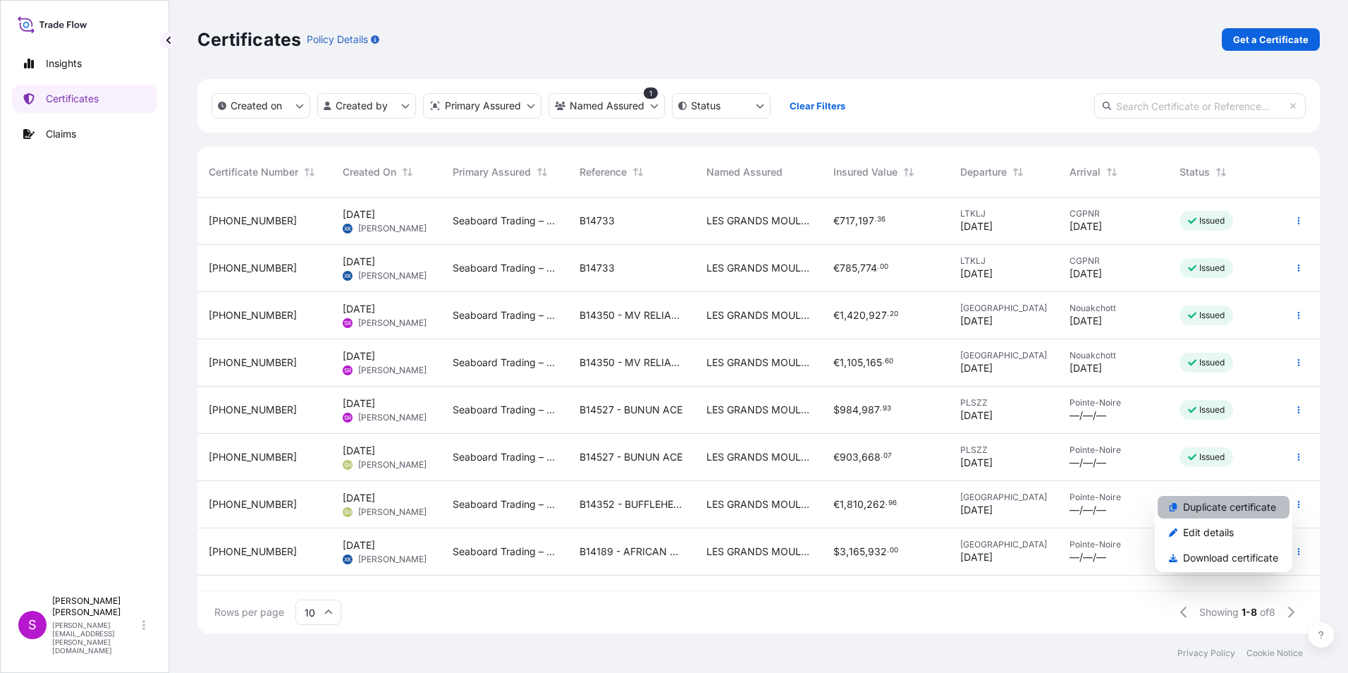
click at [1196, 506] on p "Duplicate certificate" at bounding box center [1229, 507] width 93 height 14
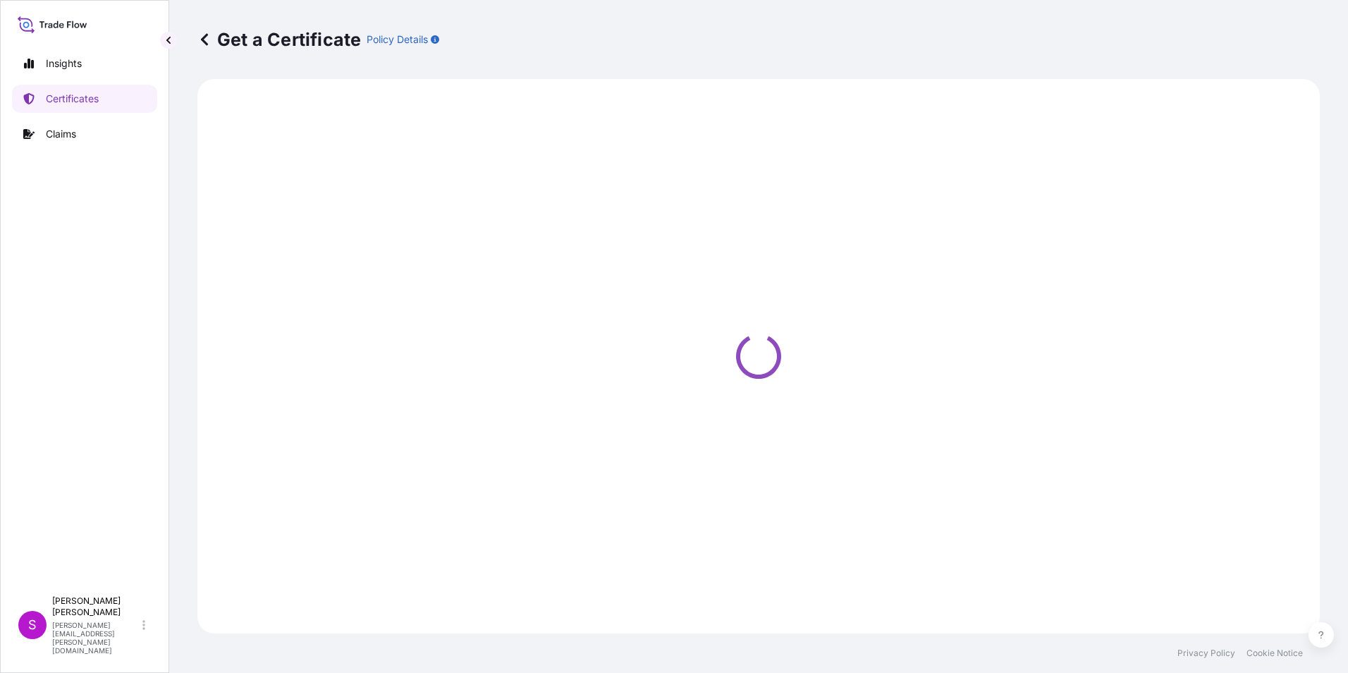
select select "Ocean Vessel"
select select "31640"
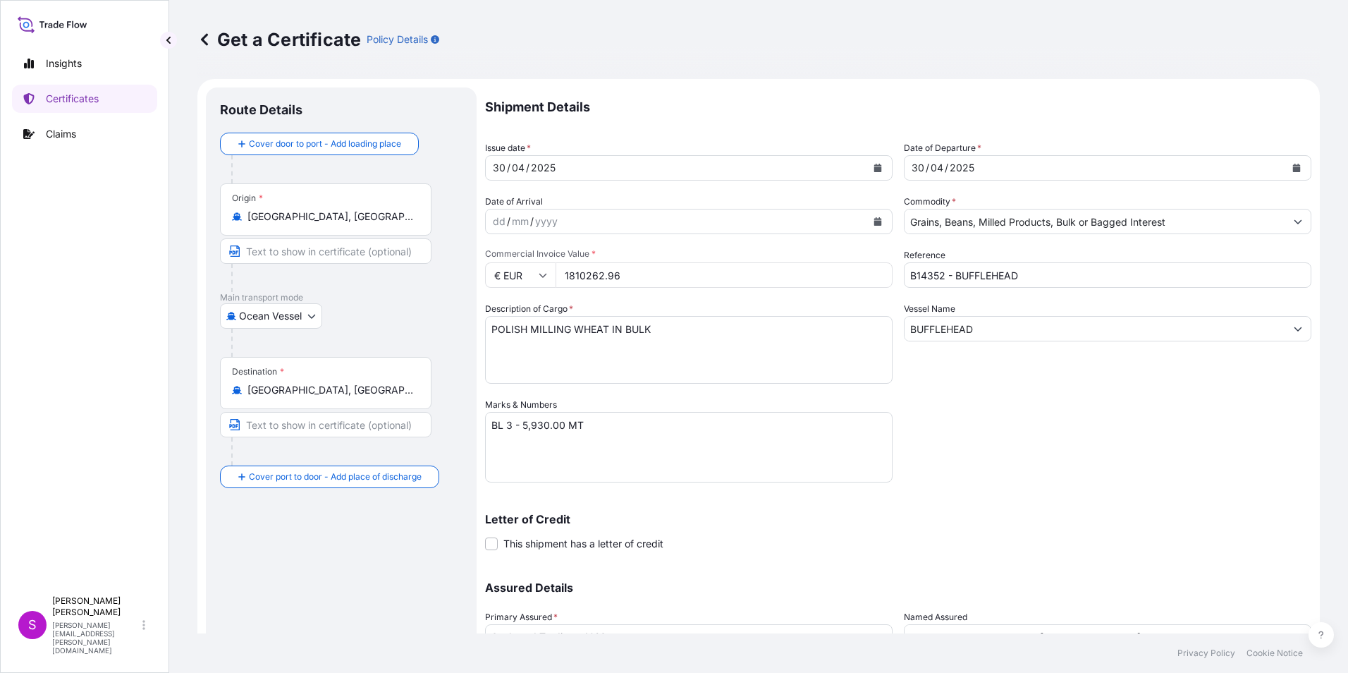
click at [876, 162] on button "Calendar" at bounding box center [877, 167] width 23 height 23
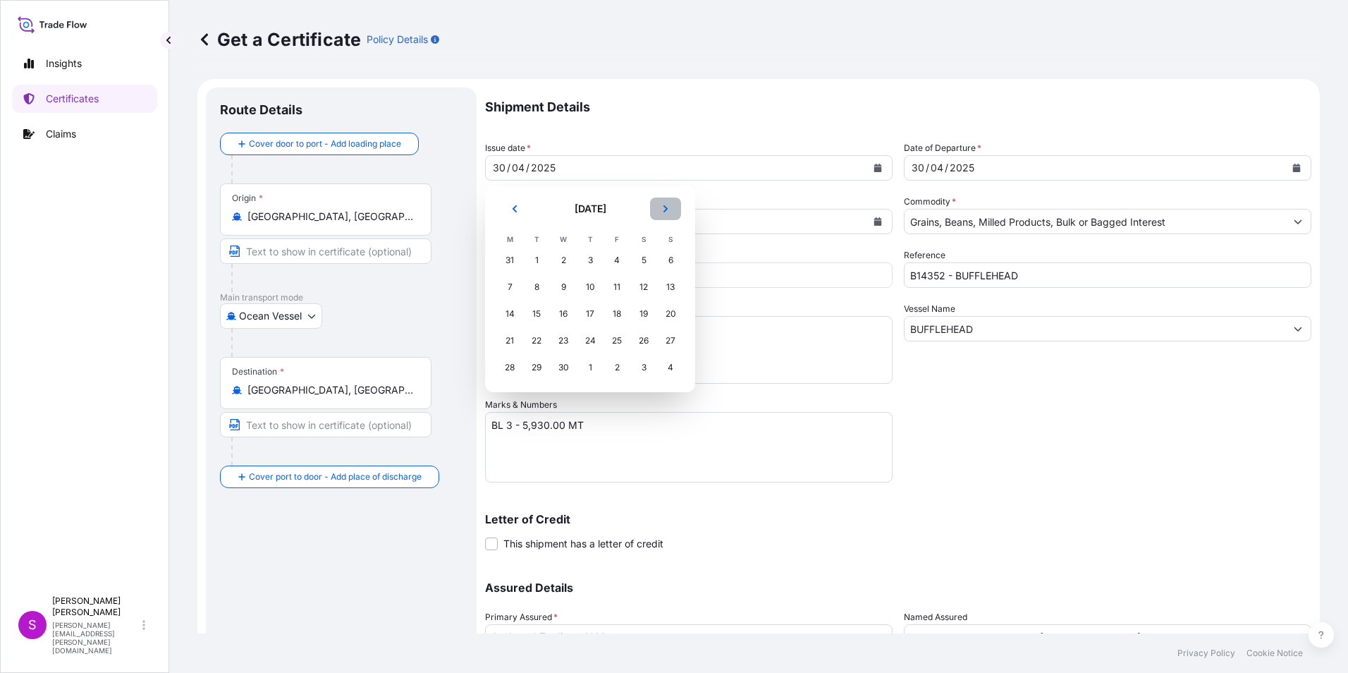
click at [671, 206] on button "Next" at bounding box center [665, 208] width 31 height 23
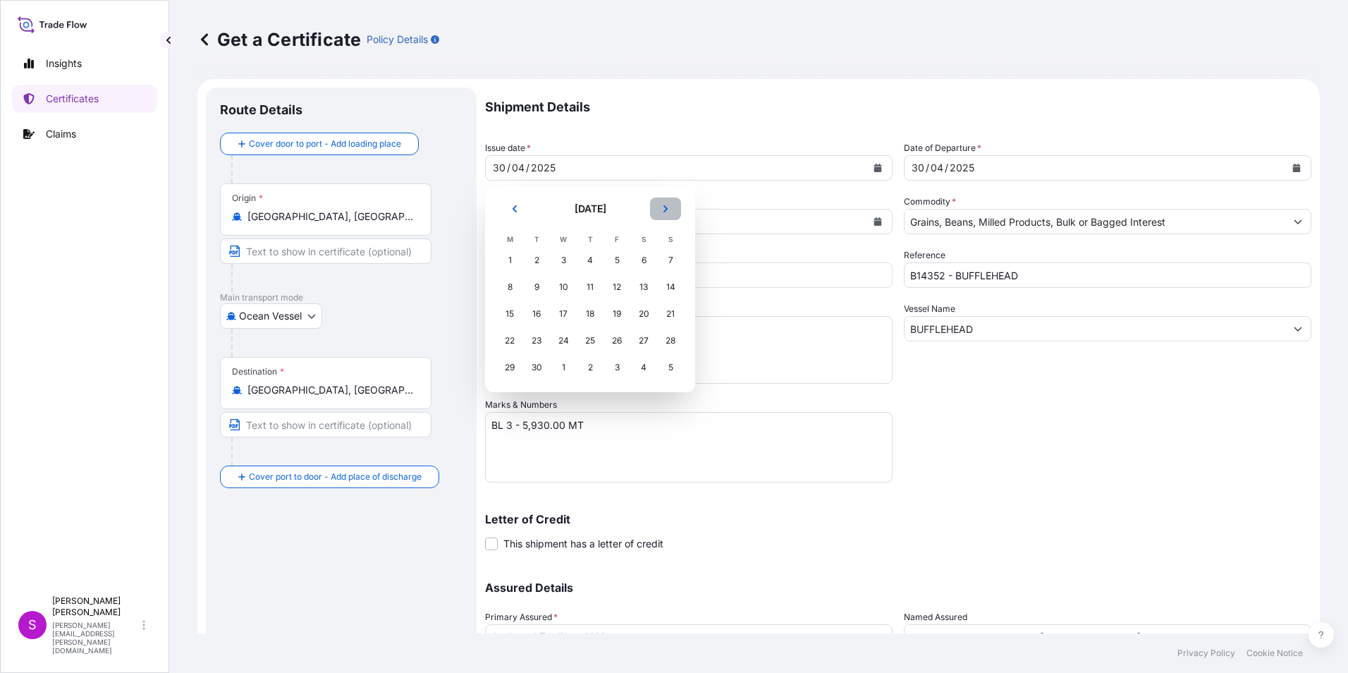
click at [671, 206] on button "Next" at bounding box center [665, 208] width 31 height 23
click at [613, 257] on div "3" at bounding box center [616, 259] width 25 height 25
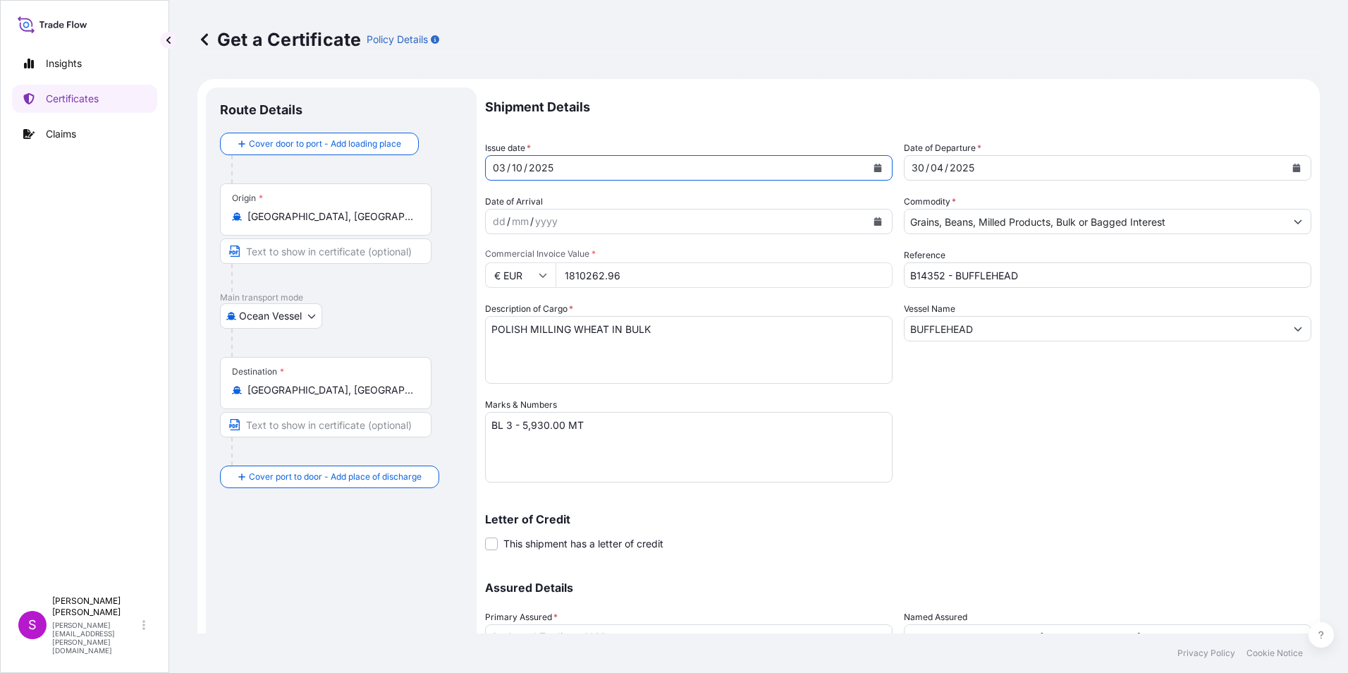
click at [1293, 164] on icon "Calendar" at bounding box center [1297, 168] width 8 height 8
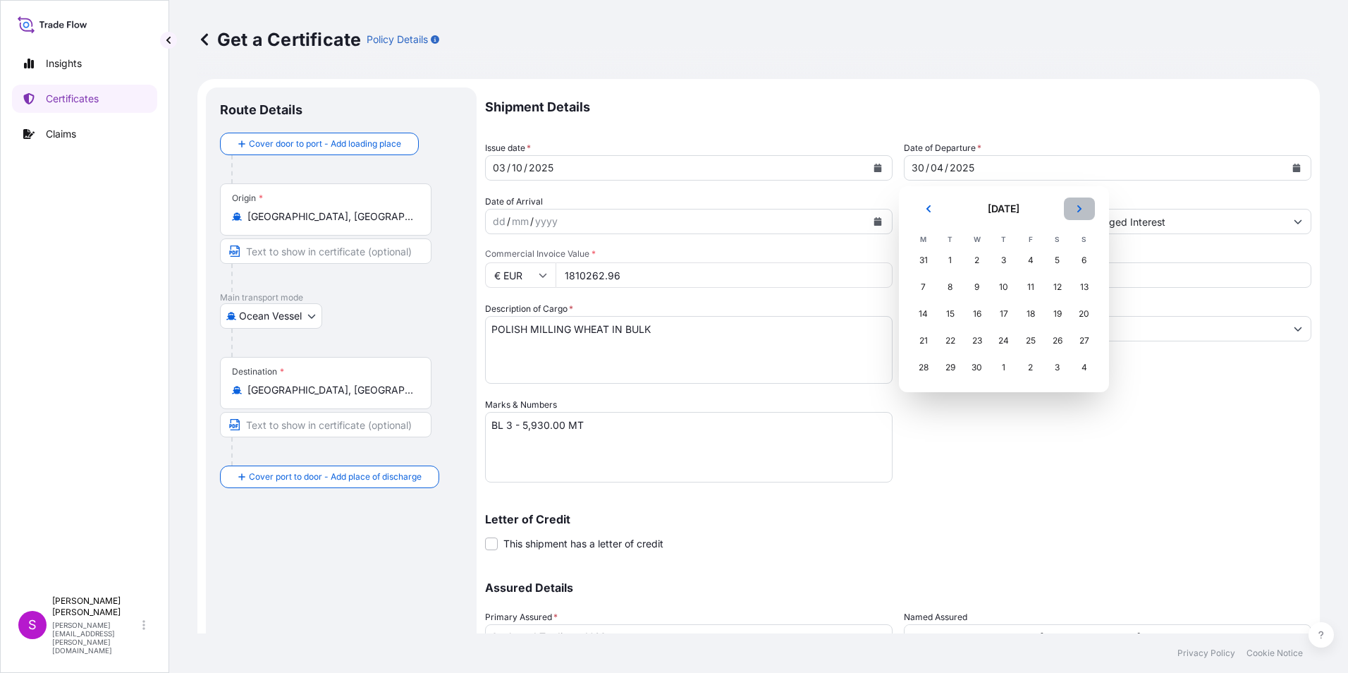
click at [1080, 204] on button "Next" at bounding box center [1079, 208] width 31 height 23
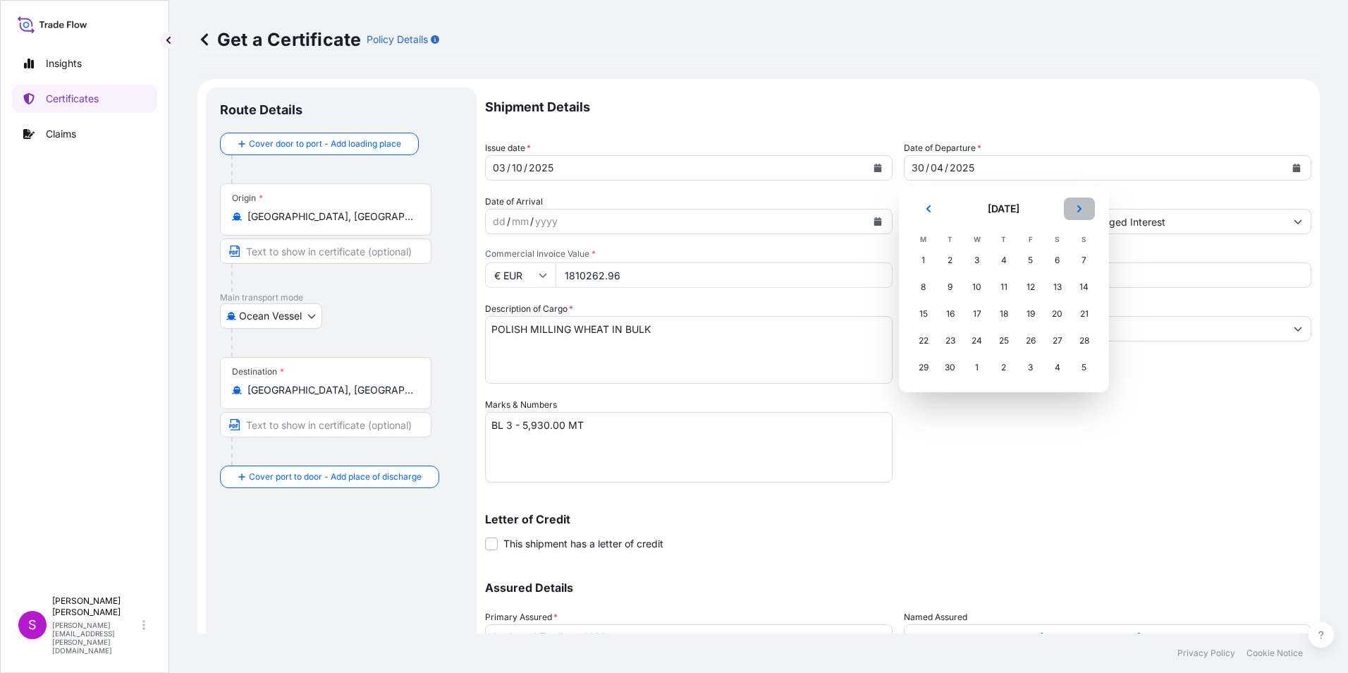
click at [1080, 204] on button "Next" at bounding box center [1079, 208] width 31 height 23
click at [1026, 253] on div "3" at bounding box center [1030, 259] width 25 height 25
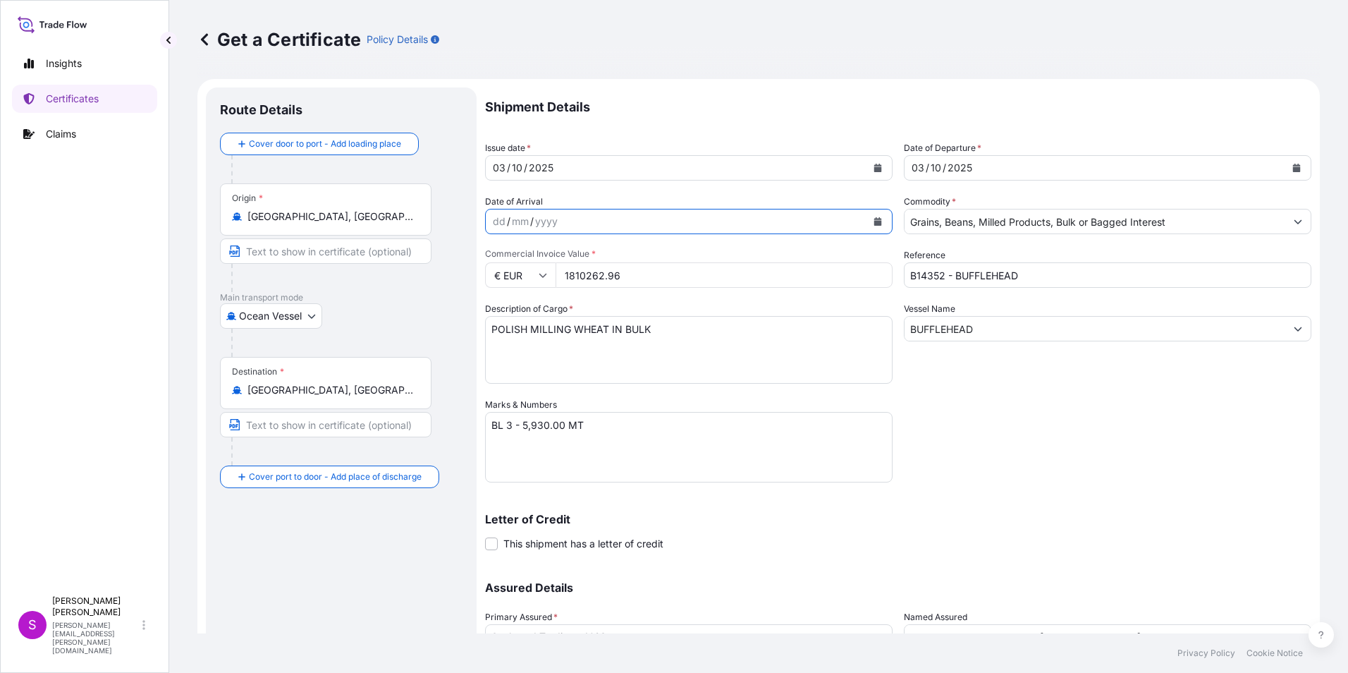
click at [876, 222] on icon "Calendar" at bounding box center [877, 221] width 8 height 8
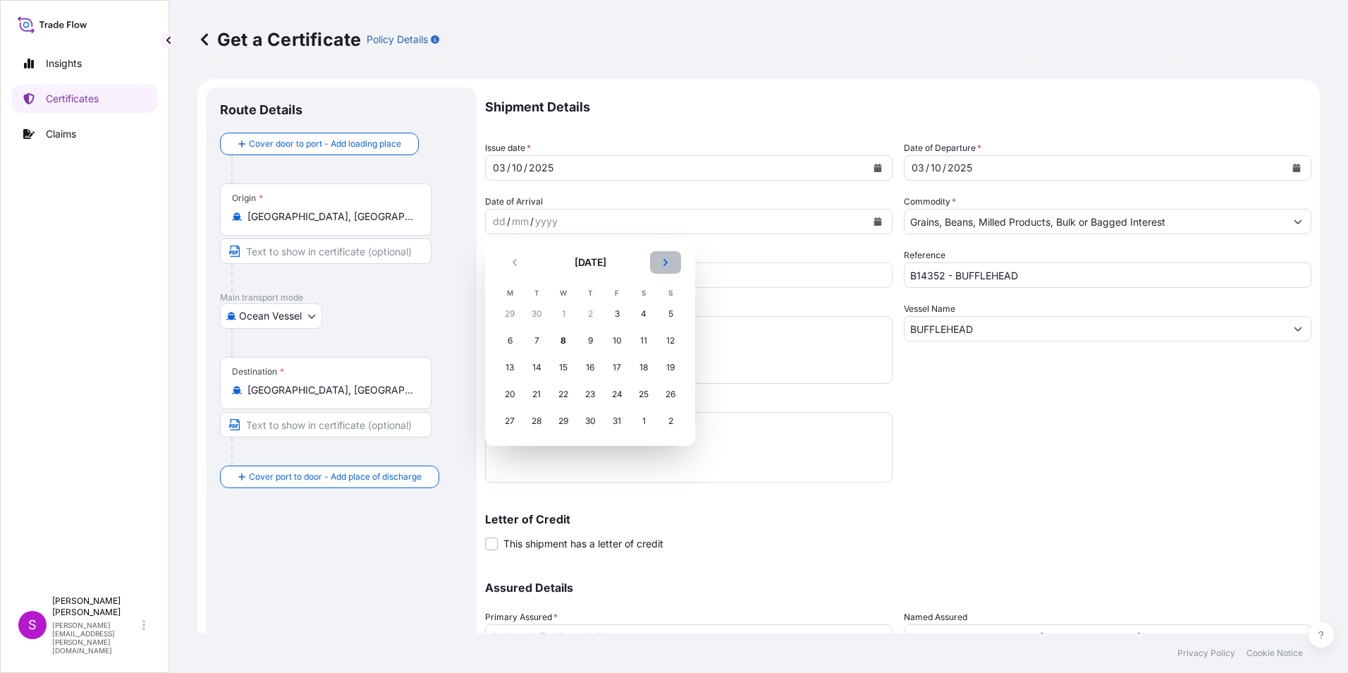
click at [664, 259] on icon "Next" at bounding box center [665, 262] width 4 height 7
click at [620, 334] on div "7" at bounding box center [616, 340] width 25 height 25
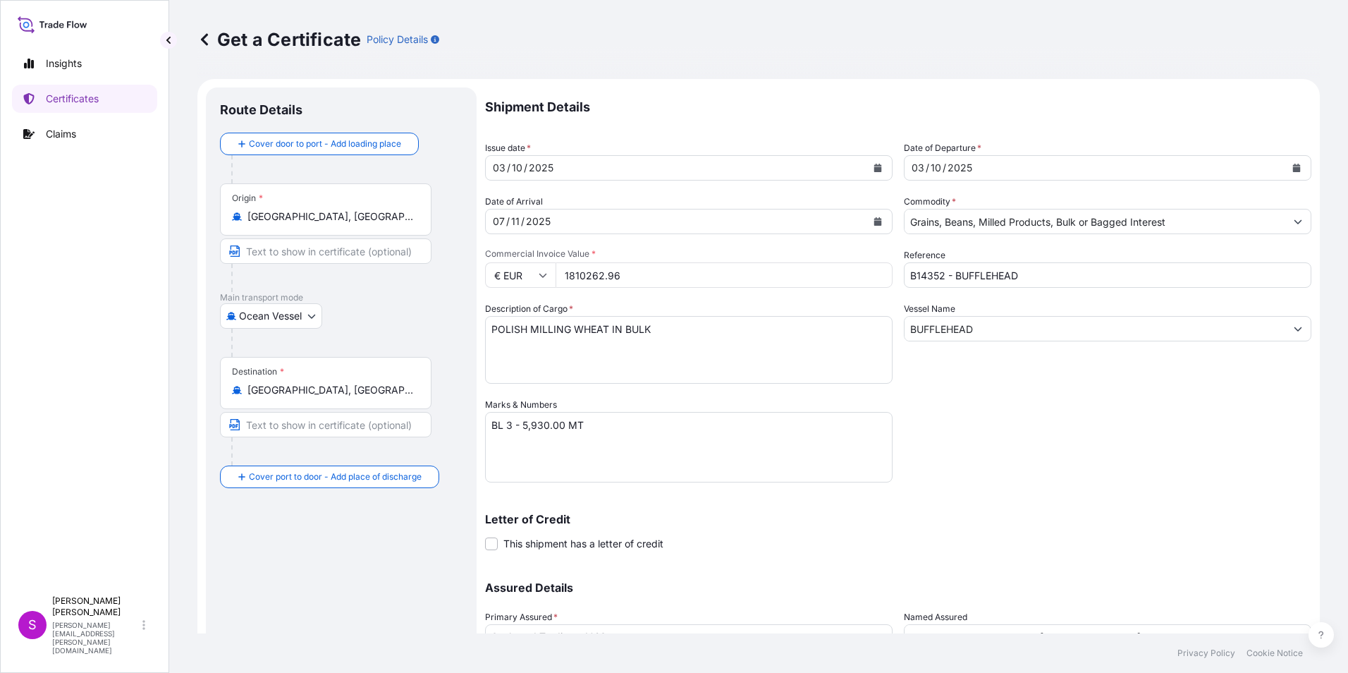
drag, startPoint x: 637, startPoint y: 276, endPoint x: 525, endPoint y: 262, distance: 113.0
click at [525, 262] on div "€ EUR 1810262.96" at bounding box center [688, 274] width 407 height 25
type input "2412836.80"
click at [909, 279] on input "B14352 - BUFFLEHEAD" at bounding box center [1107, 274] width 407 height 25
click at [904, 276] on input "B14352 - BUFFLEHEAD" at bounding box center [1107, 274] width 407 height 25
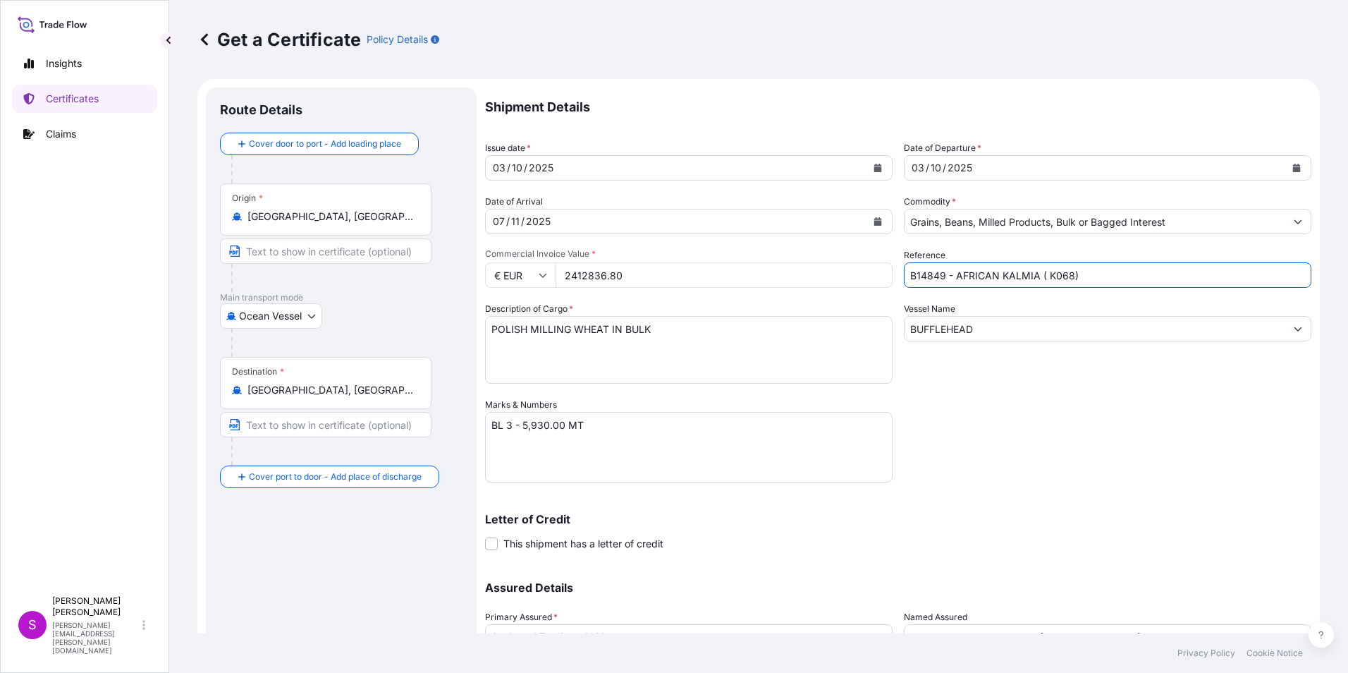
type input "B14849 - AFRICAN KALMIA ( K068)"
drag, startPoint x: 986, startPoint y: 323, endPoint x: 849, endPoint y: 307, distance: 138.4
click at [849, 305] on div "Shipment Details Issue date * [DATE] Date of Departure * [DATE] Date of Arrival…" at bounding box center [898, 396] width 826 height 618
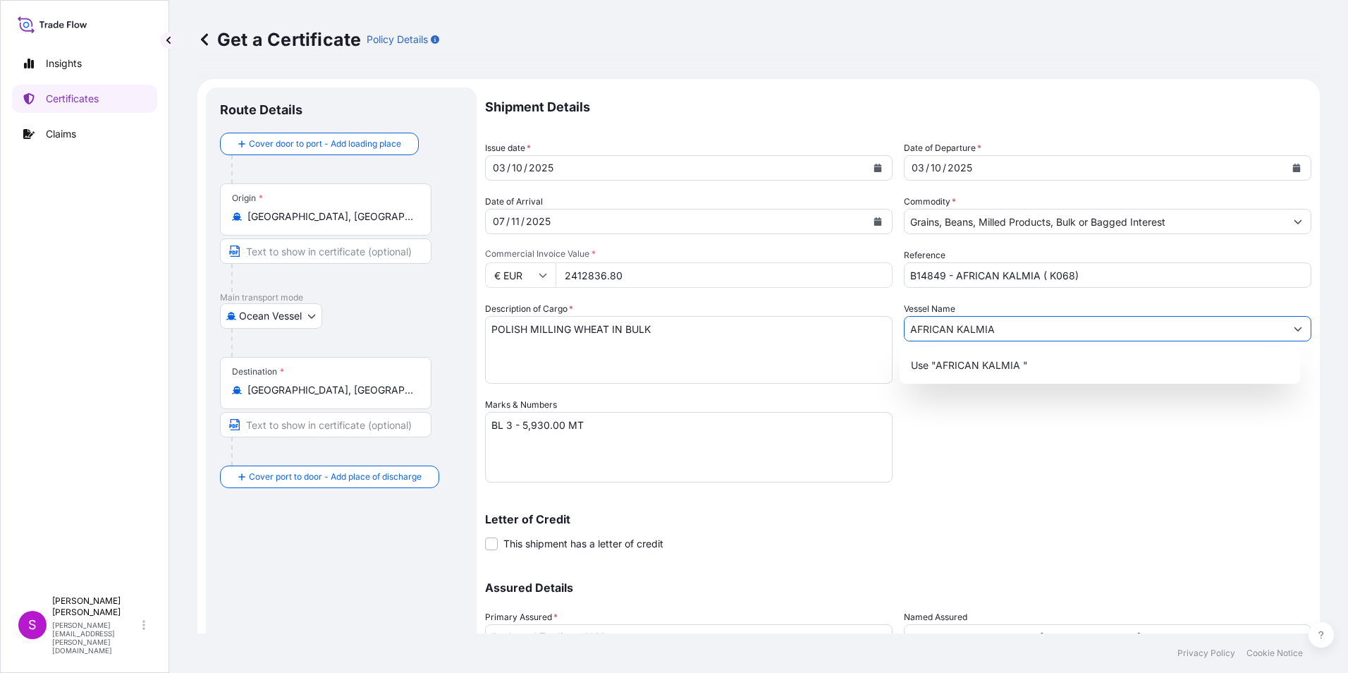
type input "AFRICAN KALMIA"
click at [1104, 462] on div "Shipment Details Issue date * [DATE] Date of Departure * [DATE] Date of Arrival…" at bounding box center [898, 396] width 826 height 618
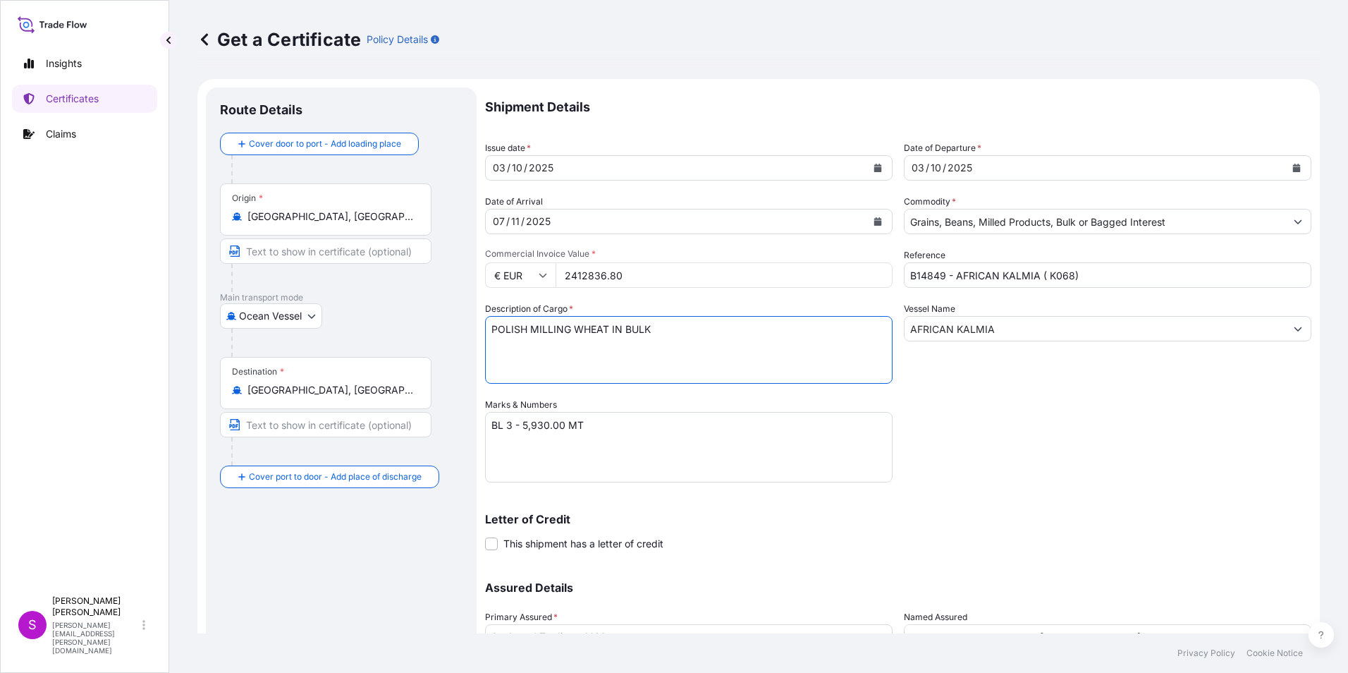
click at [567, 335] on textarea "POLISH MILLING WHEAT IN BULK" at bounding box center [688, 350] width 407 height 68
click at [613, 320] on textarea "POLISH MILLING WHEAT IN BULK" at bounding box center [688, 350] width 407 height 68
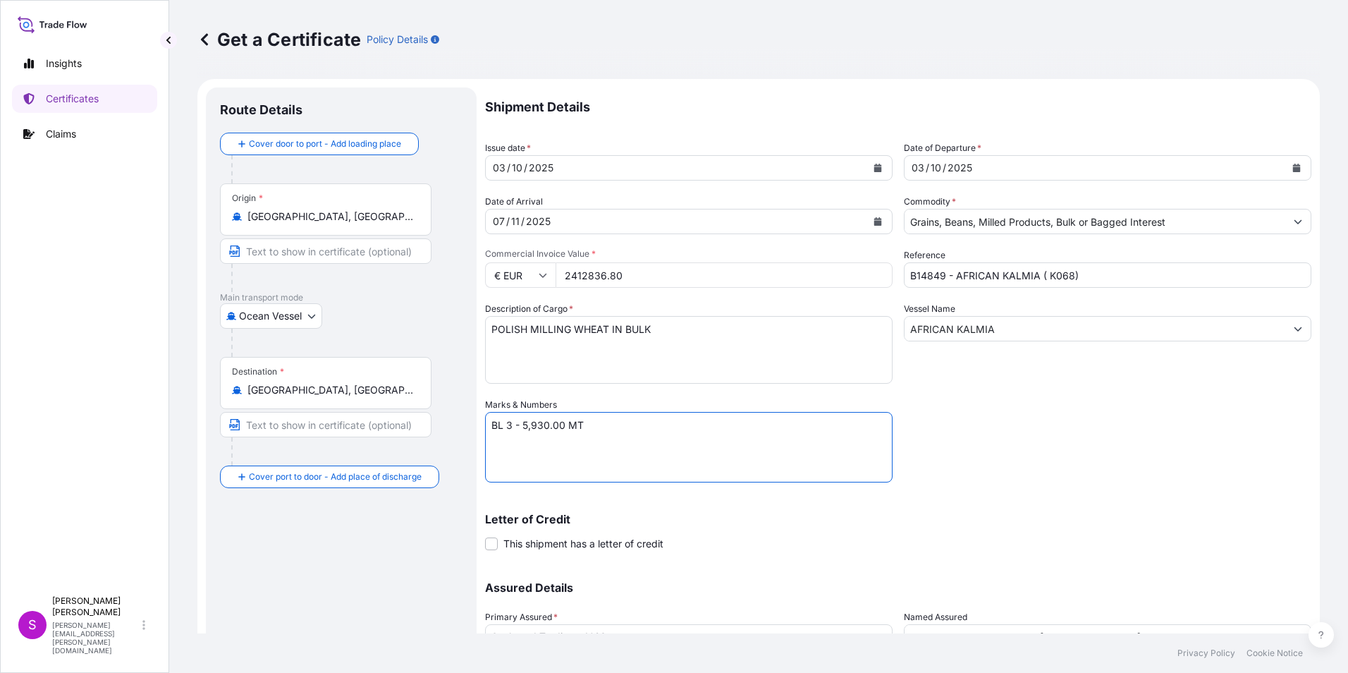
click at [515, 426] on textarea "BL 3 - 5,930.00 MT" at bounding box center [688, 447] width 407 height 70
click at [511, 427] on textarea "BL 3 - 5,930.00 MT" at bounding box center [688, 447] width 407 height 70
click at [522, 425] on textarea "BL 3 - 5,930.00 MT" at bounding box center [688, 447] width 407 height 70
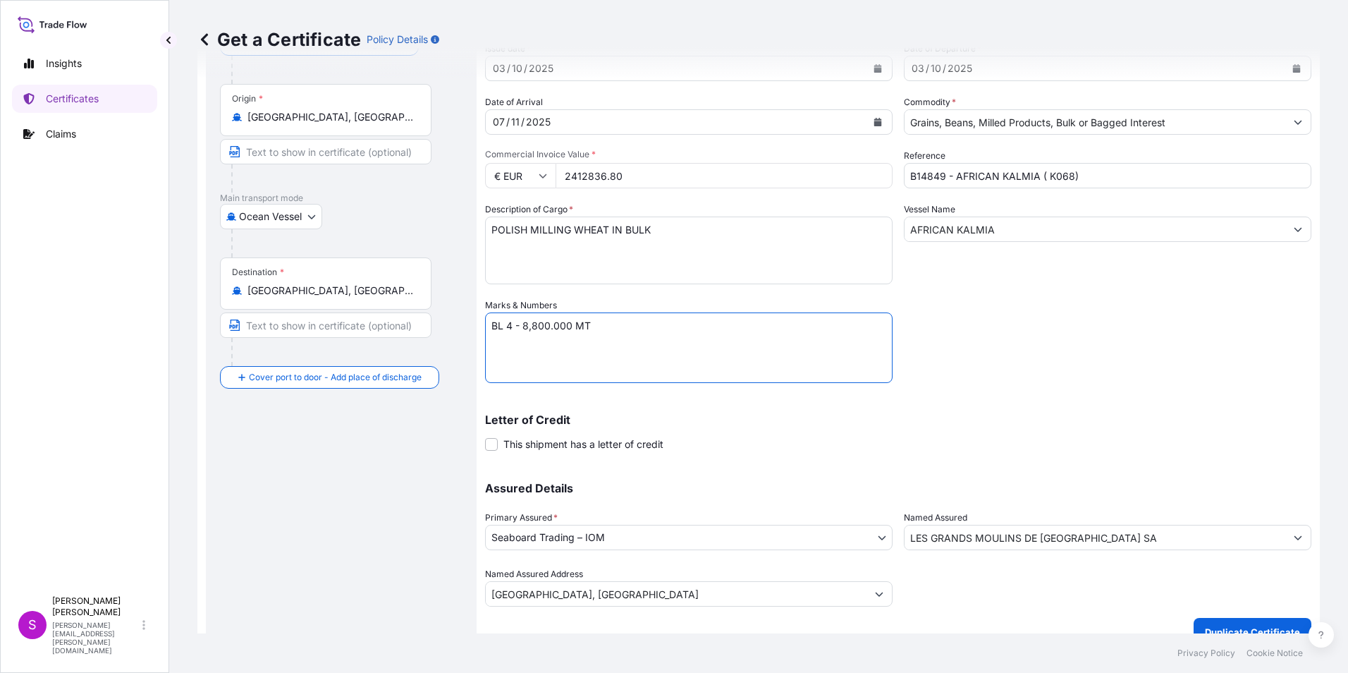
scroll to position [121, 0]
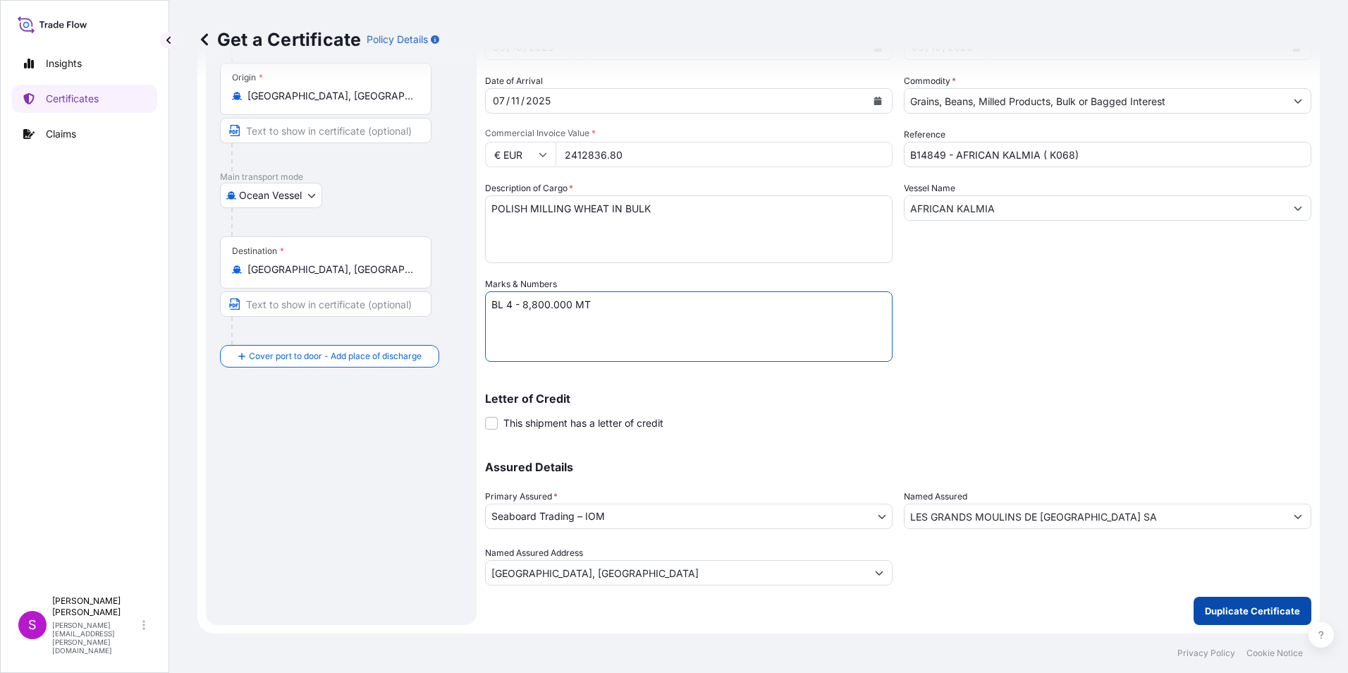
type textarea "BL 4 - 8,800.000 MT"
click at [1220, 609] on p "Duplicate Certificate" at bounding box center [1252, 610] width 95 height 14
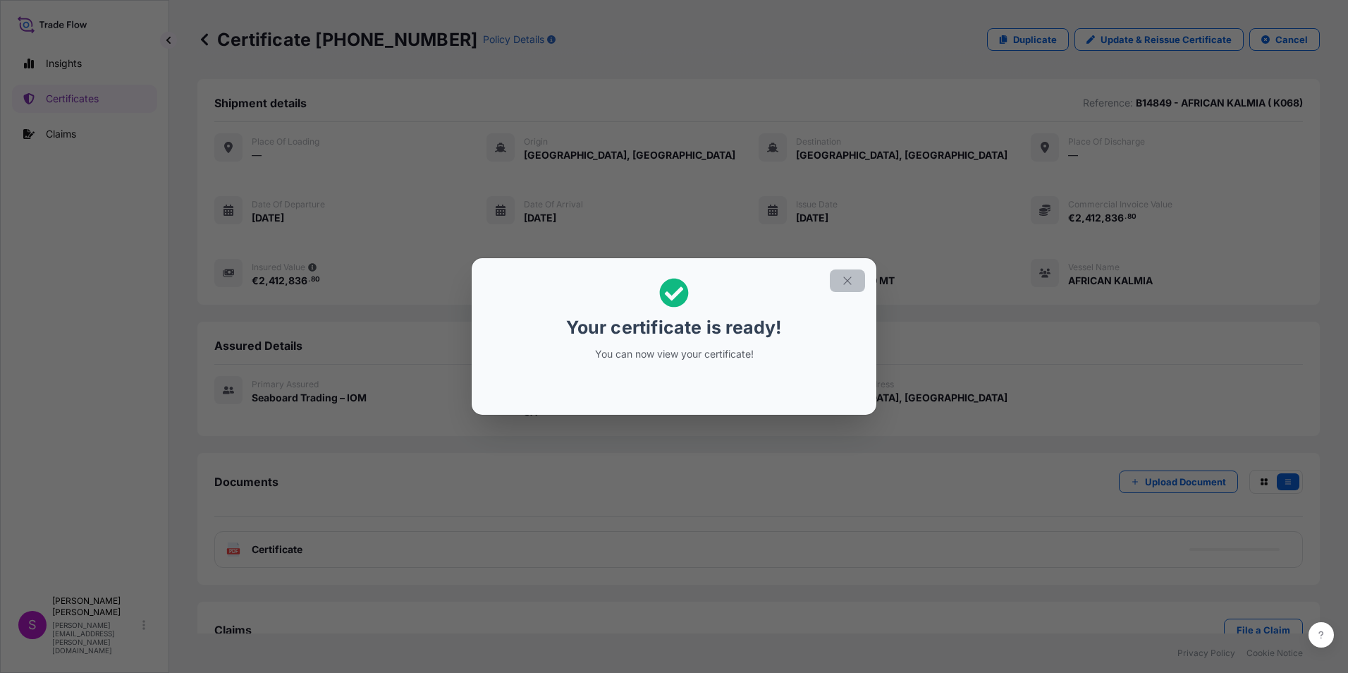
click at [844, 279] on icon "button" at bounding box center [847, 280] width 13 height 13
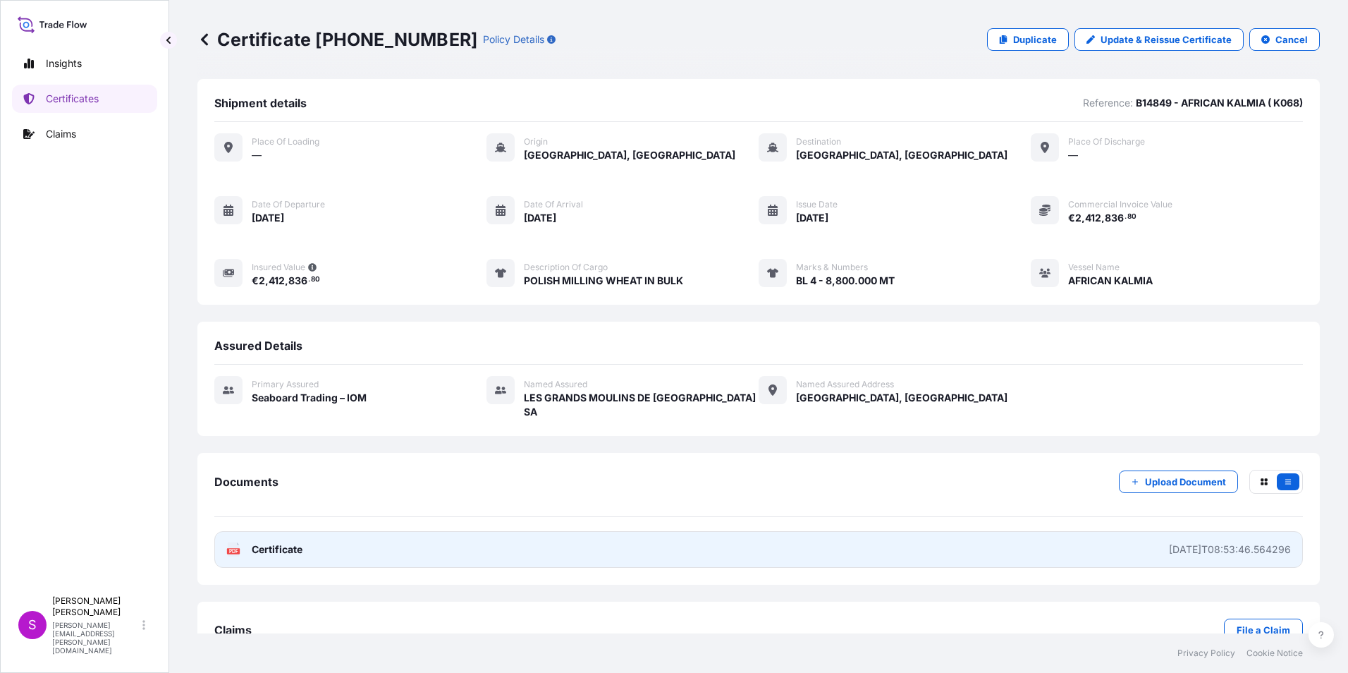
click at [685, 531] on link "PDF Certificate [DATE]T08:53:46.564296" at bounding box center [758, 549] width 1088 height 37
